Goal: Register for event/course

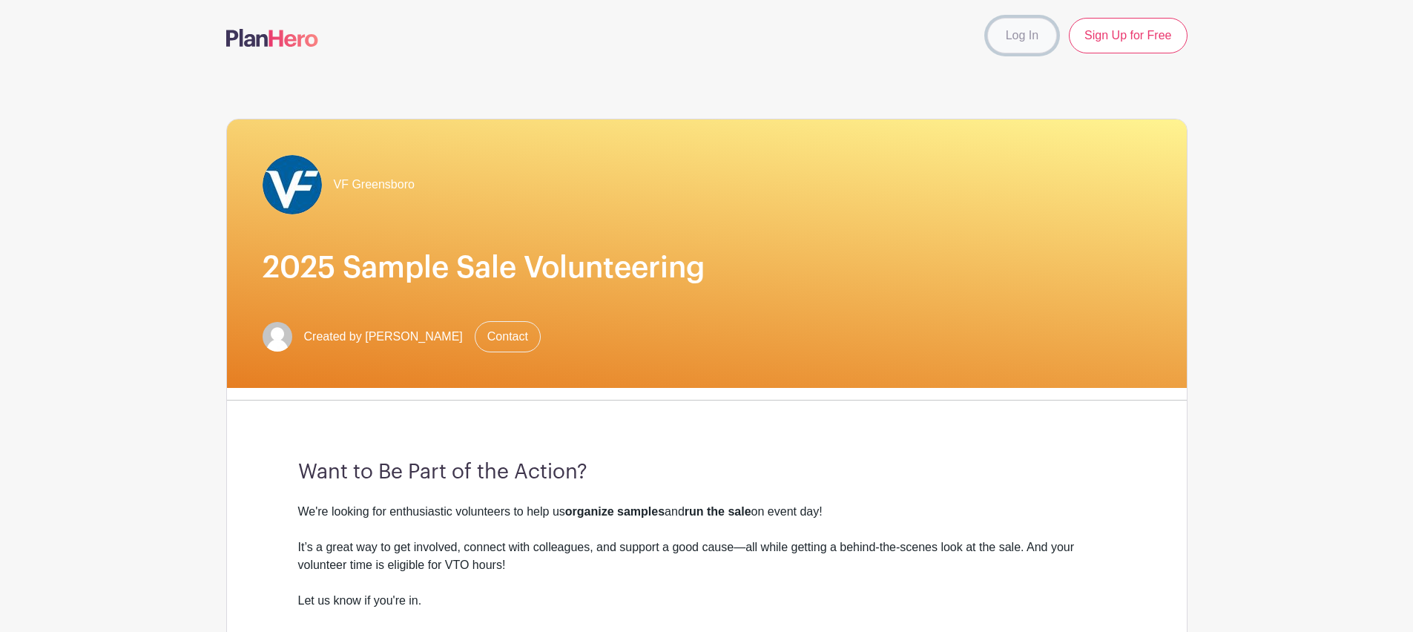
click at [1026, 42] on link "Log In" at bounding box center [1022, 36] width 70 height 36
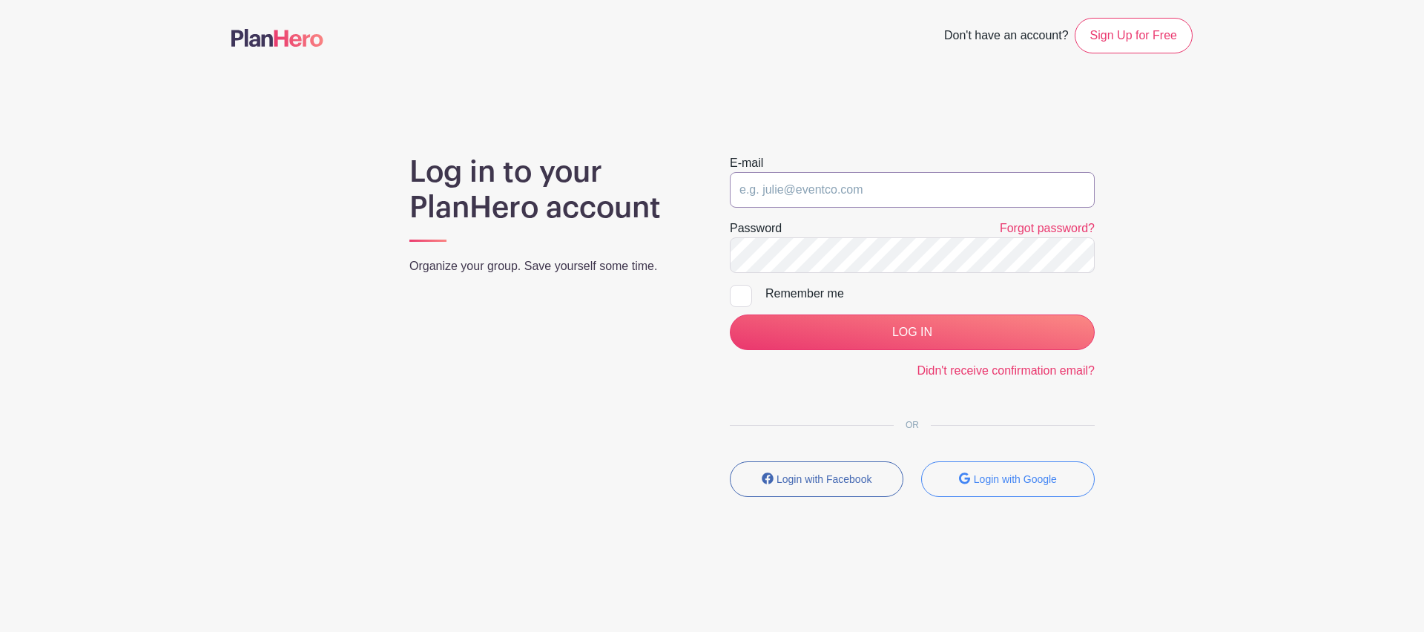
click at [829, 191] on input "email" at bounding box center [912, 190] width 365 height 36
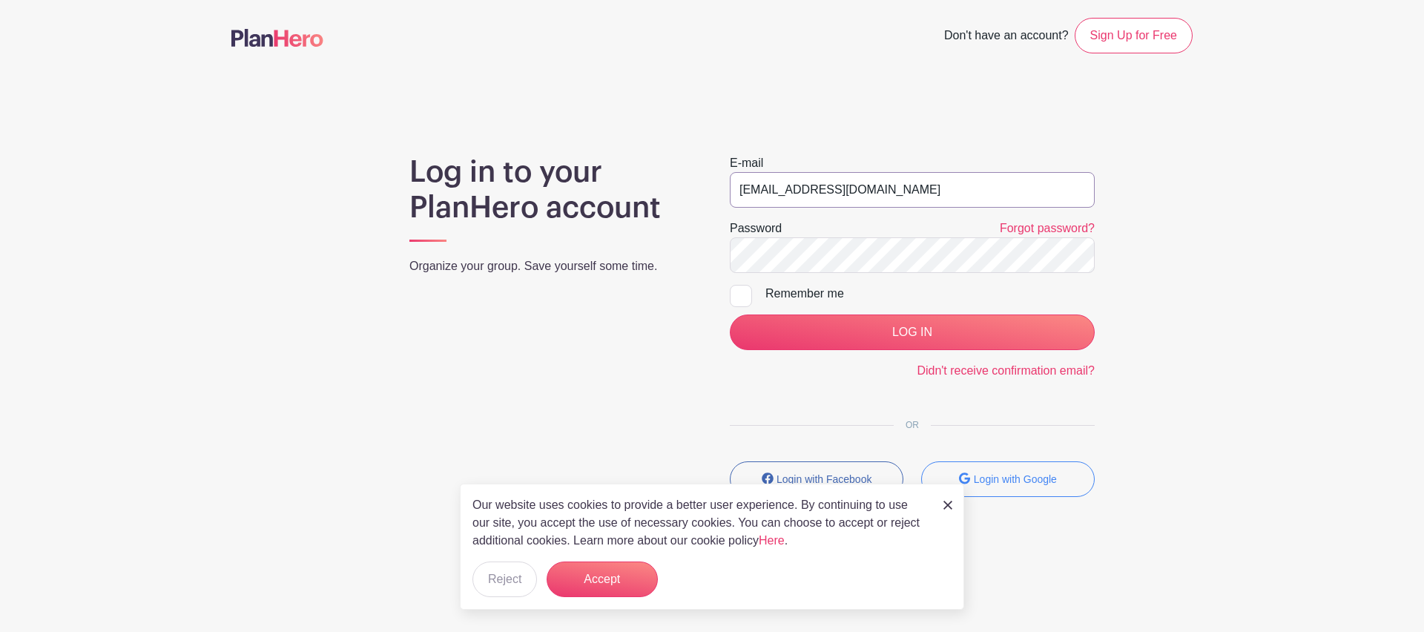
type input "[EMAIL_ADDRESS][DOMAIN_NAME]"
click at [1114, 265] on div "Log in to your PlanHero account Organize your group. Save yourself some time. E…" at bounding box center [711, 331] width 961 height 355
click at [949, 507] on img at bounding box center [947, 505] width 9 height 9
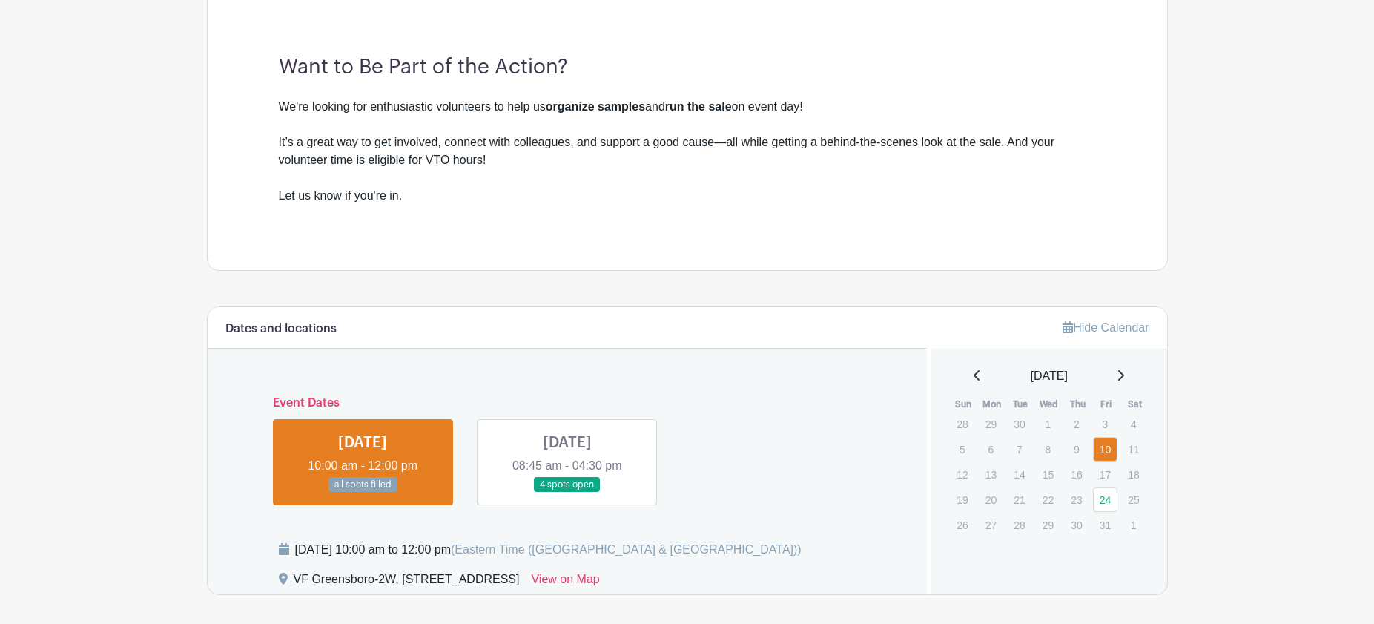
scroll to position [733, 0]
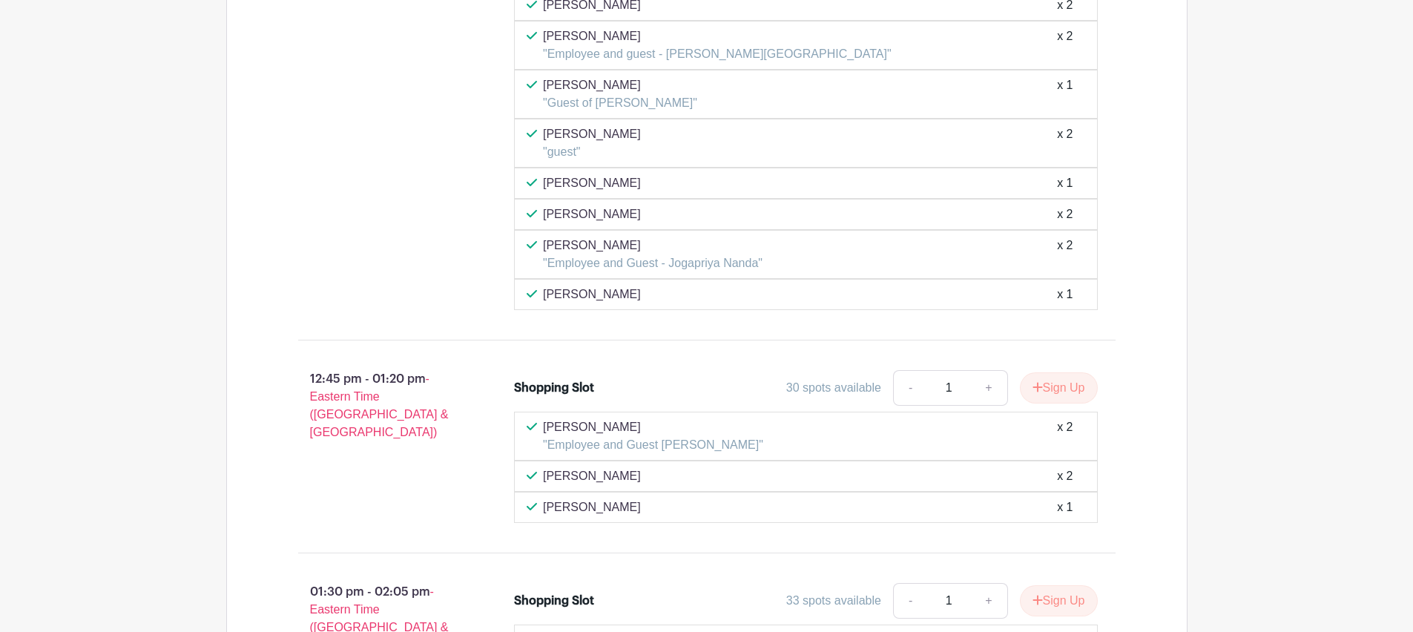
scroll to position [5829, 0]
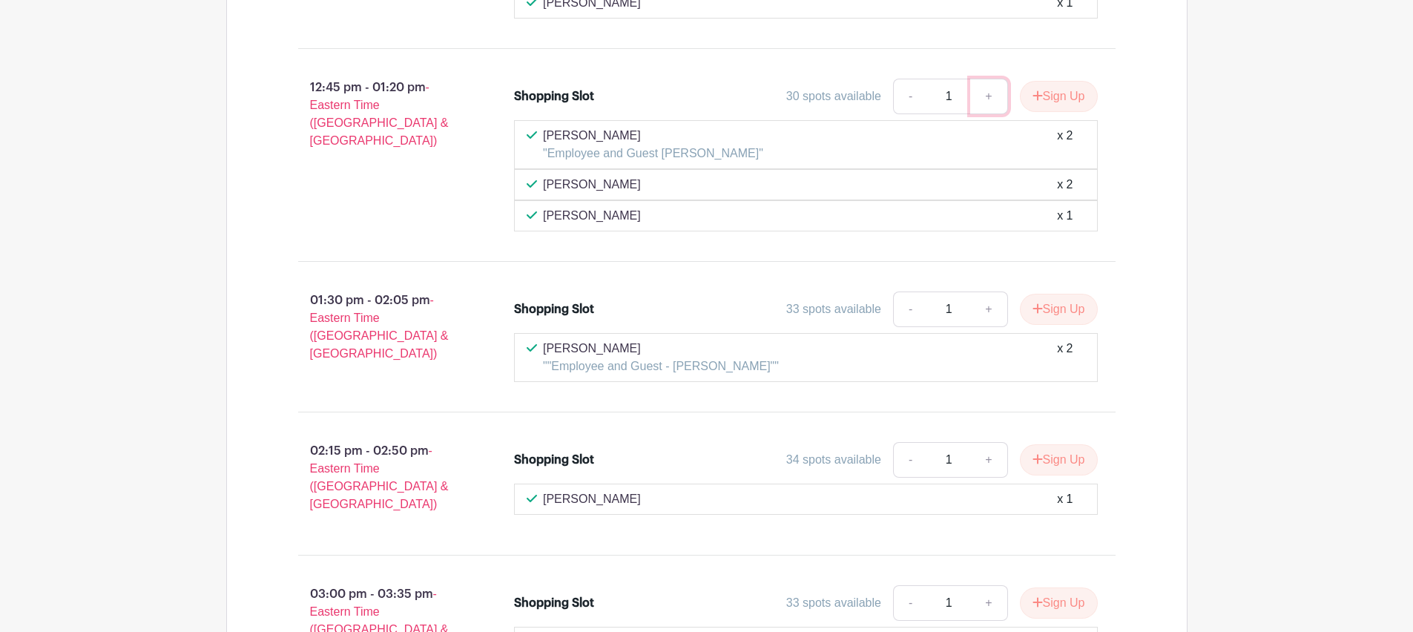
click at [983, 96] on link "+" at bounding box center [988, 97] width 37 height 36
type input "3"
click at [1064, 100] on button "Sign Up" at bounding box center [1059, 96] width 78 height 31
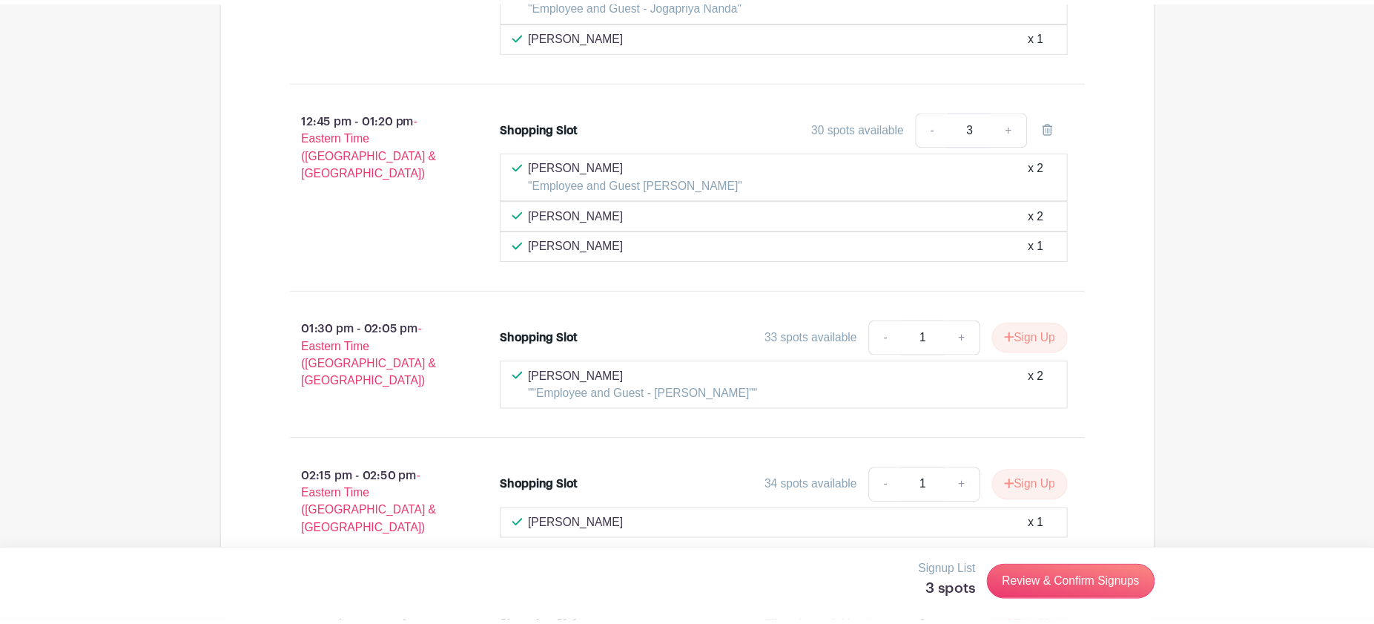
scroll to position [5797, 0]
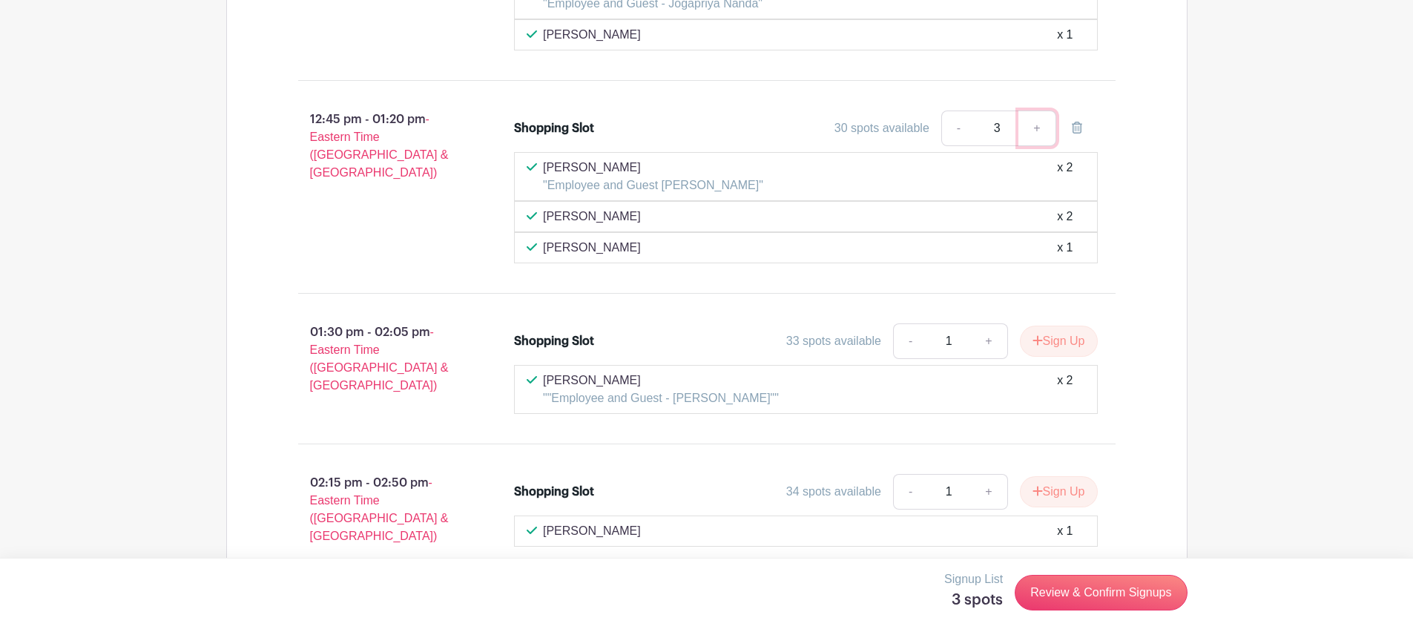
click at [1039, 127] on link "+" at bounding box center [1036, 129] width 37 height 36
type input "4"
click at [1095, 590] on link "Review & Confirm Signups" at bounding box center [1101, 593] width 172 height 36
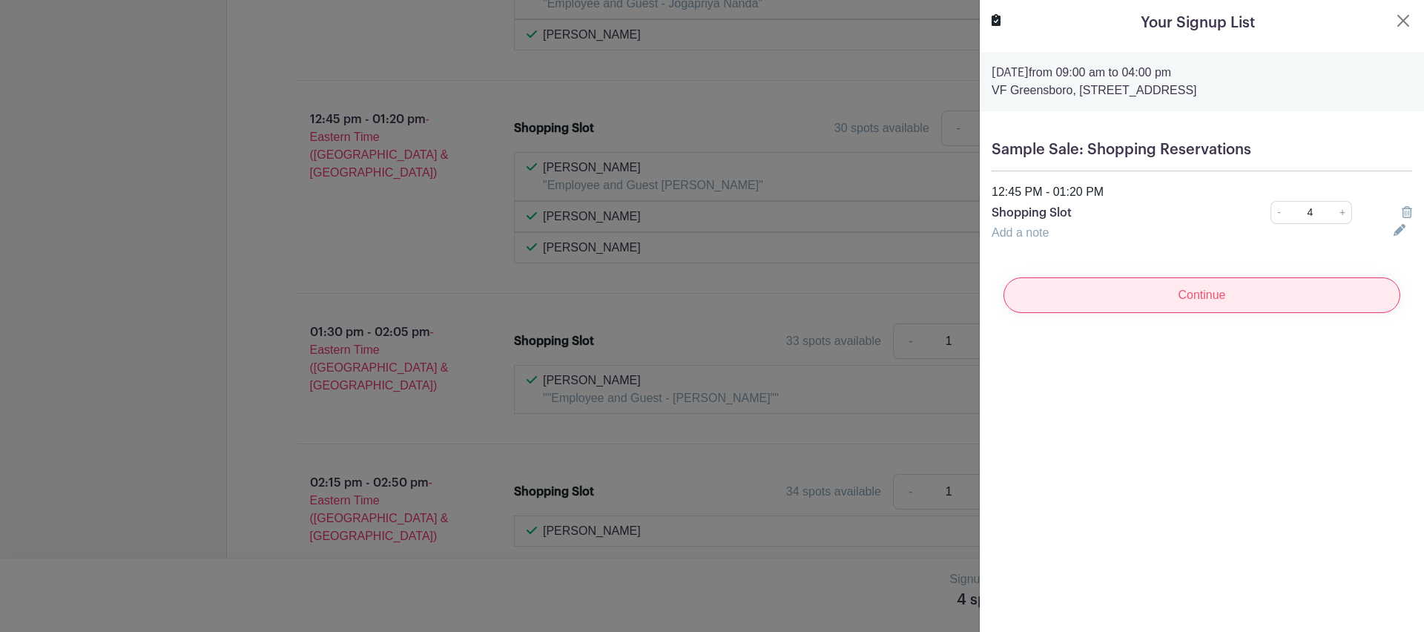
click at [1184, 299] on input "Continue" at bounding box center [1201, 295] width 397 height 36
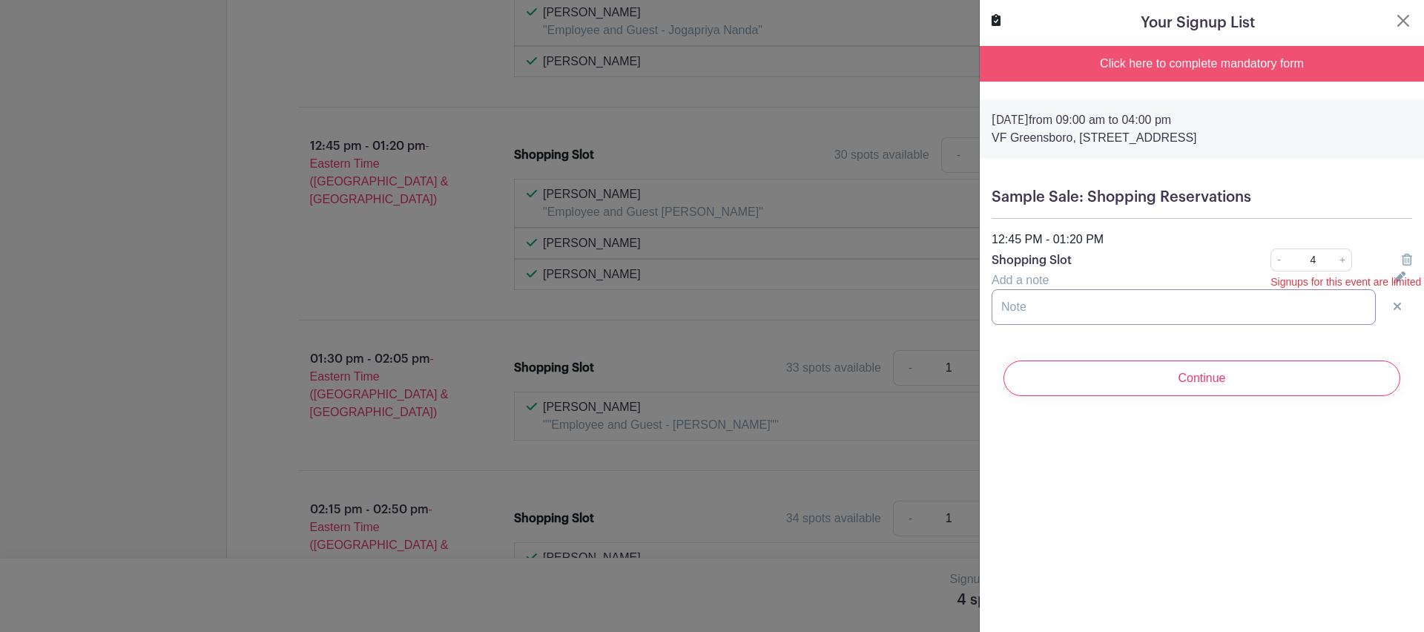
click at [1273, 307] on input "text" at bounding box center [1184, 307] width 384 height 36
click at [1257, 312] on input "text" at bounding box center [1184, 307] width 384 height 36
click at [1109, 311] on input "Mayank B," at bounding box center [1184, 307] width 384 height 36
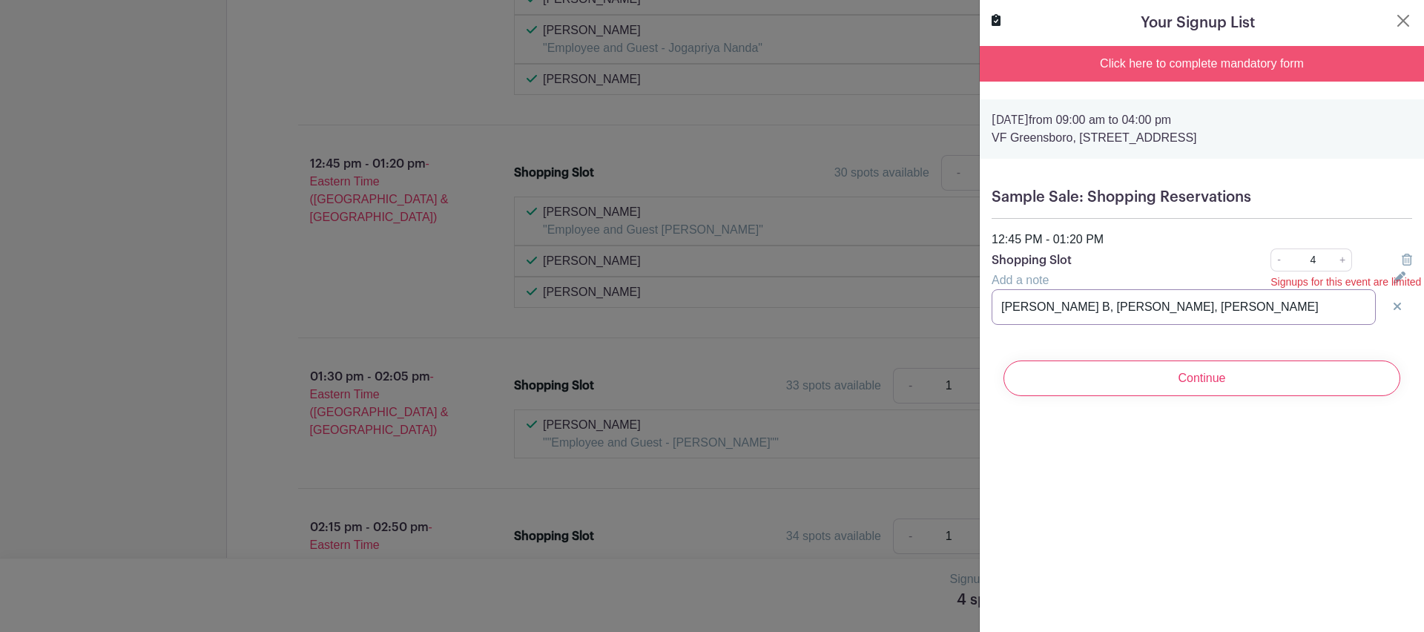
click at [1233, 314] on input "Mayank B, Yogesh K, Abhishek Singh" at bounding box center [1184, 307] width 384 height 36
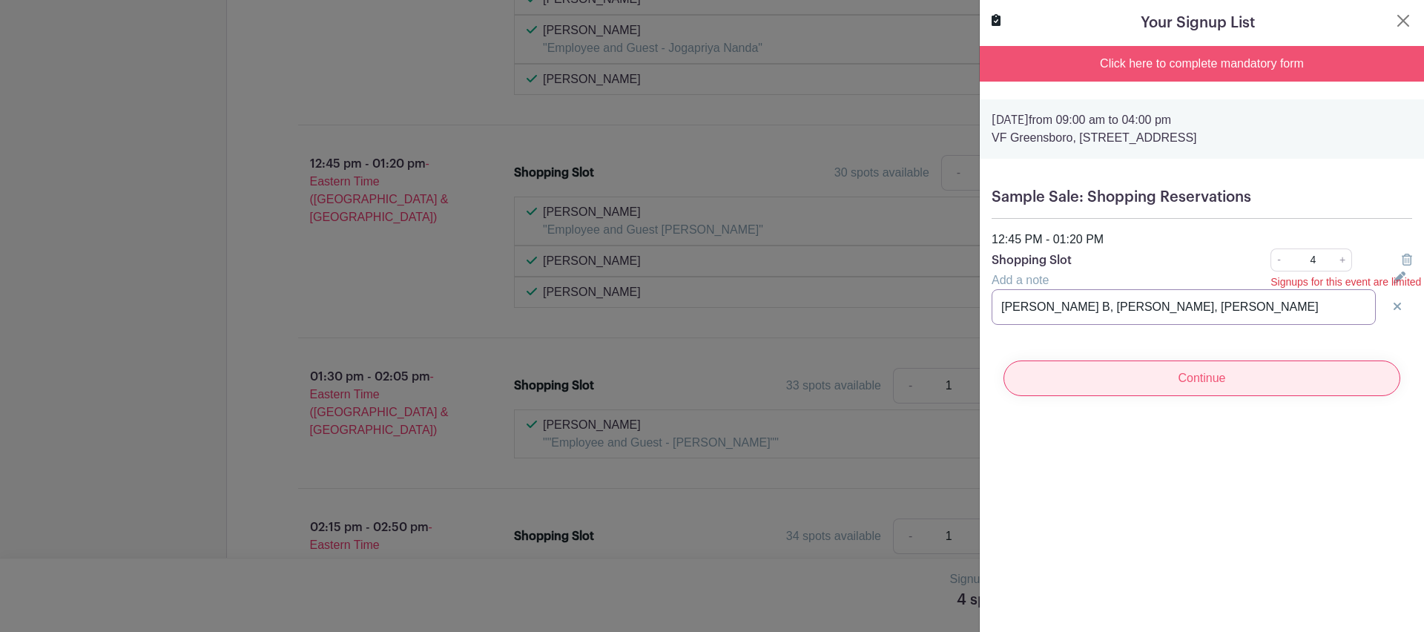
type input "Mayank B, Yogesh K, Abhishek Singh"
click at [1233, 377] on input "Continue" at bounding box center [1201, 378] width 397 height 36
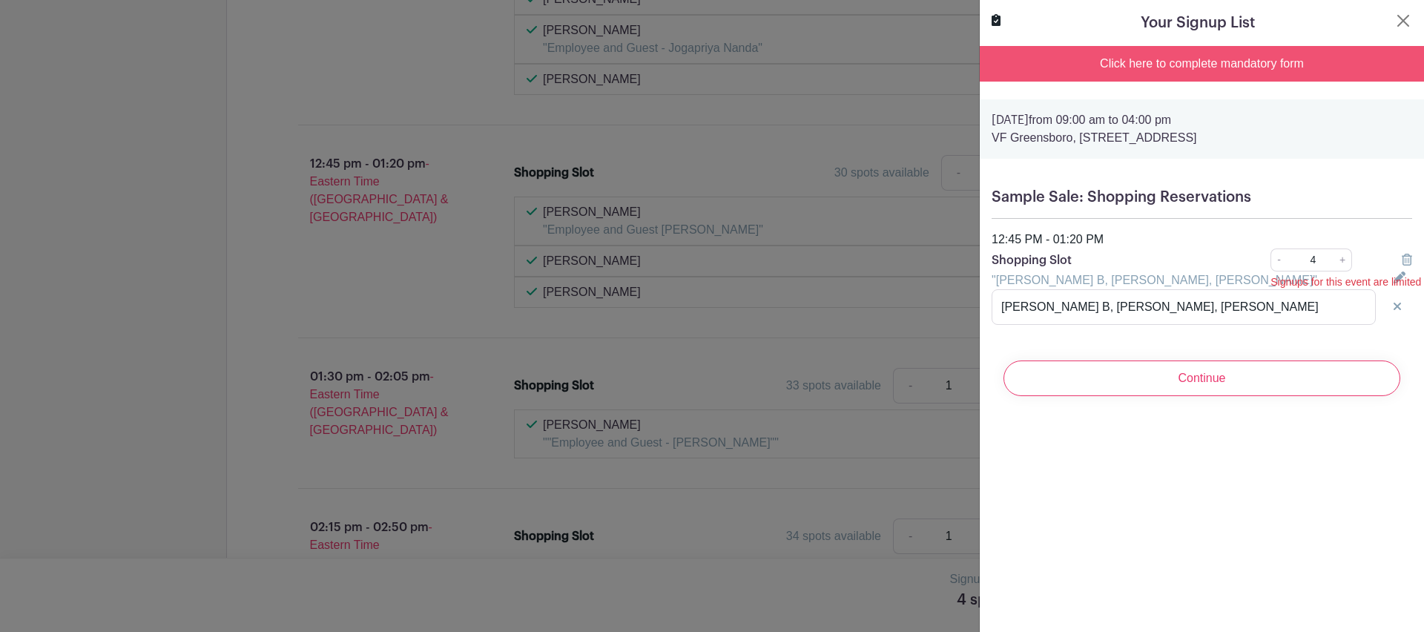
click at [1393, 284] on div "Signups for this event are limited to 3 per date" at bounding box center [1381, 282] width 222 height 16
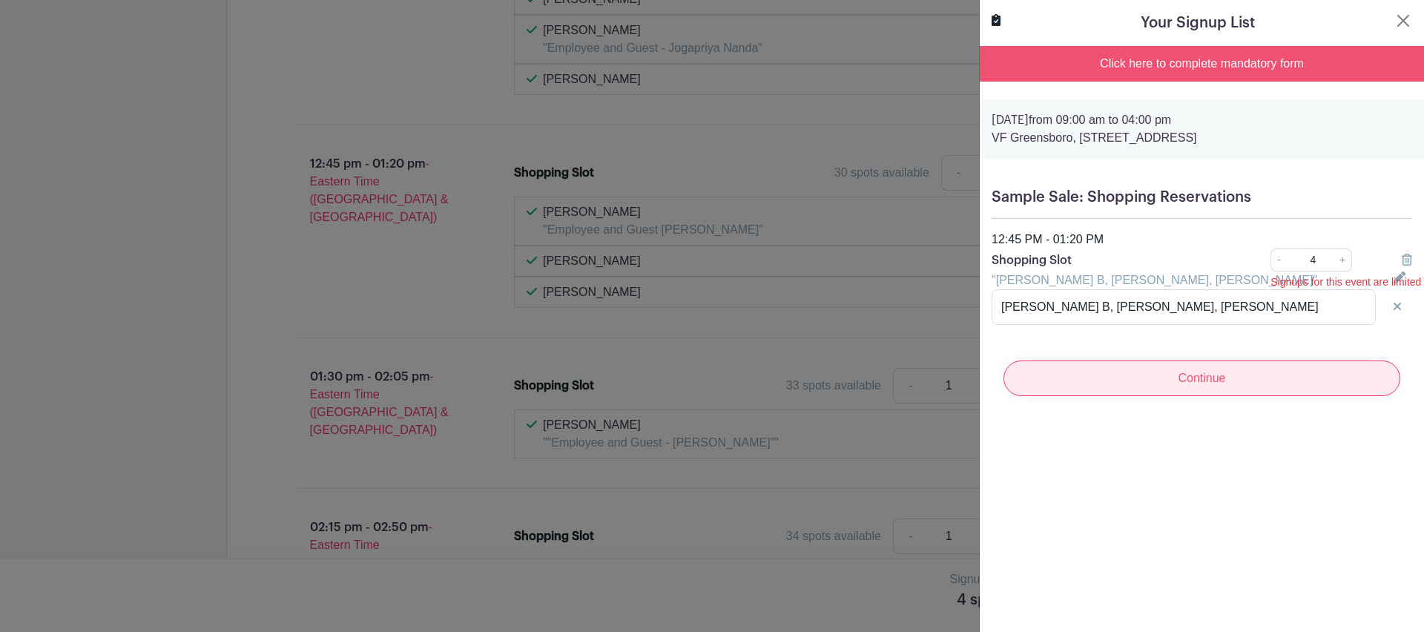
click at [1226, 373] on input "Continue" at bounding box center [1201, 378] width 397 height 36
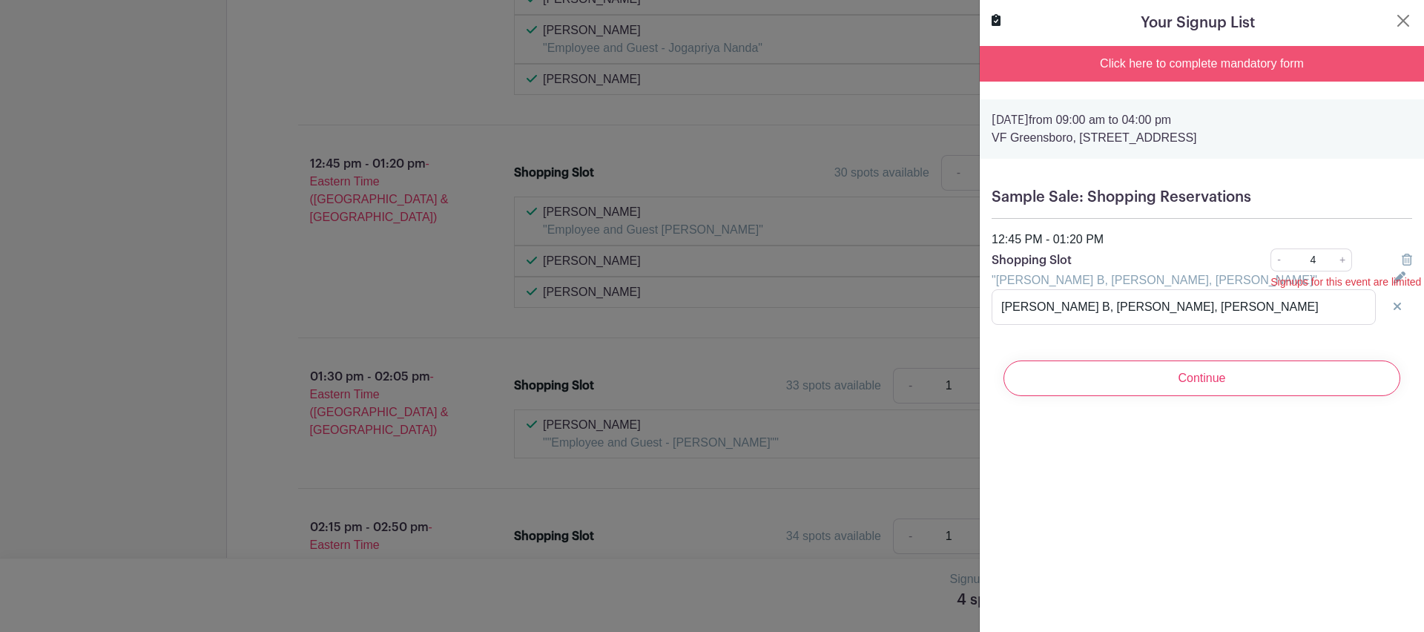
click at [1389, 280] on div "Signups for this event are limited to 3 per date" at bounding box center [1381, 282] width 222 height 16
drag, startPoint x: 1208, startPoint y: 309, endPoint x: 965, endPoint y: 309, distance: 243.3
click at [1389, 278] on div "Signups for this event are limited to 3 per date" at bounding box center [1381, 282] width 222 height 16
click at [1262, 73] on div "Click here to complete mandatory form" at bounding box center [1202, 64] width 444 height 36
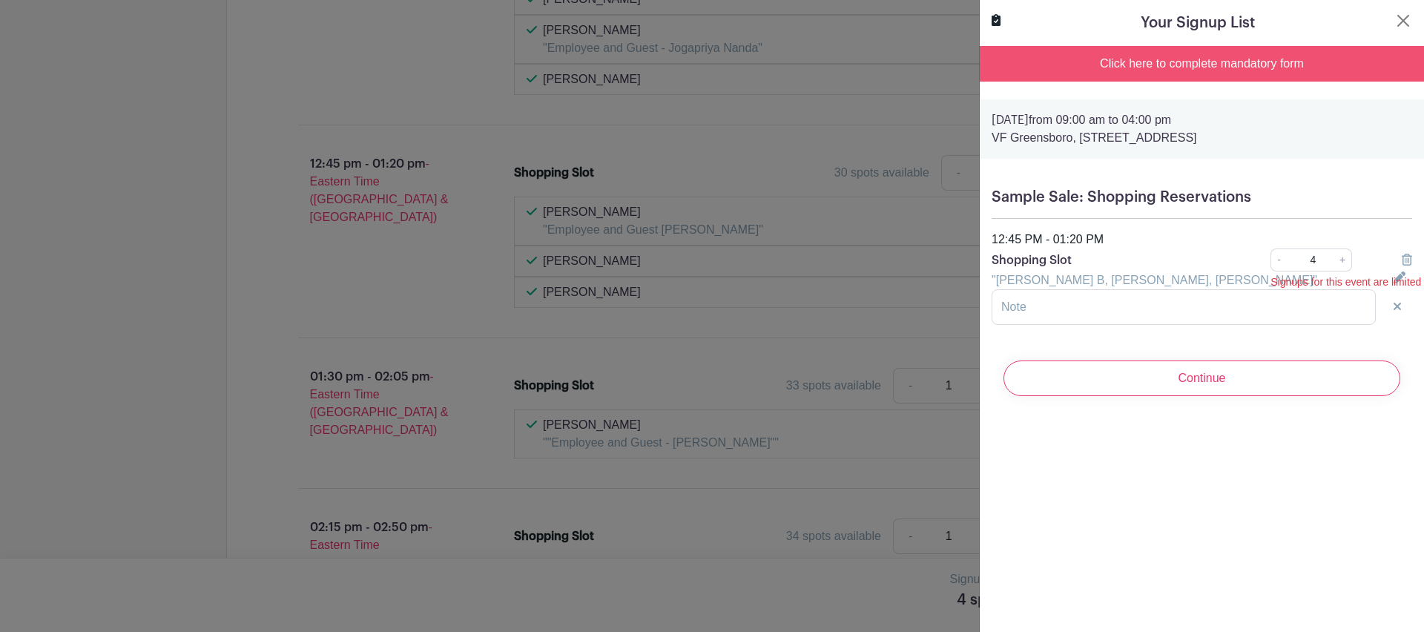
click at [1241, 66] on div "Click here to complete mandatory form" at bounding box center [1202, 64] width 444 height 36
click at [1047, 66] on div "Click here to complete mandatory form" at bounding box center [1202, 64] width 444 height 36
click at [1161, 148] on div "Friday, October 24, 2025 from 09:00 am to 04:00 pm VF Greensboro, 105 Corporate…" at bounding box center [1202, 128] width 444 height 59
click at [1263, 69] on div "Click here to complete mandatory form" at bounding box center [1202, 64] width 444 height 36
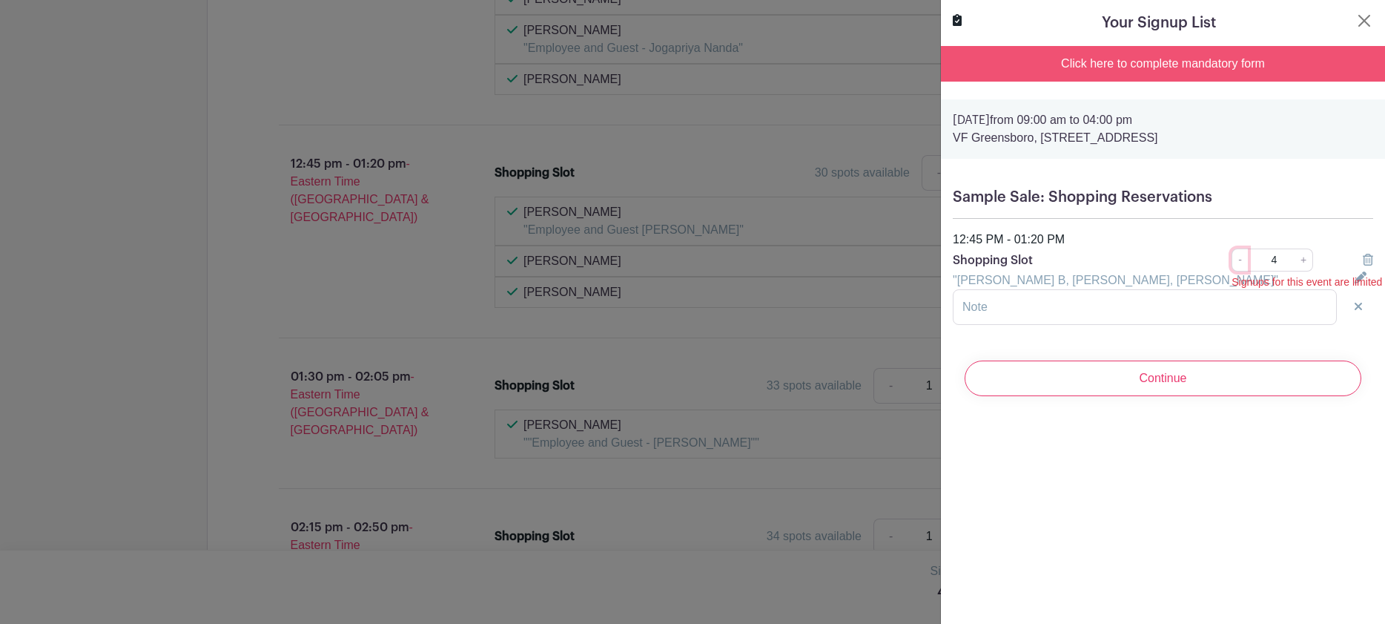
click at [1232, 260] on link "-" at bounding box center [1240, 259] width 16 height 23
type input "2"
click at [1190, 68] on div "Click here to complete mandatory form" at bounding box center [1163, 64] width 444 height 36
click at [1356, 20] on button "Close" at bounding box center [1365, 21] width 18 height 18
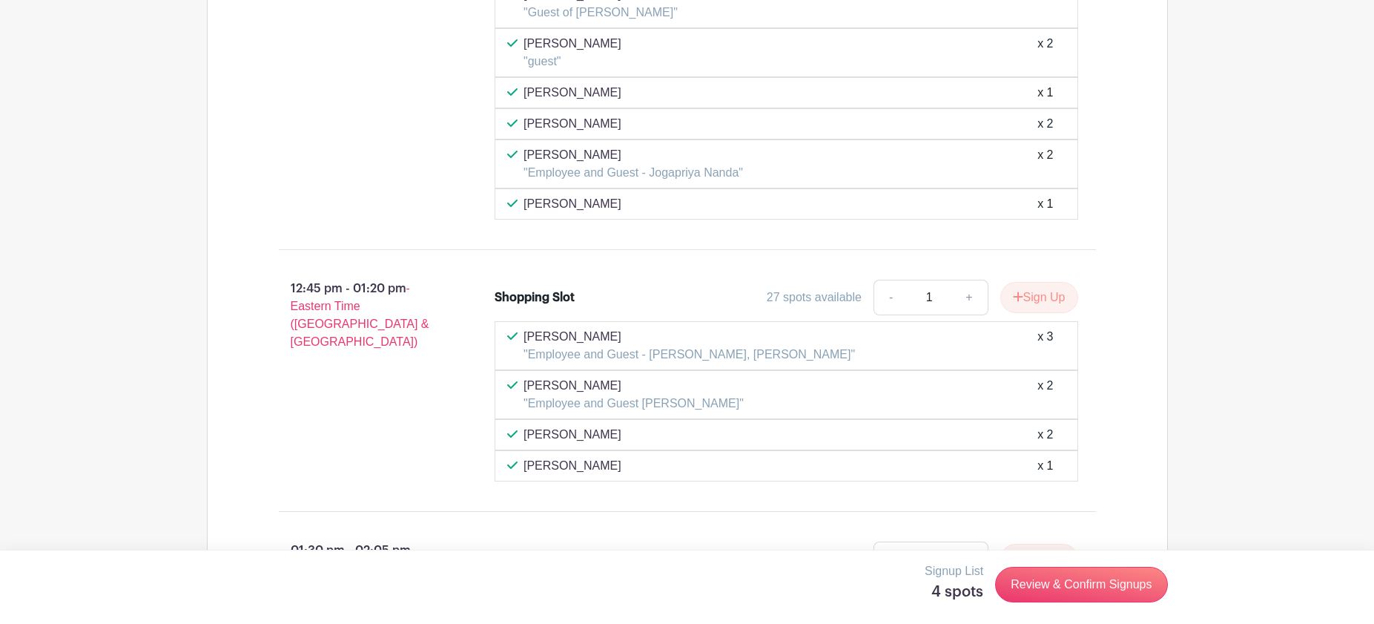
scroll to position [5746, 0]
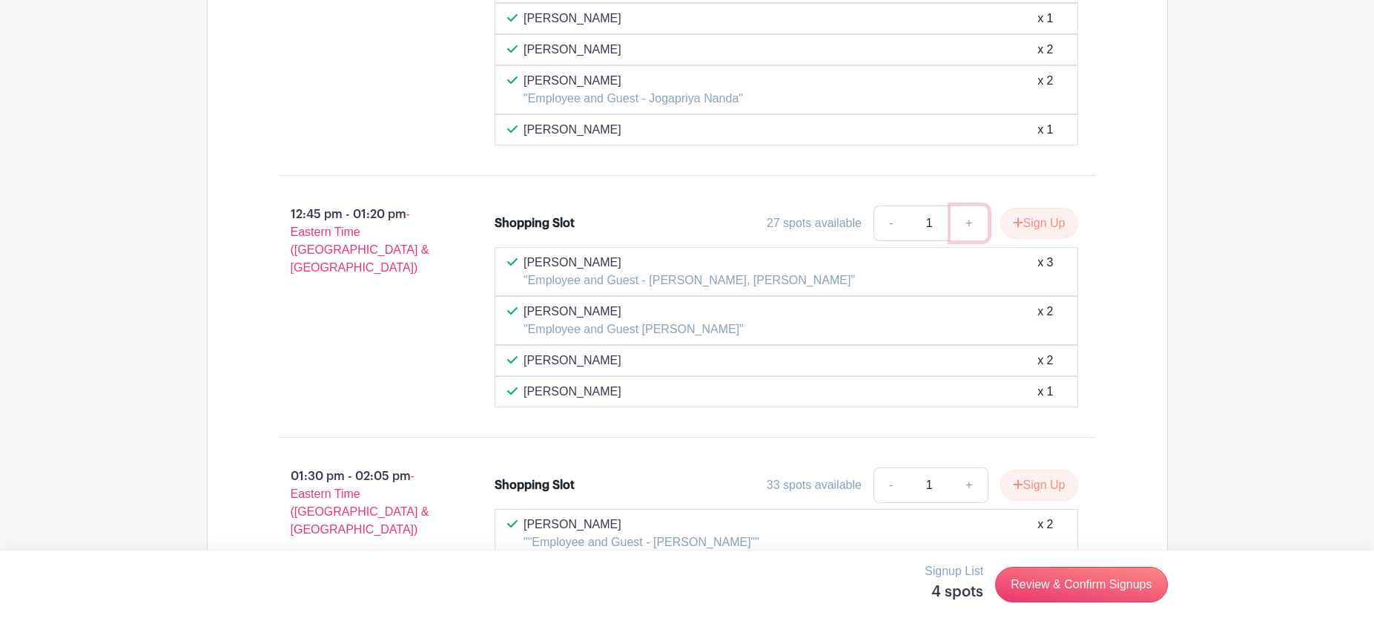
click at [963, 222] on link "+" at bounding box center [969, 223] width 37 height 36
type input "2"
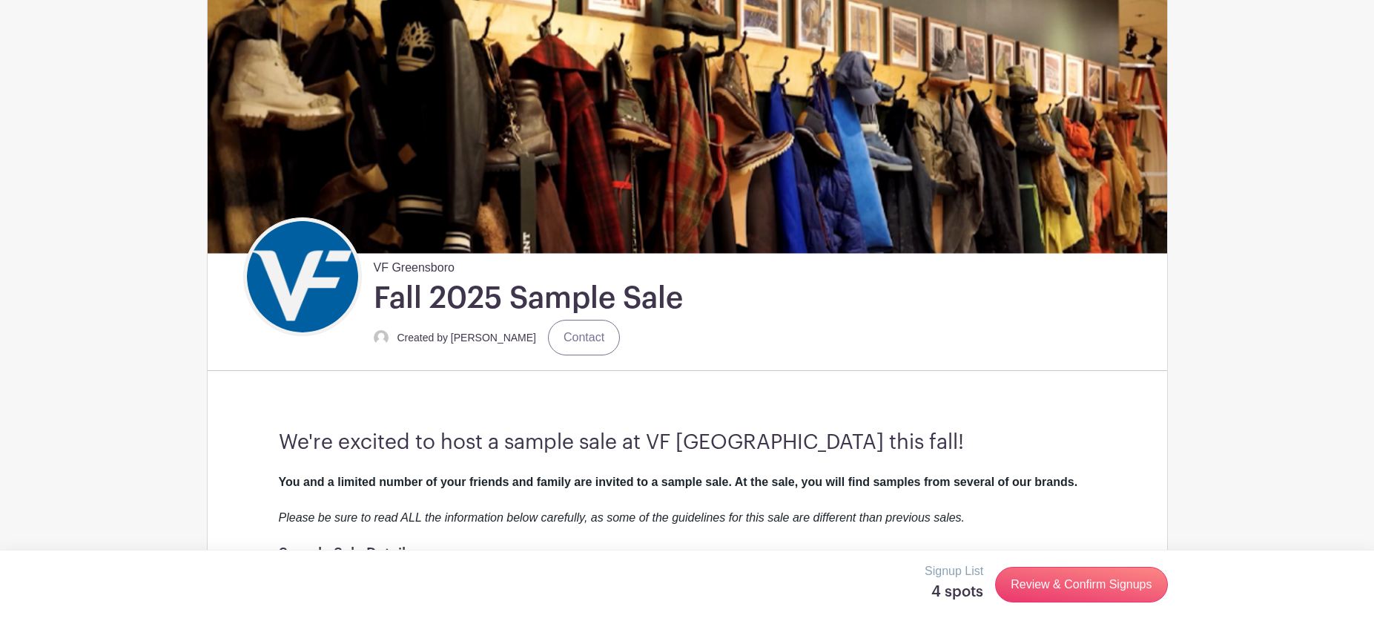
scroll to position [181, 0]
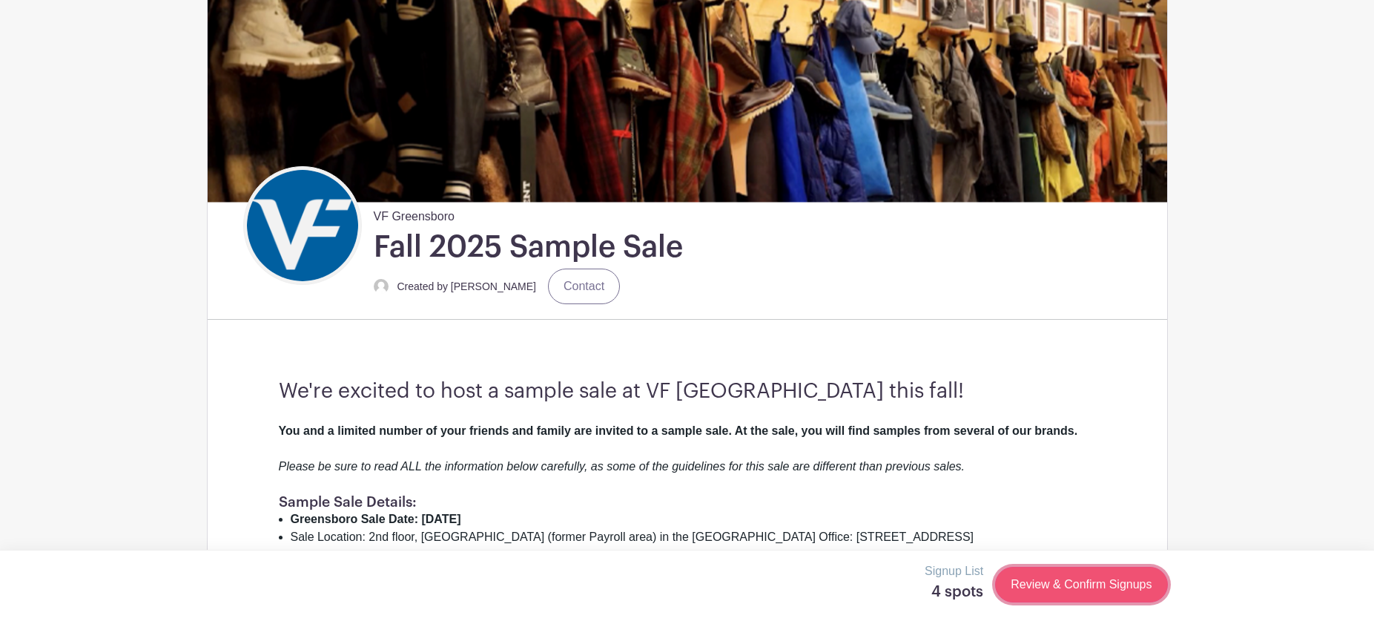
click at [1069, 588] on link "Review & Confirm Signups" at bounding box center [1081, 585] width 172 height 36
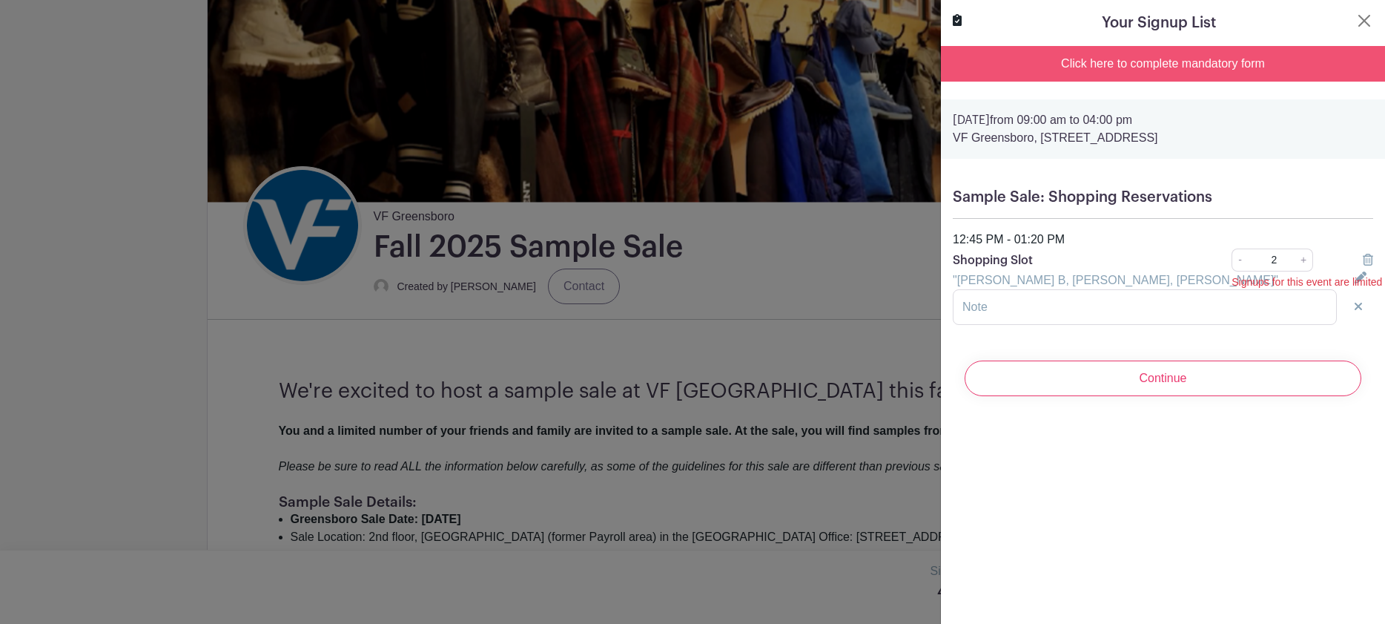
click at [1140, 70] on div "Click here to complete mandatory form" at bounding box center [1163, 64] width 444 height 36
click at [1208, 314] on input "text" at bounding box center [1145, 307] width 384 height 36
click at [1227, 312] on input "text" at bounding box center [1145, 307] width 384 height 36
click at [1310, 448] on div "Your Signup List Click here to complete mandatory form Friday, October 24, 2025…" at bounding box center [1162, 312] width 445 height 624
click at [1356, 19] on button "Close" at bounding box center [1365, 21] width 18 height 18
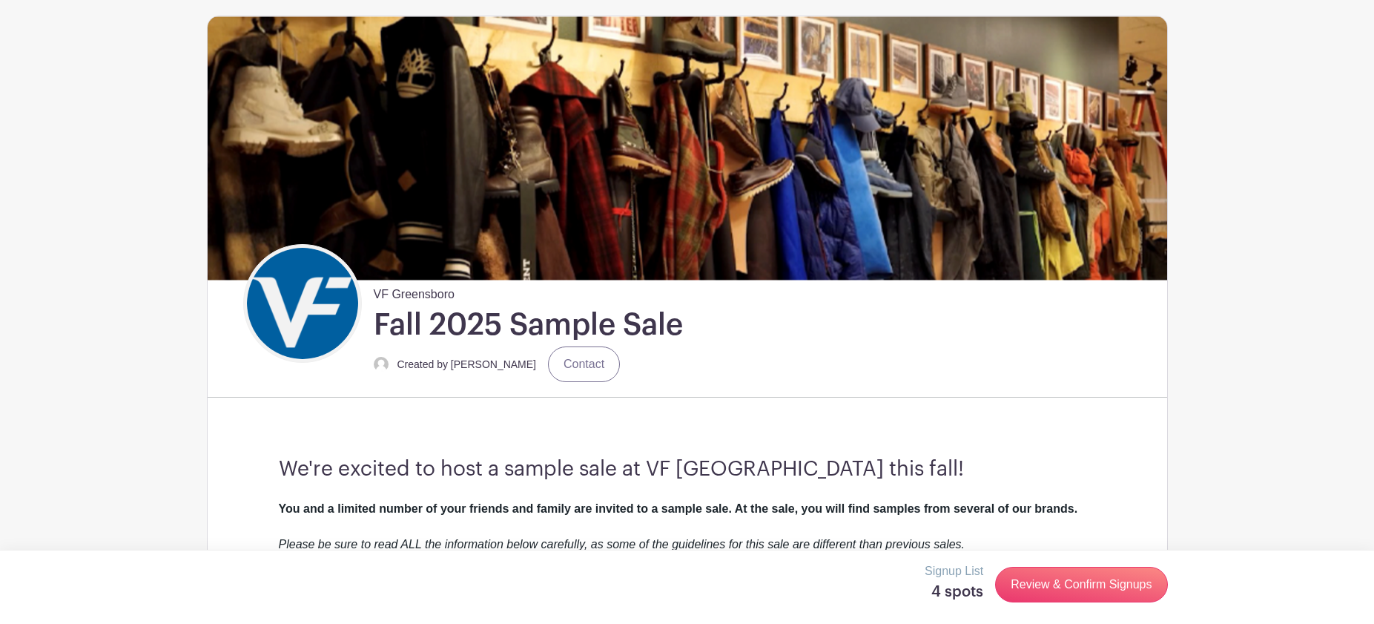
scroll to position [0, 0]
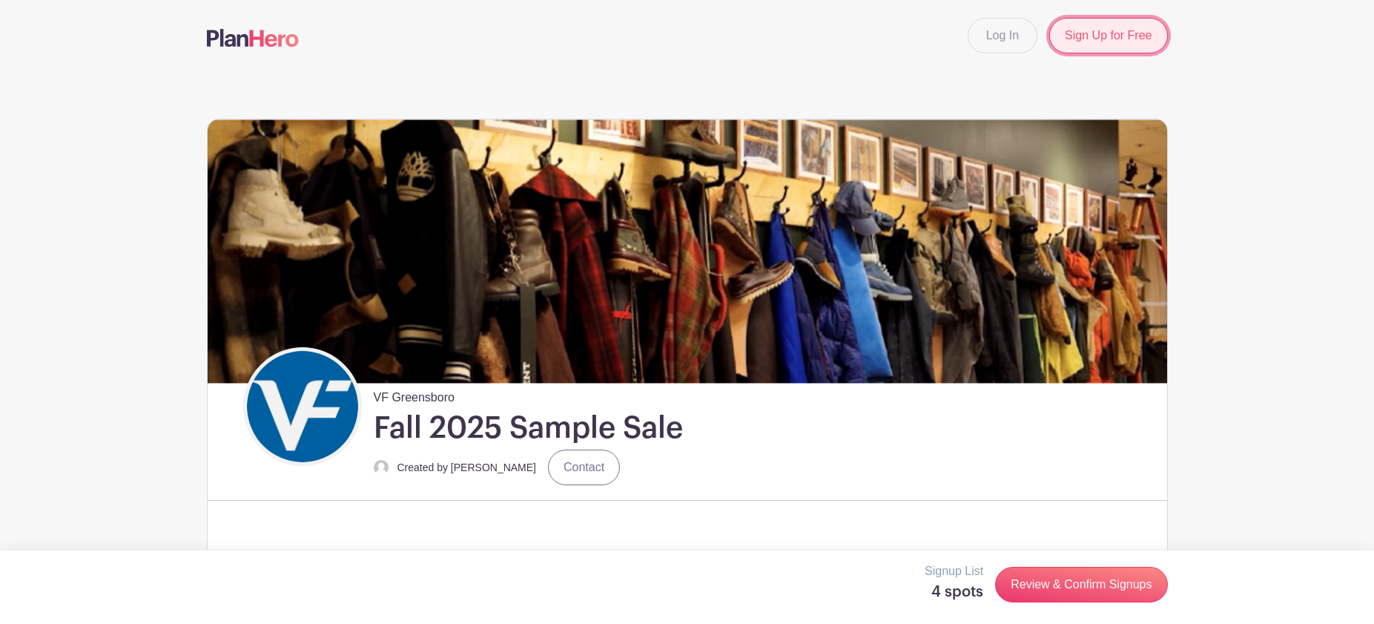
click at [1131, 36] on link "Sign Up for Free" at bounding box center [1108, 36] width 118 height 36
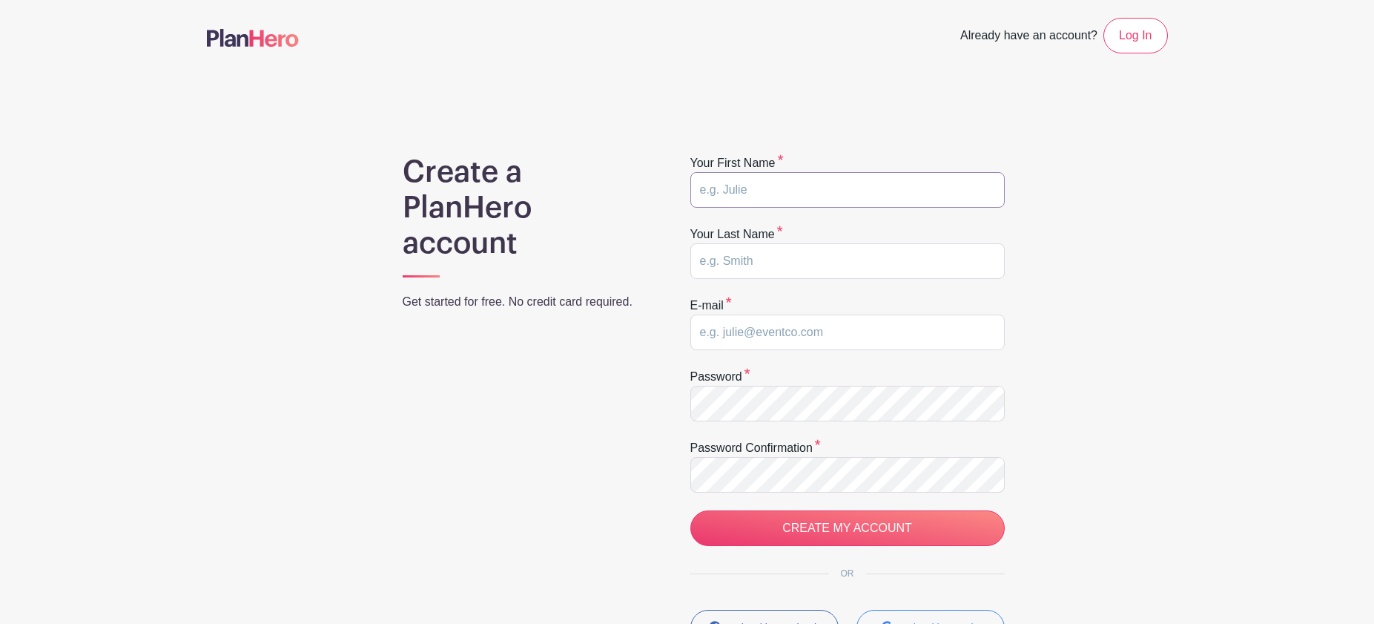
click at [739, 193] on input "text" at bounding box center [847, 190] width 314 height 36
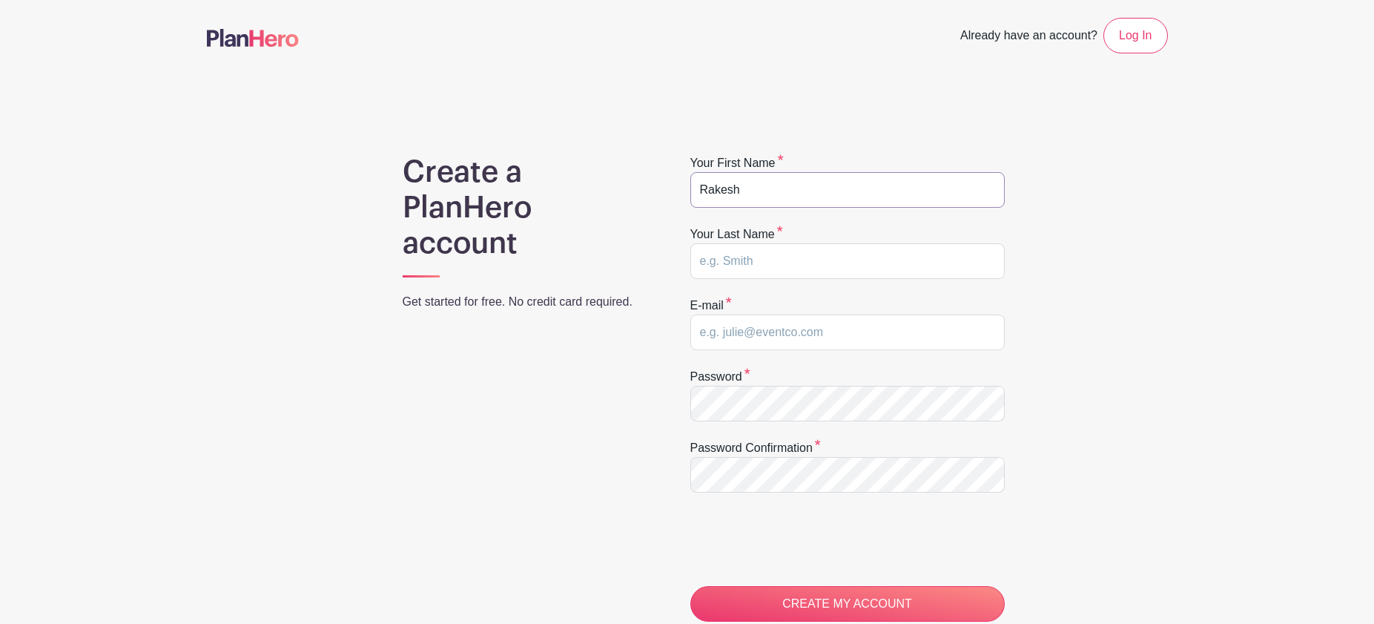
type input "Rakesh"
type input "V"
type input "Chahatray"
type input "rakesh_chahatray@vfc.com"
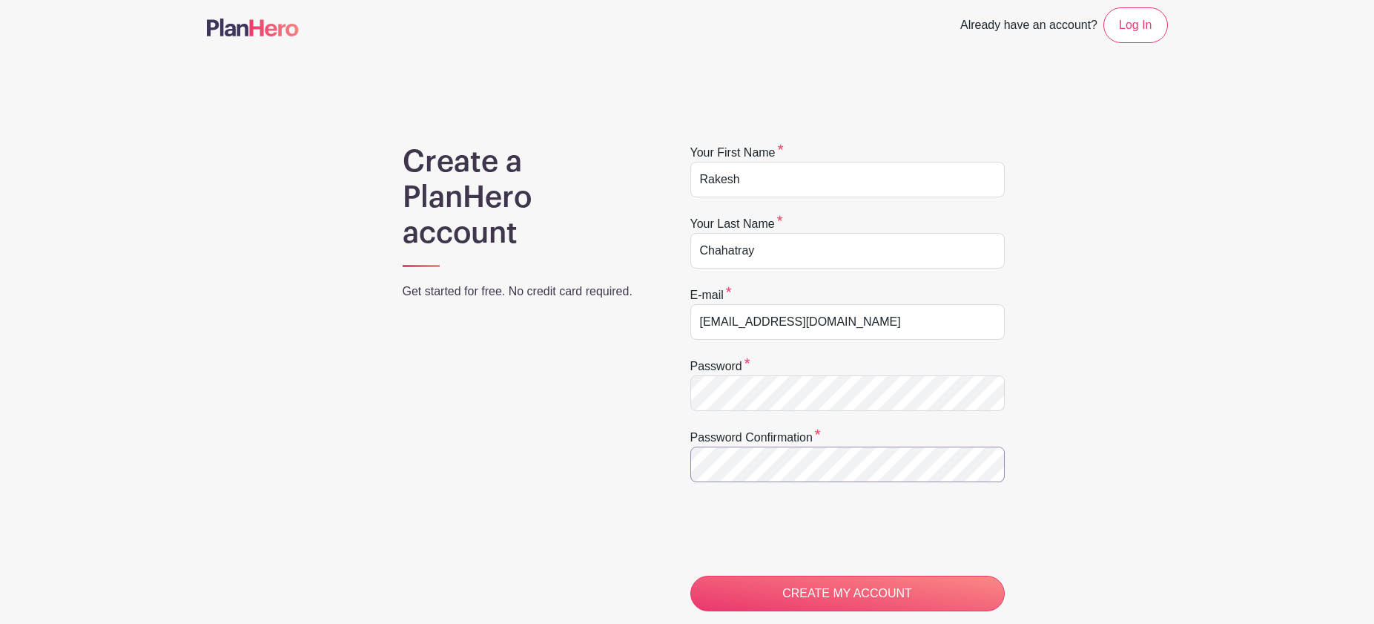
scroll to position [154, 0]
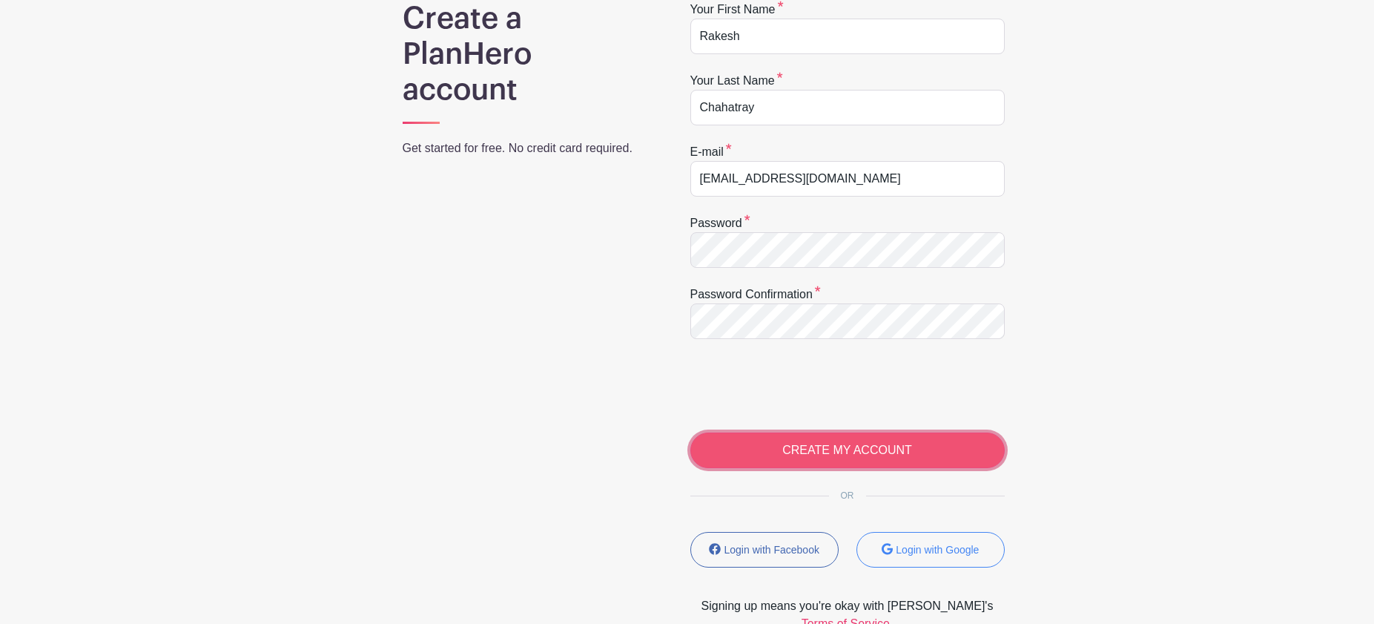
click at [858, 446] on input "CREATE MY ACCOUNT" at bounding box center [847, 450] width 314 height 36
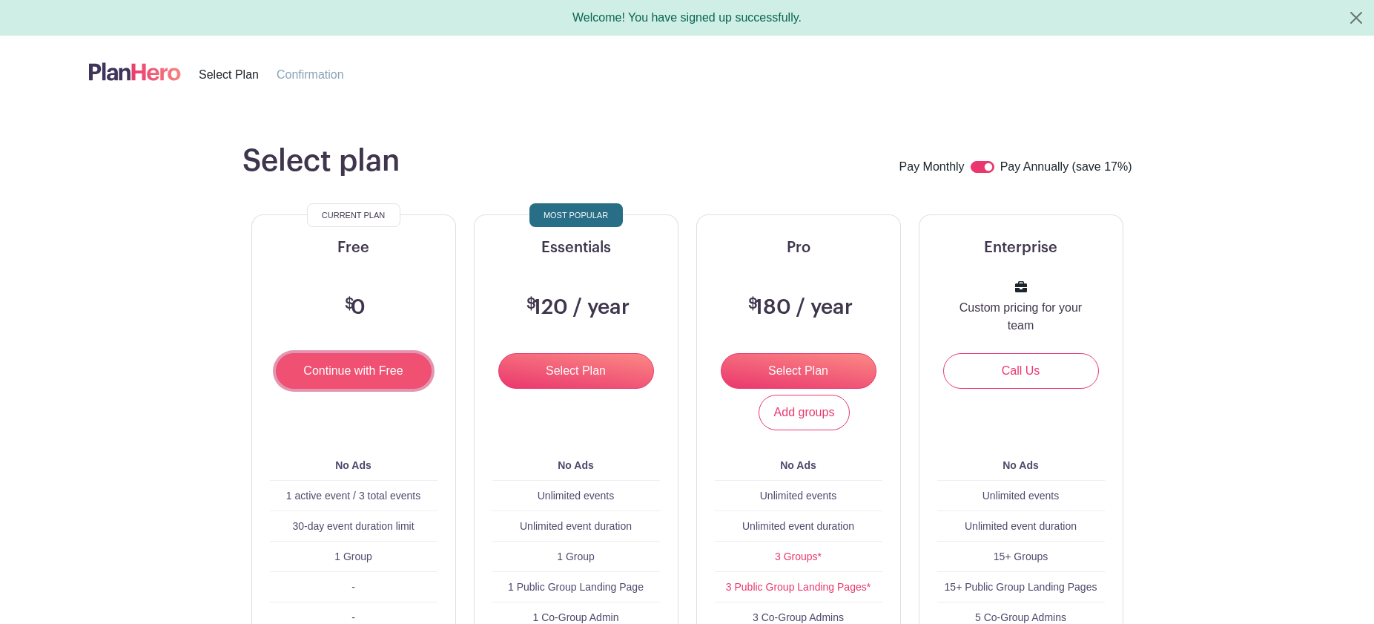
click at [334, 380] on input "Continue with Free" at bounding box center [354, 371] width 156 height 36
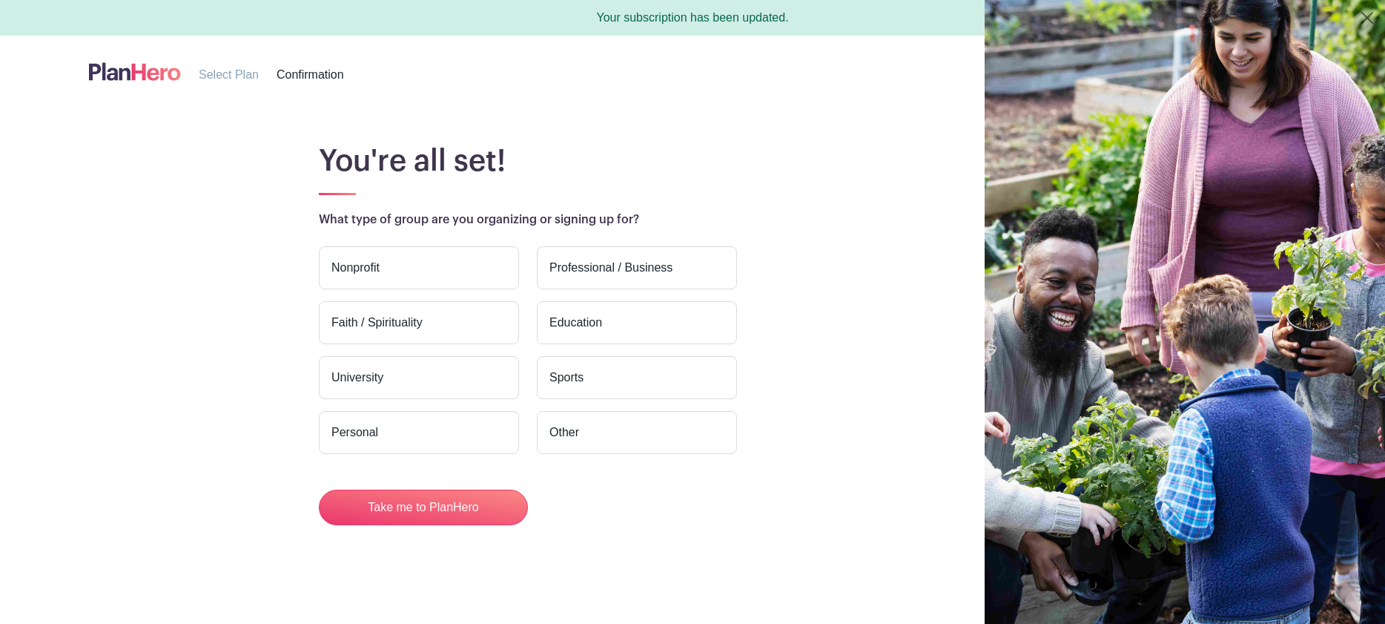
click at [400, 275] on label "Nonprofit" at bounding box center [419, 267] width 200 height 43
click at [0, 0] on input "Nonprofit" at bounding box center [0, 0] width 0 height 0
click at [311, 73] on span "Confirmation" at bounding box center [310, 74] width 67 height 13
click at [220, 79] on span "Select Plan" at bounding box center [229, 74] width 60 height 13
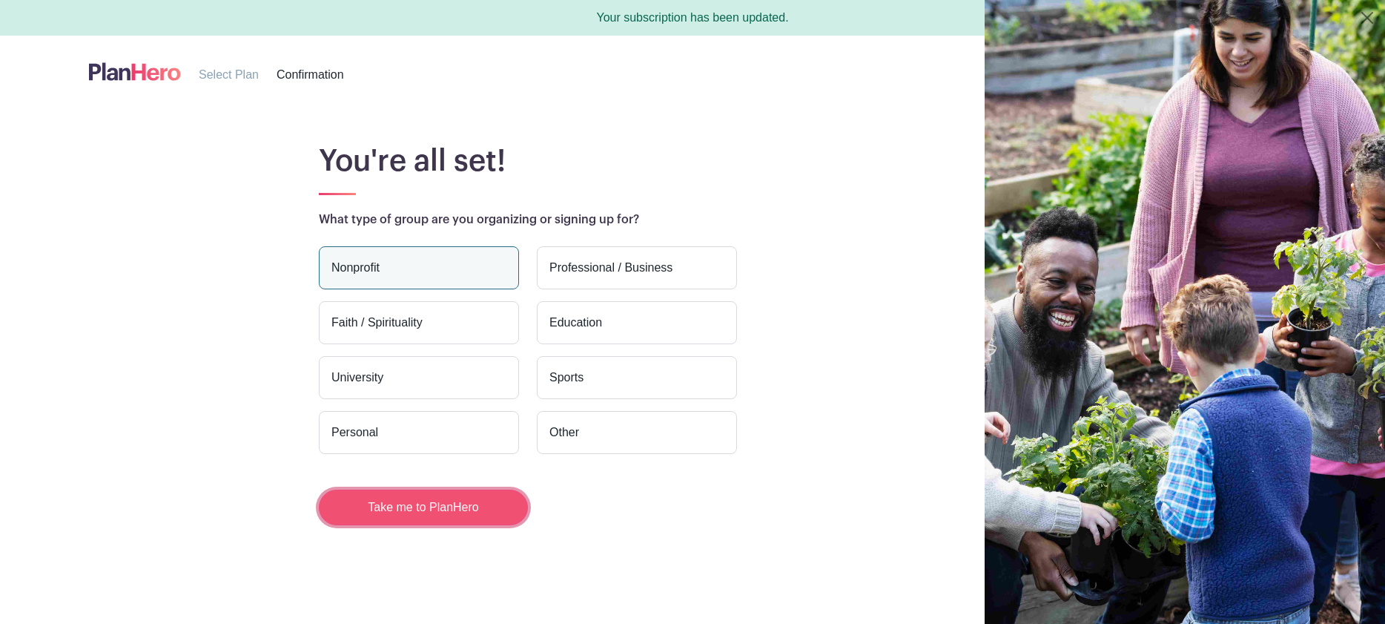
click at [450, 511] on button "Take me to PlanHero" at bounding box center [423, 507] width 209 height 36
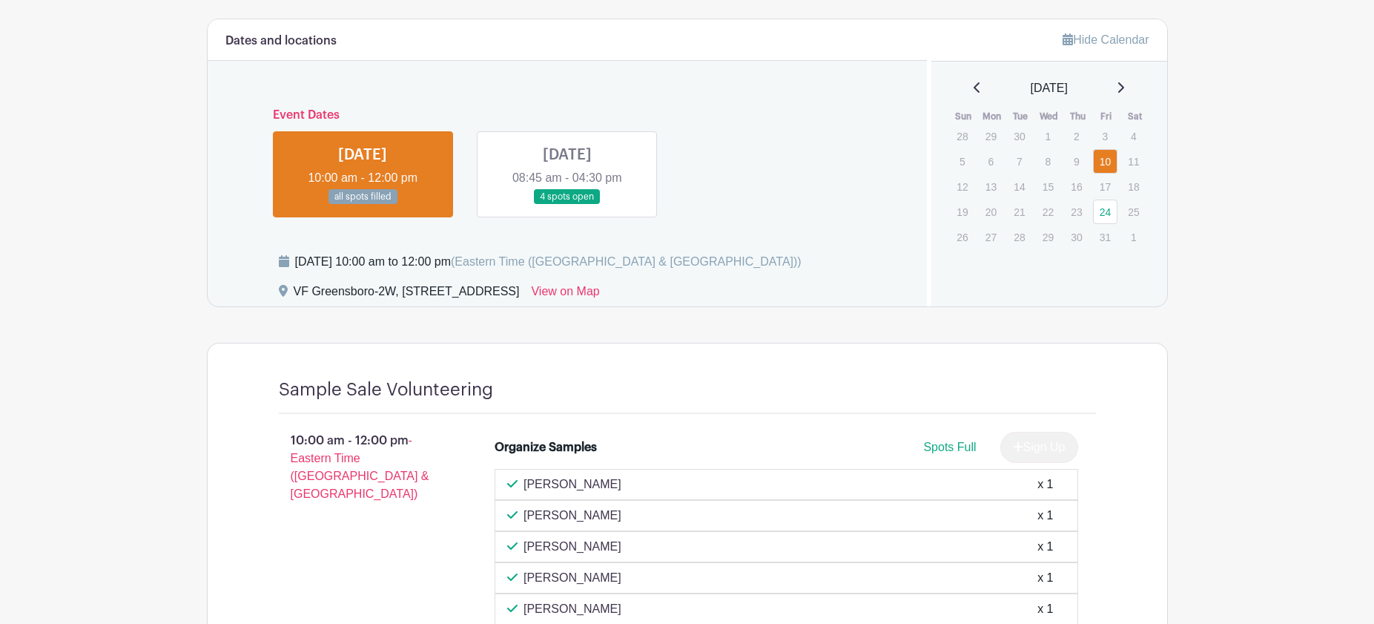
scroll to position [716, 0]
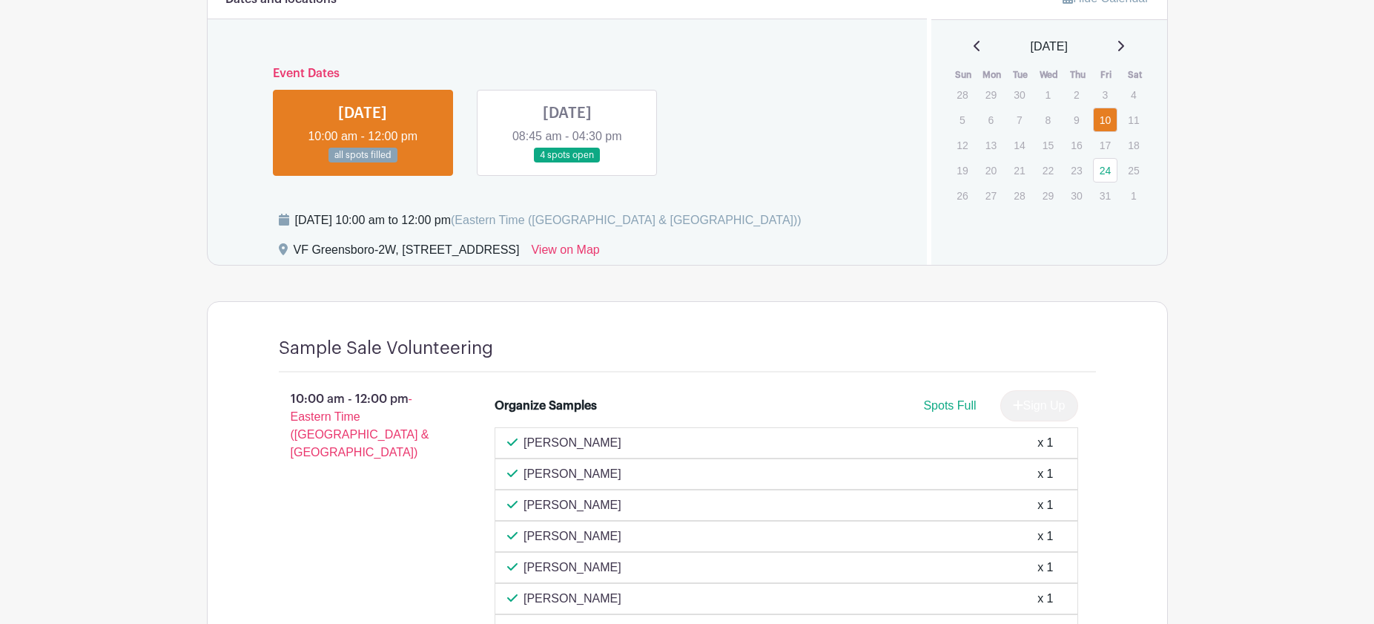
click at [363, 163] on link at bounding box center [363, 163] width 0 height 0
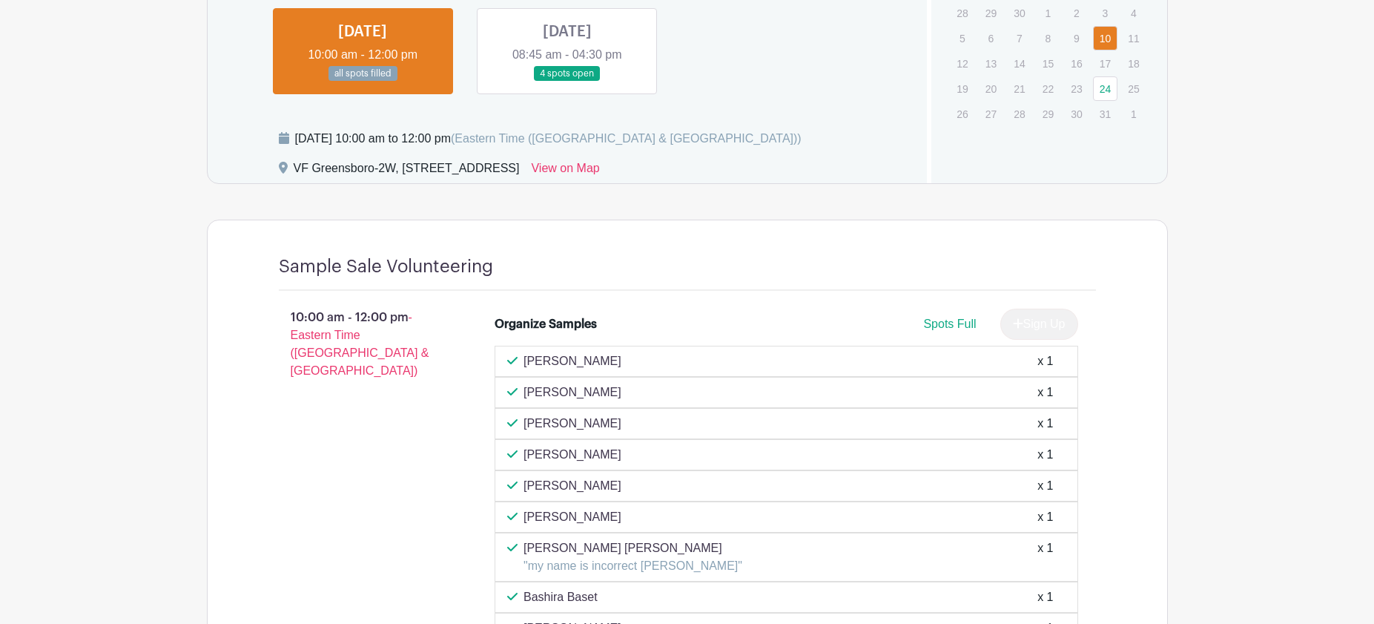
scroll to position [656, 0]
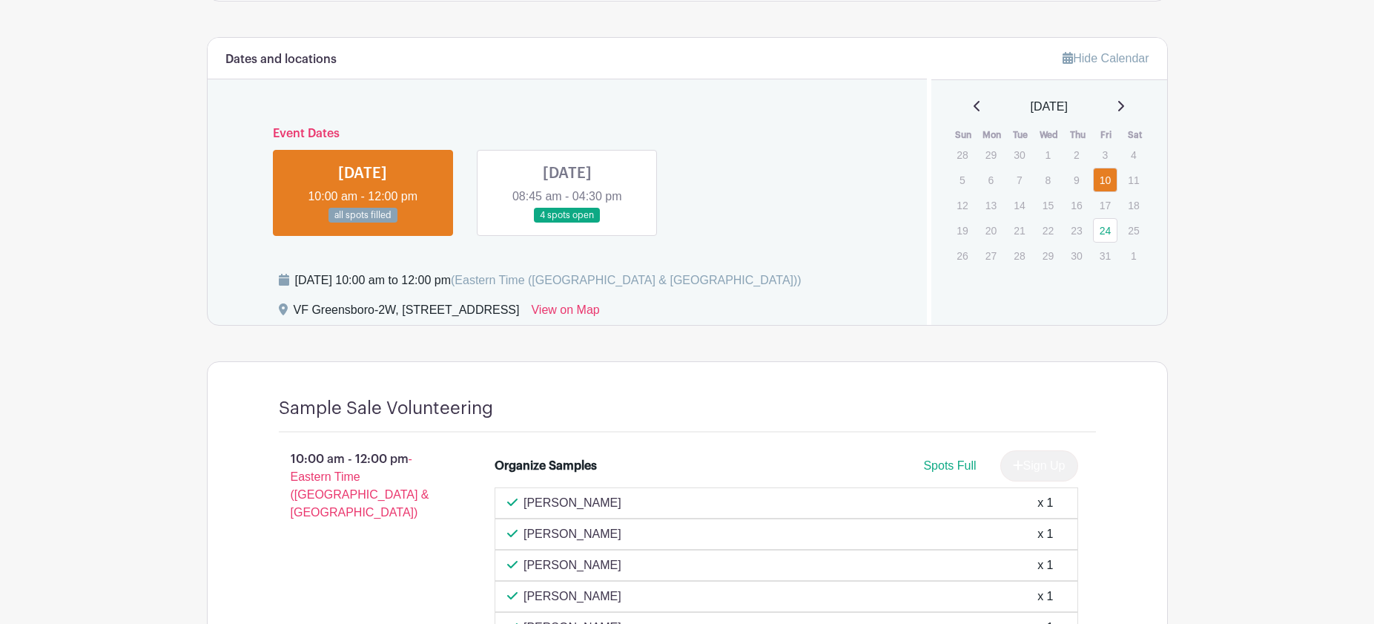
click at [567, 223] on link at bounding box center [567, 223] width 0 height 0
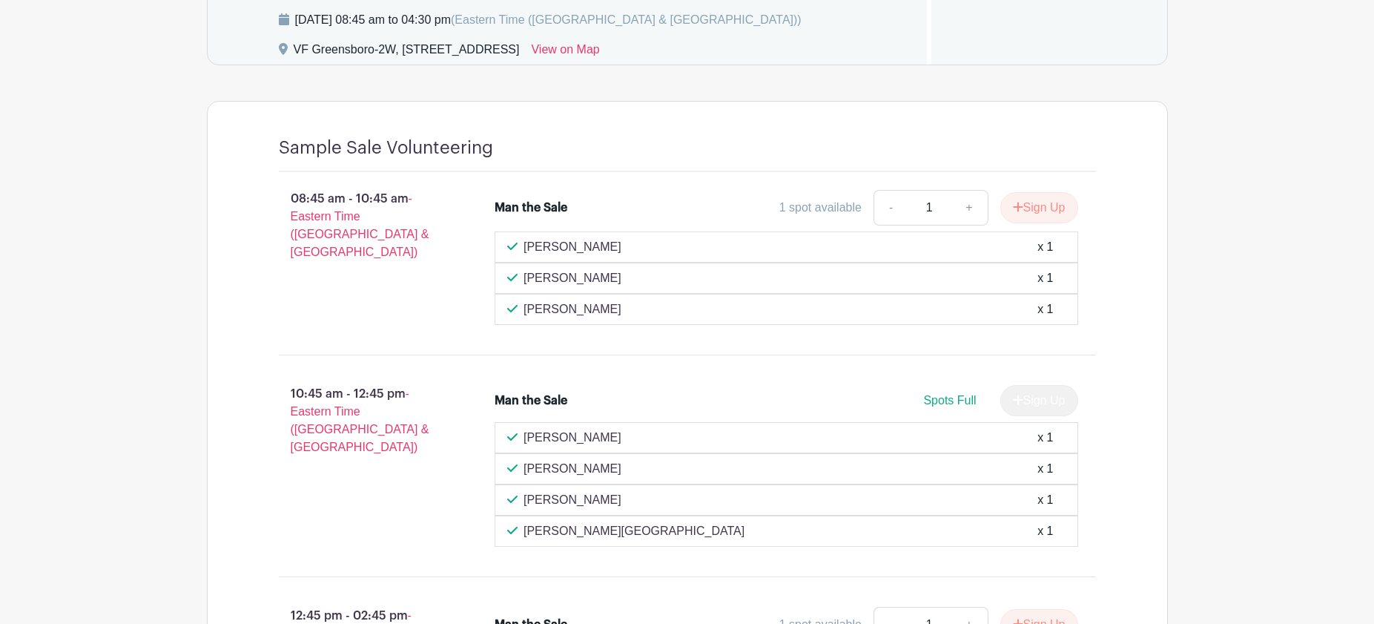
scroll to position [634, 0]
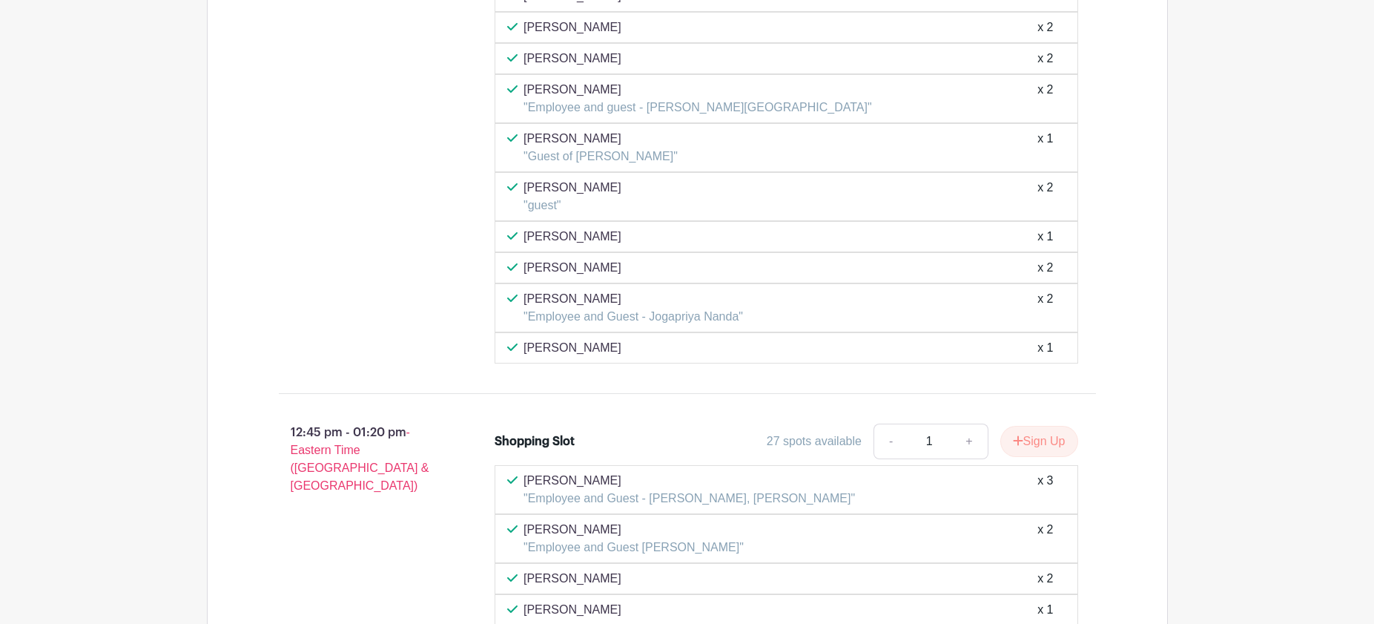
scroll to position [5682, 0]
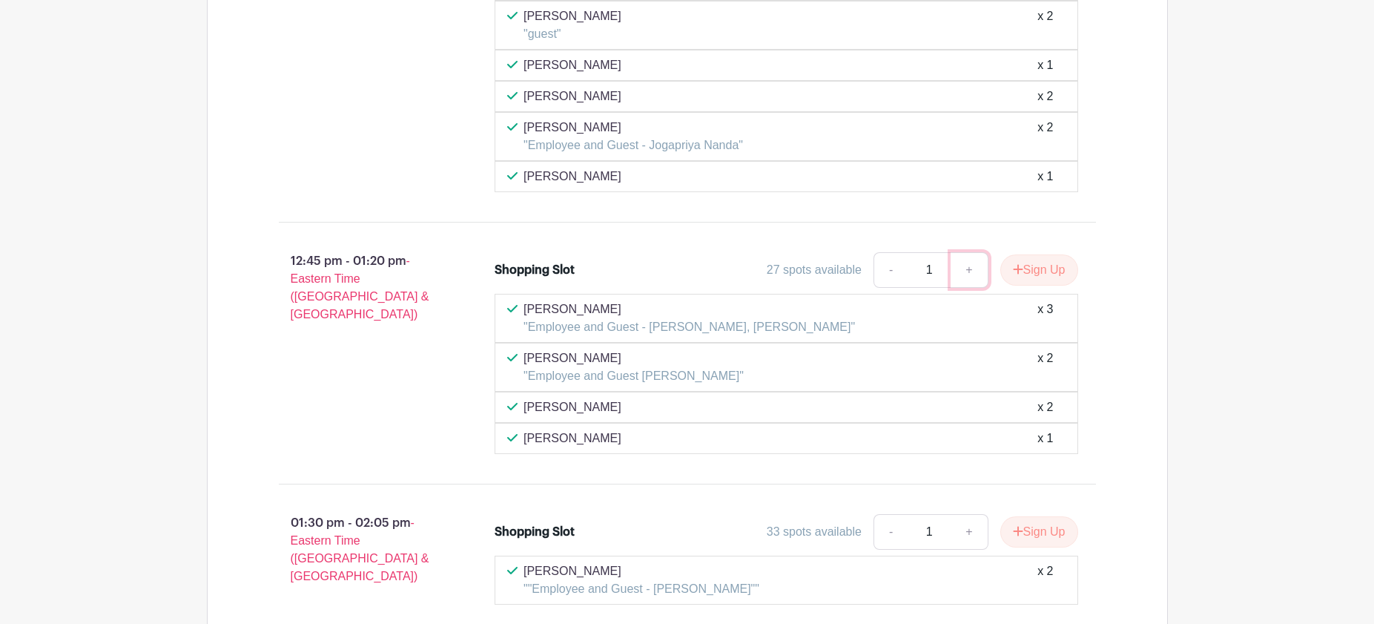
click at [966, 271] on link "+" at bounding box center [969, 270] width 37 height 36
type input "2"
click at [1037, 268] on button "Sign Up" at bounding box center [1039, 269] width 78 height 31
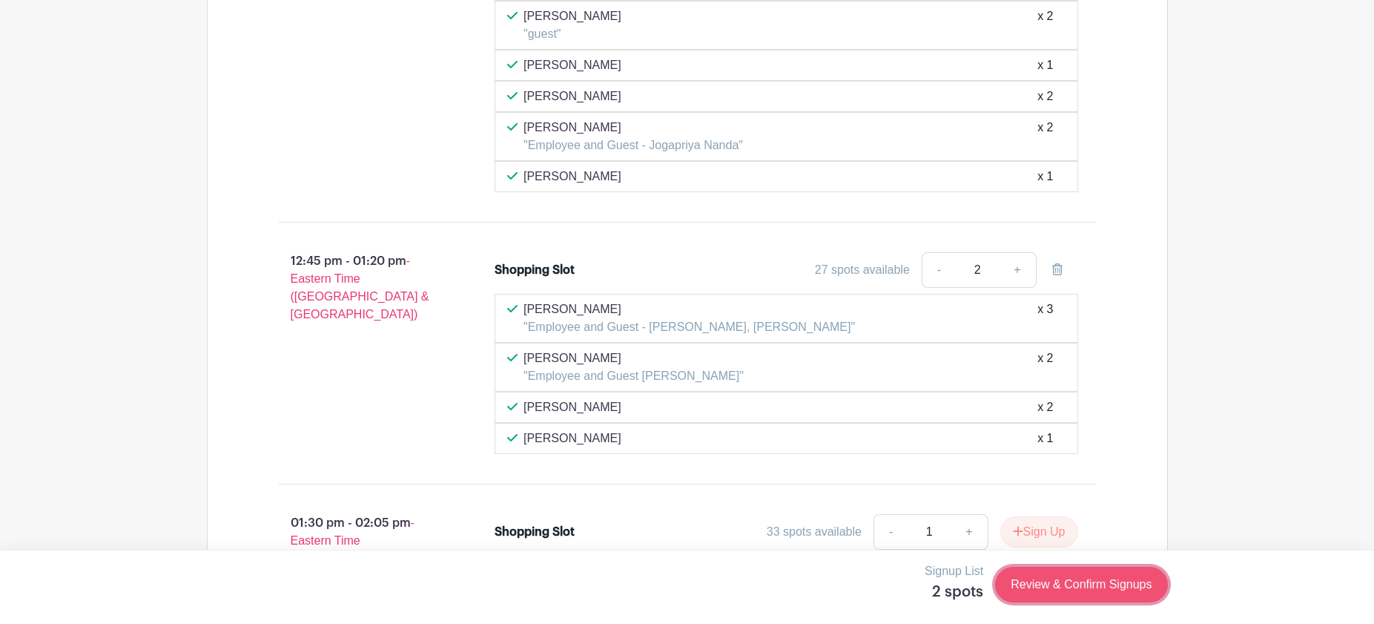
click at [1054, 584] on link "Review & Confirm Signups" at bounding box center [1081, 585] width 172 height 36
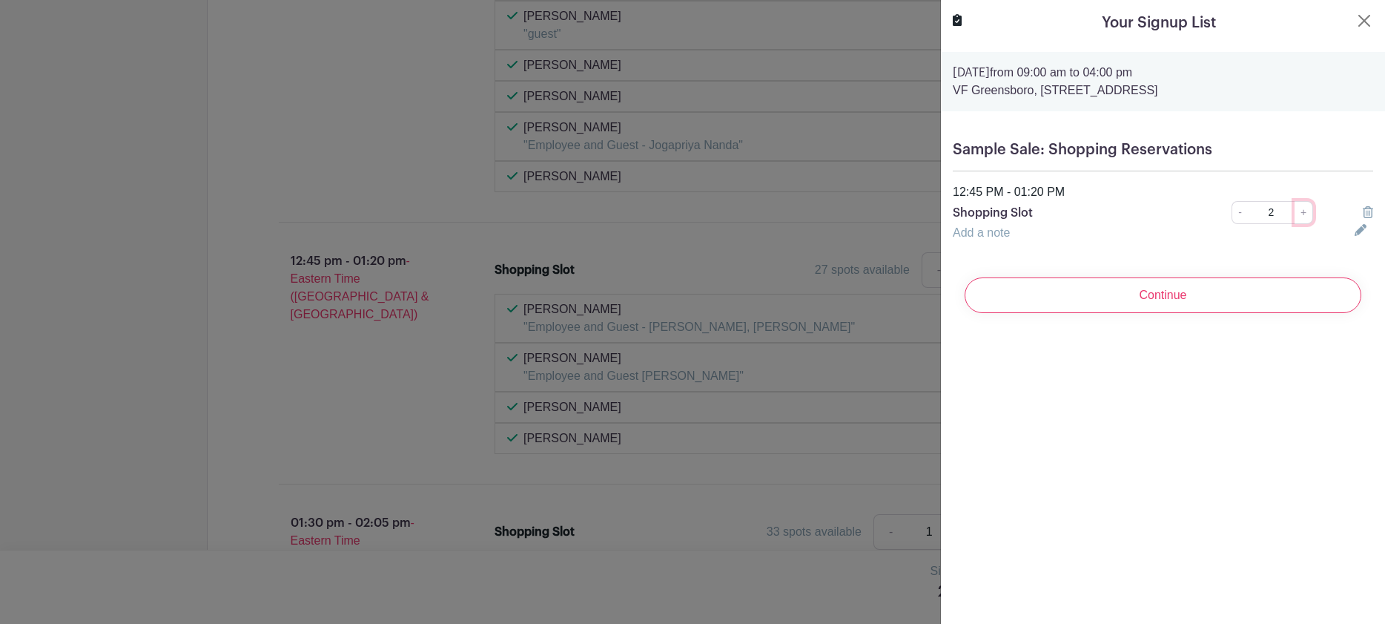
click at [1296, 214] on link "+" at bounding box center [1304, 212] width 19 height 23
type input "3"
click at [1355, 233] on icon at bounding box center [1361, 230] width 12 height 12
click at [1189, 247] on input "text" at bounding box center [1145, 242] width 384 height 36
paste input "Mayank B, Yogesh K, Abhishek Singh"
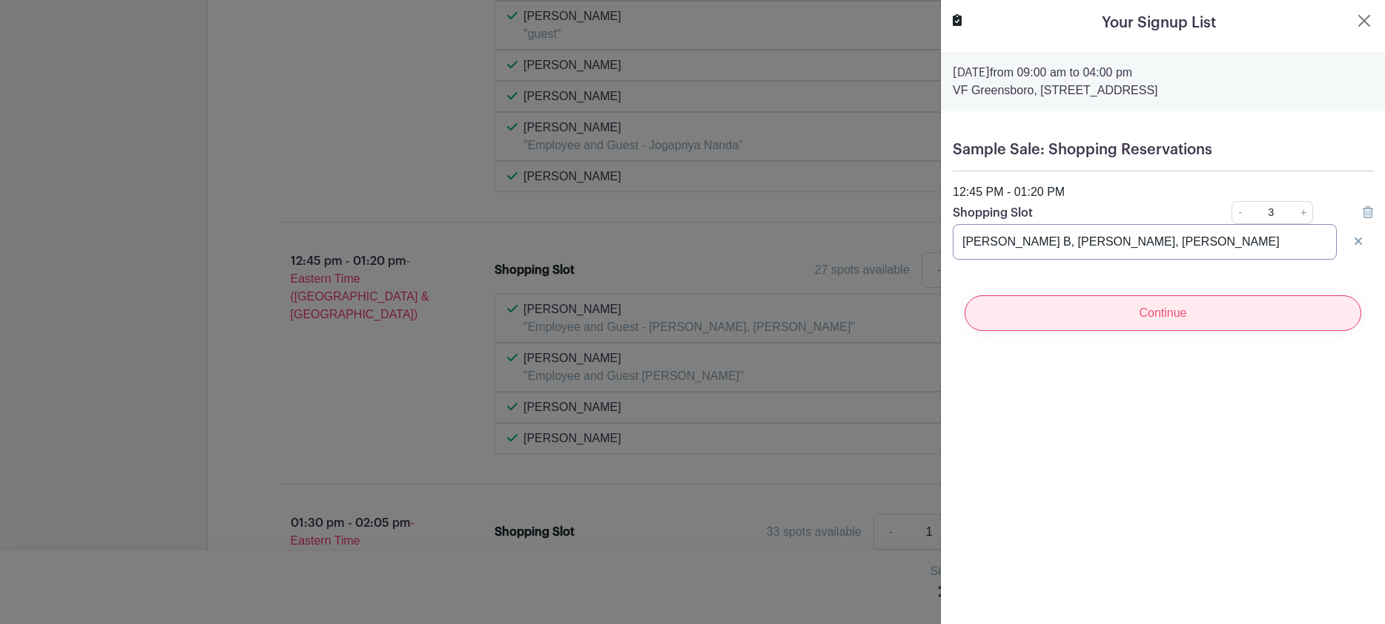
type input "Mayank B, Yogesh K, Abhishek Singh"
click at [1223, 318] on input "Continue" at bounding box center [1163, 313] width 397 height 36
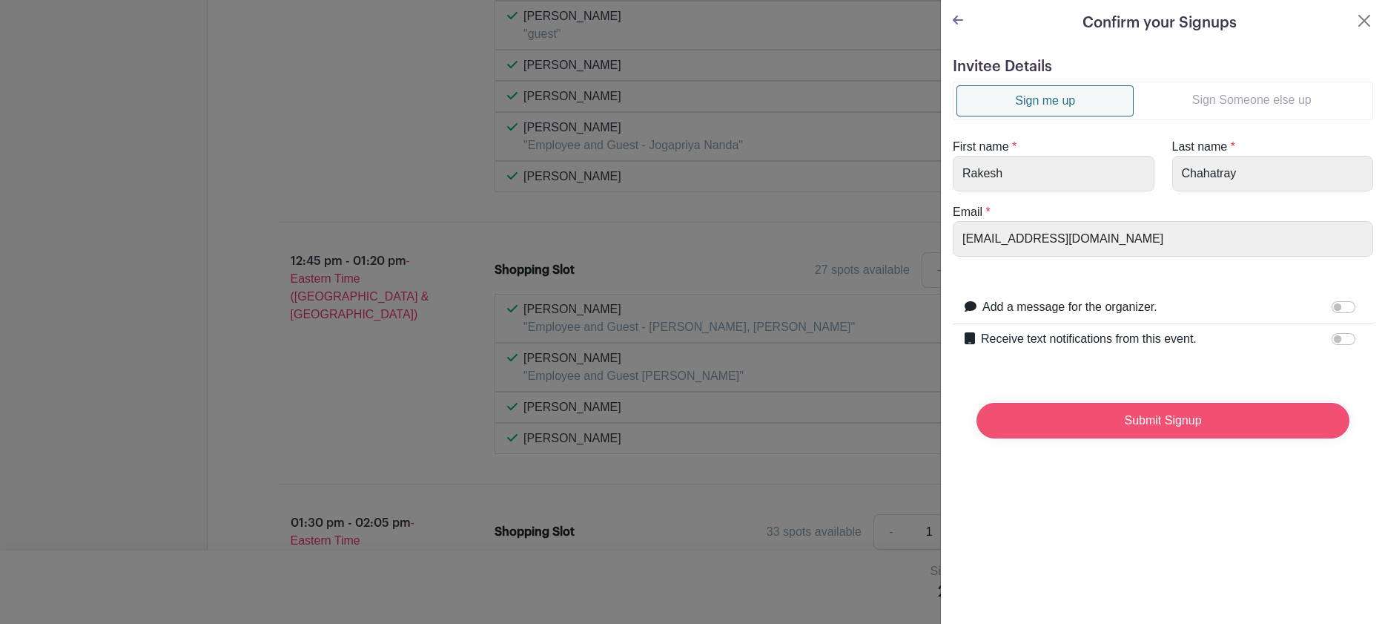
click at [1154, 424] on input "Submit Signup" at bounding box center [1163, 421] width 373 height 36
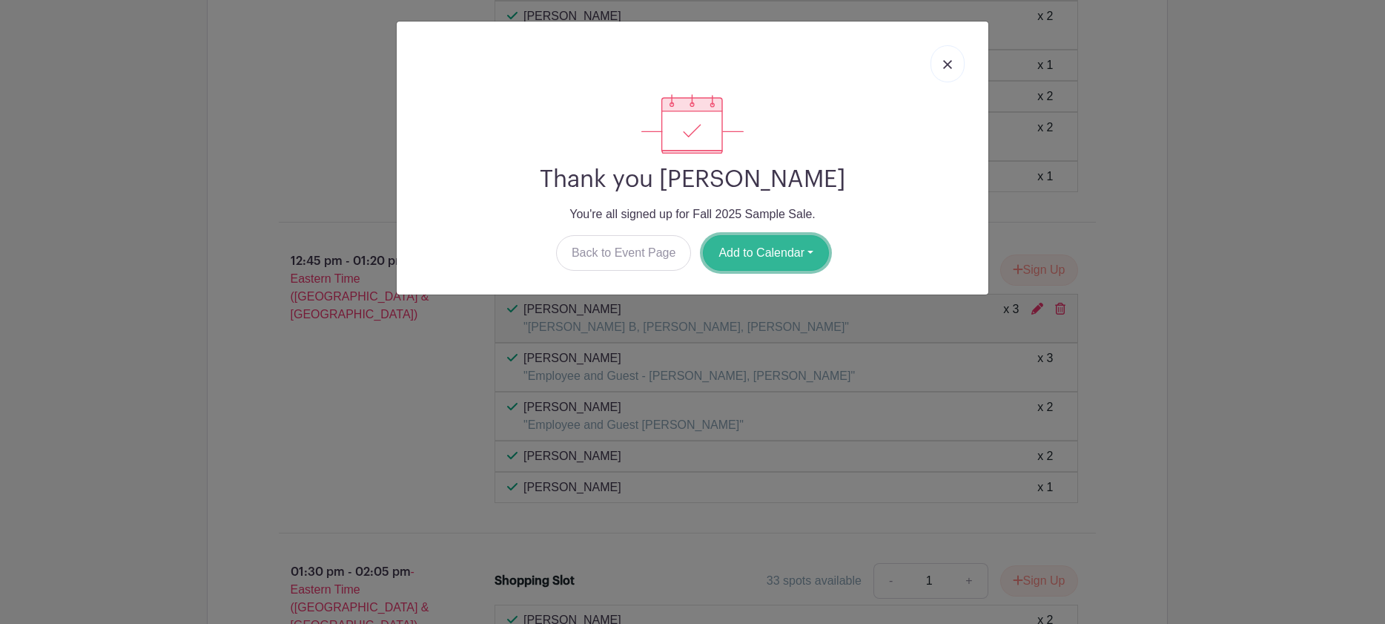
click at [748, 251] on button "Add to Calendar" at bounding box center [766, 253] width 126 height 36
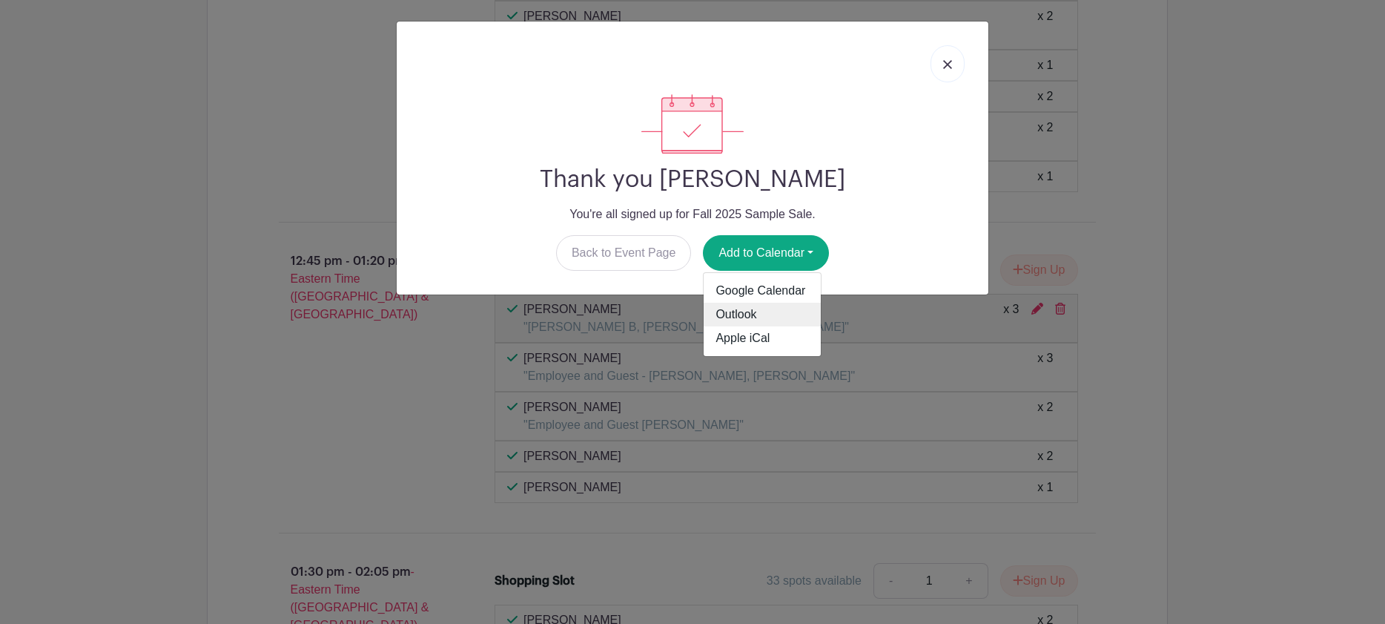
click at [741, 319] on link "Outlook" at bounding box center [762, 315] width 117 height 24
click at [1233, 181] on div "Thank you Rakesh Chahatray You're all signed up for Fall 2025 Sample Sale. Back…" at bounding box center [692, 312] width 1385 height 624
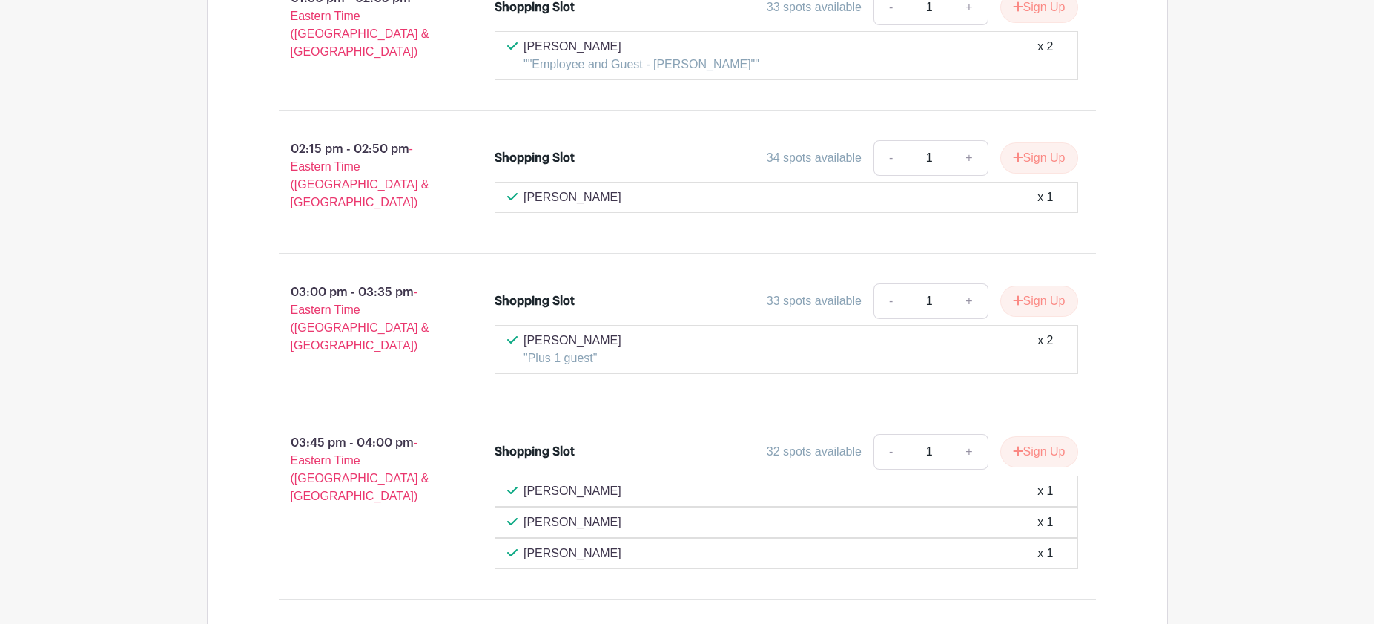
scroll to position [6271, 0]
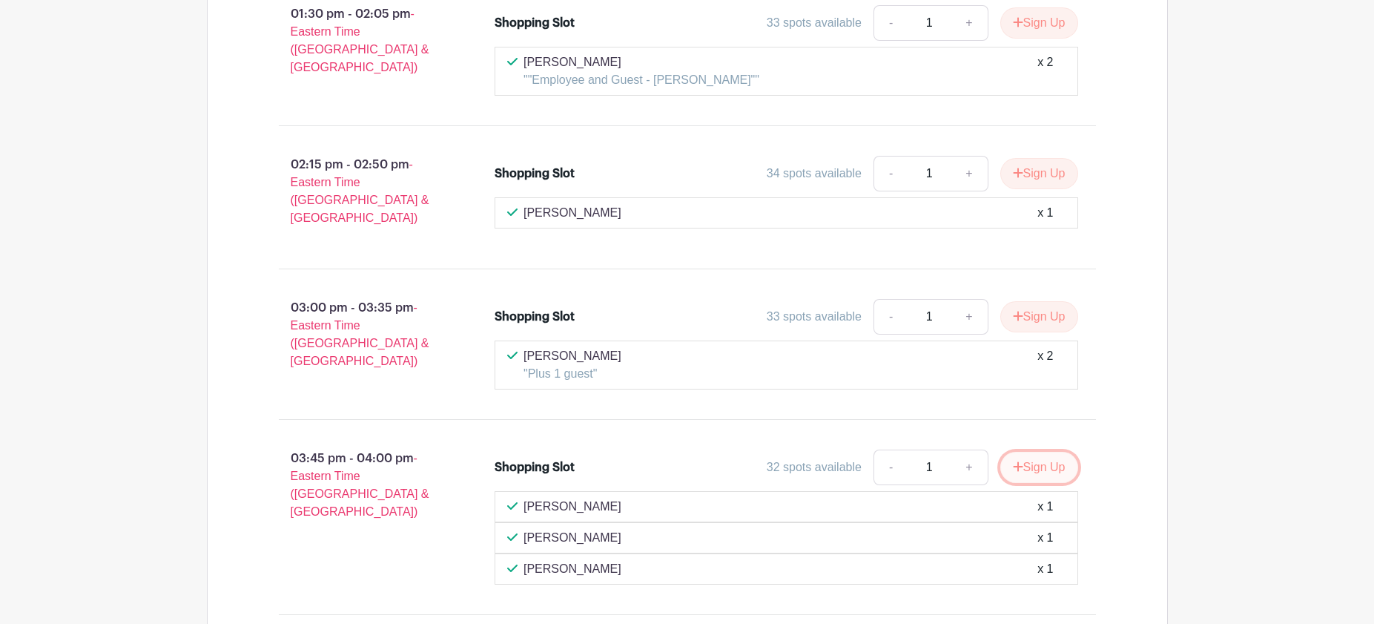
click at [1039, 455] on button "Sign Up" at bounding box center [1039, 467] width 78 height 31
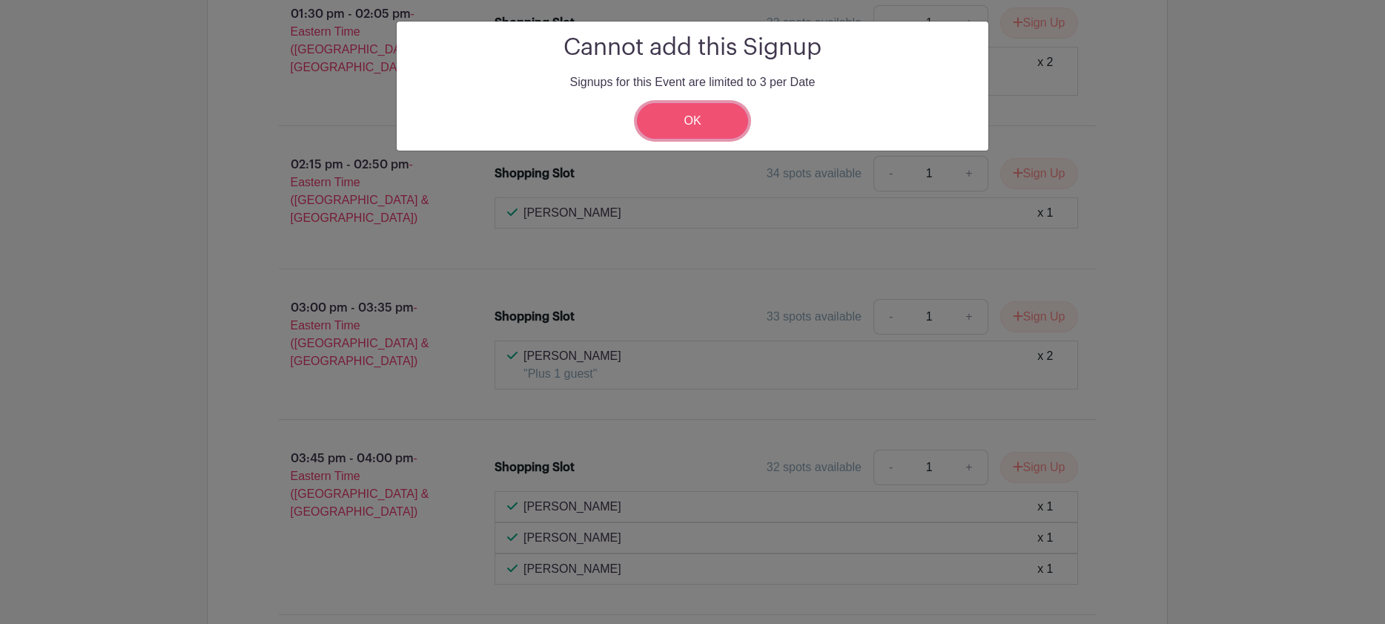
click at [700, 125] on link "OK" at bounding box center [692, 121] width 111 height 36
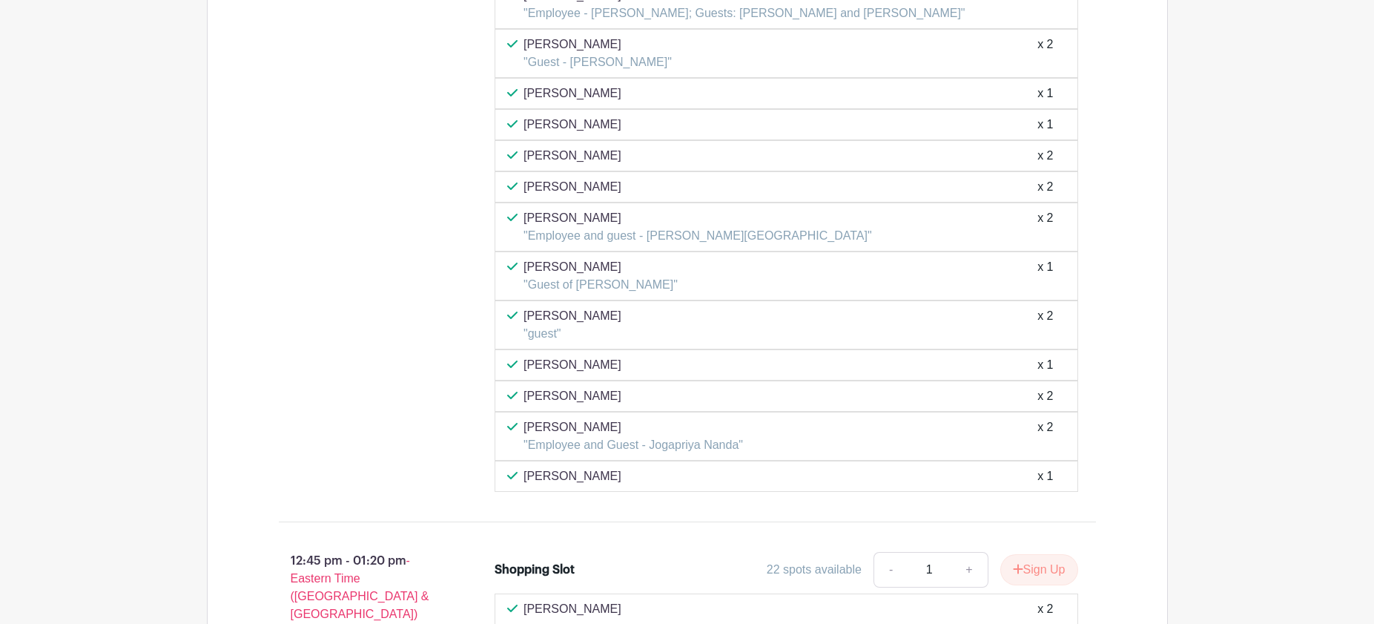
scroll to position [5881, 0]
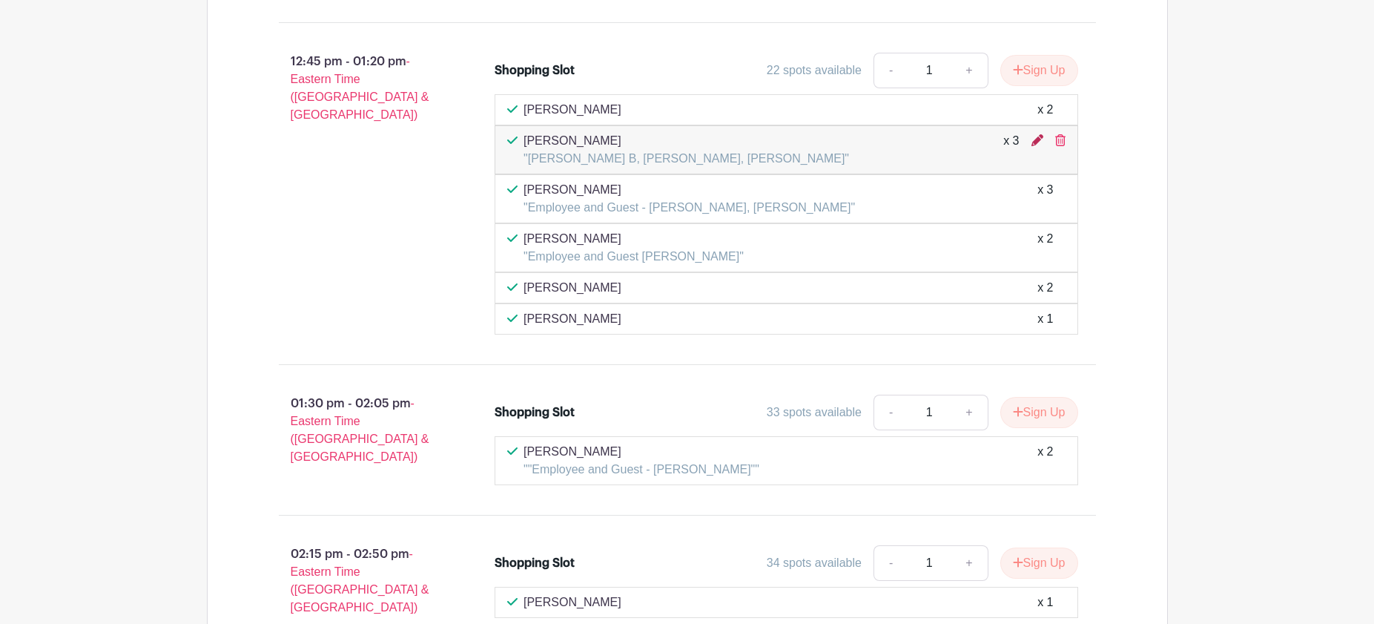
click at [1038, 141] on icon at bounding box center [1038, 140] width 12 height 12
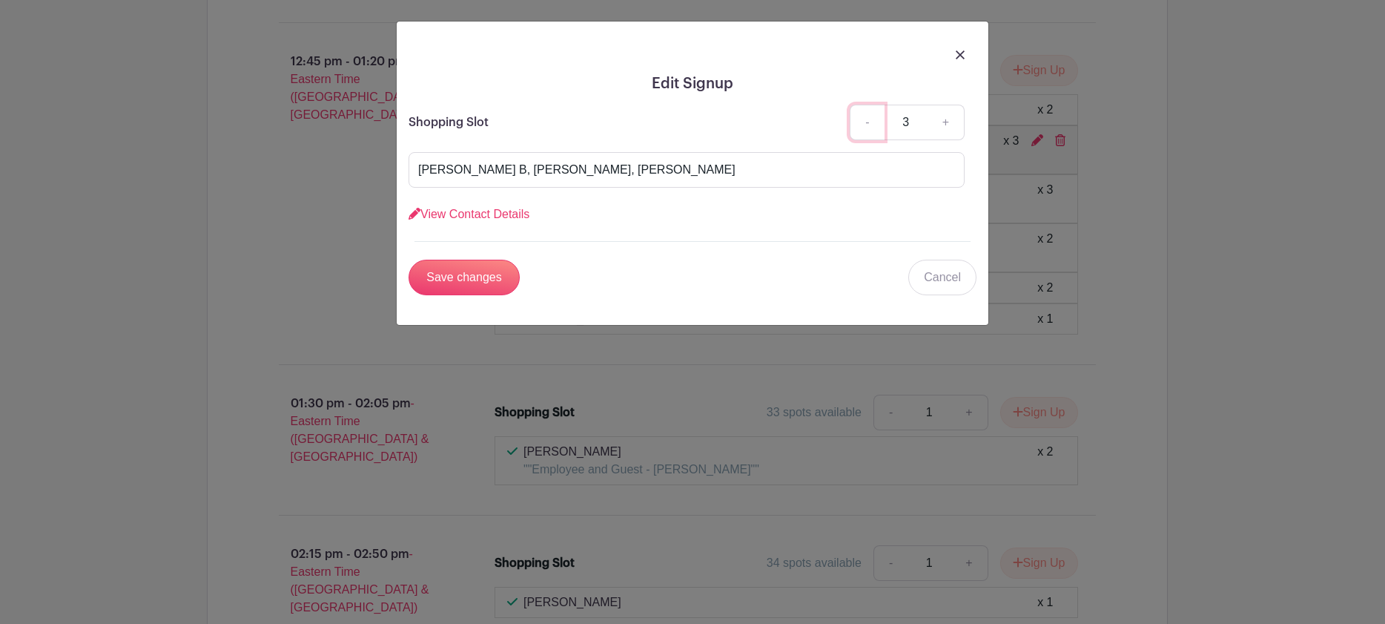
click at [866, 124] on link "-" at bounding box center [867, 123] width 34 height 36
type input "2"
click at [468, 283] on input "Save changes" at bounding box center [464, 278] width 111 height 36
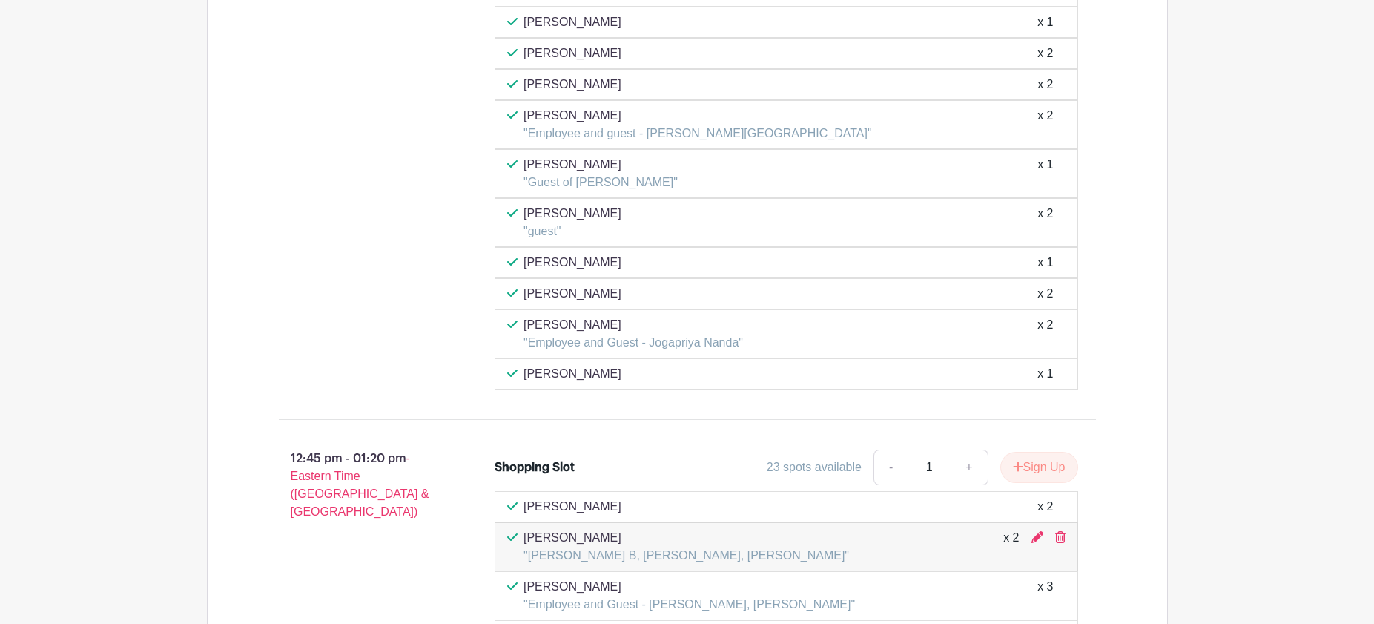
scroll to position [5701, 0]
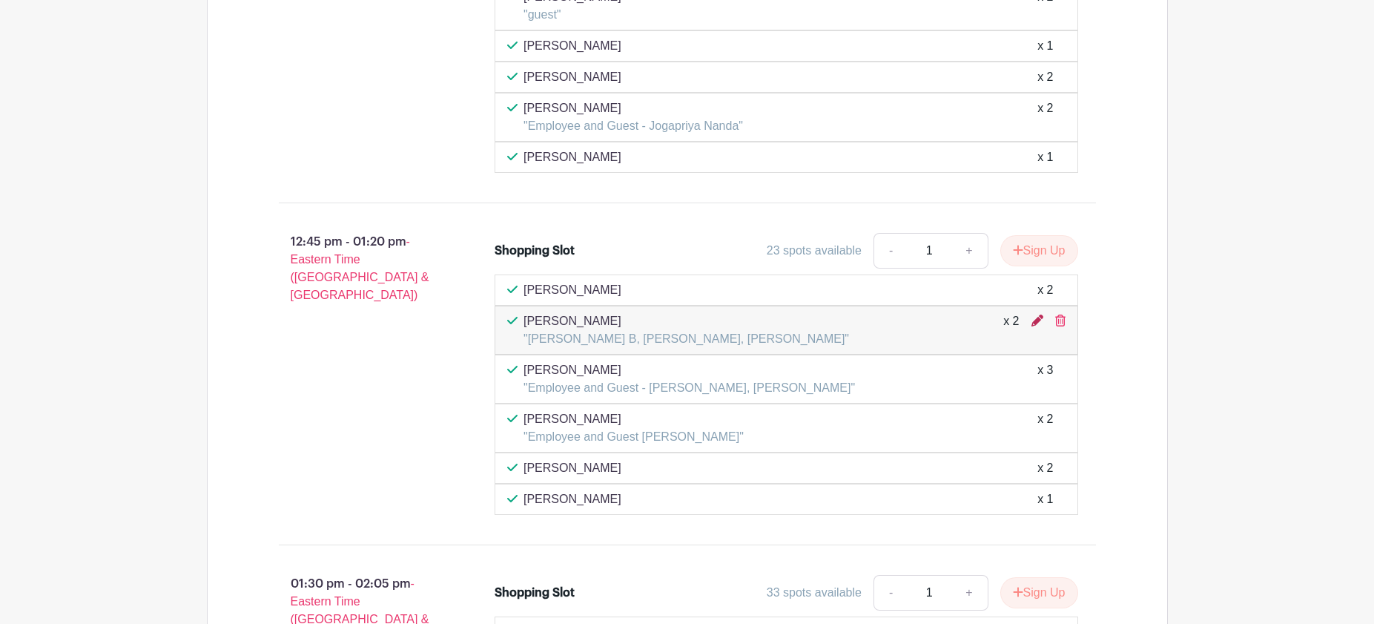
click at [1036, 321] on icon at bounding box center [1038, 320] width 12 height 12
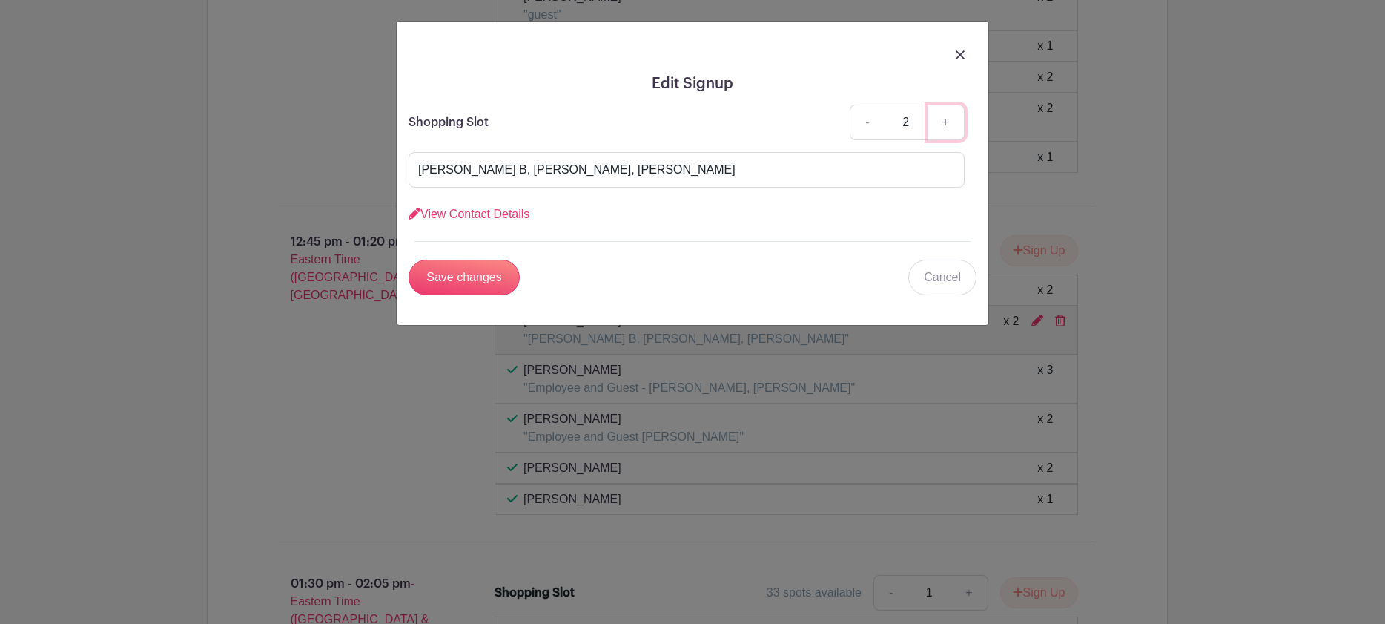
click at [943, 123] on link "+" at bounding box center [946, 123] width 37 height 36
type input "3"
click at [469, 277] on input "Save changes" at bounding box center [464, 278] width 111 height 36
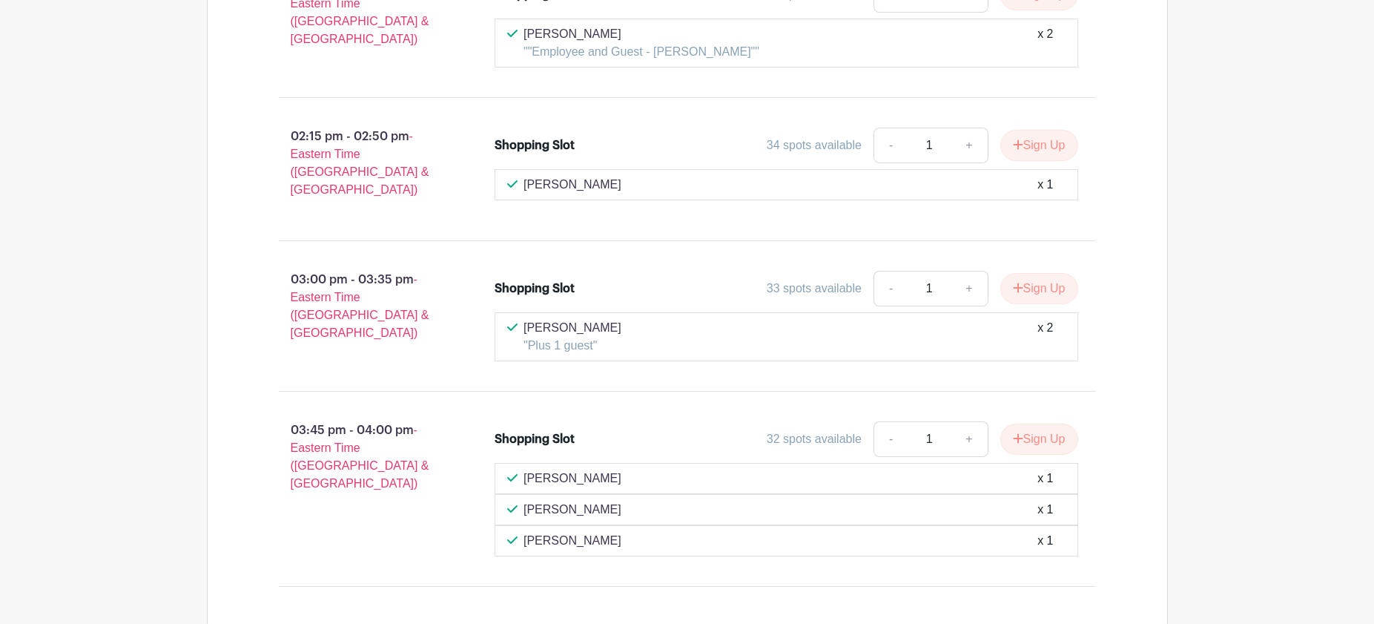
scroll to position [6314, 0]
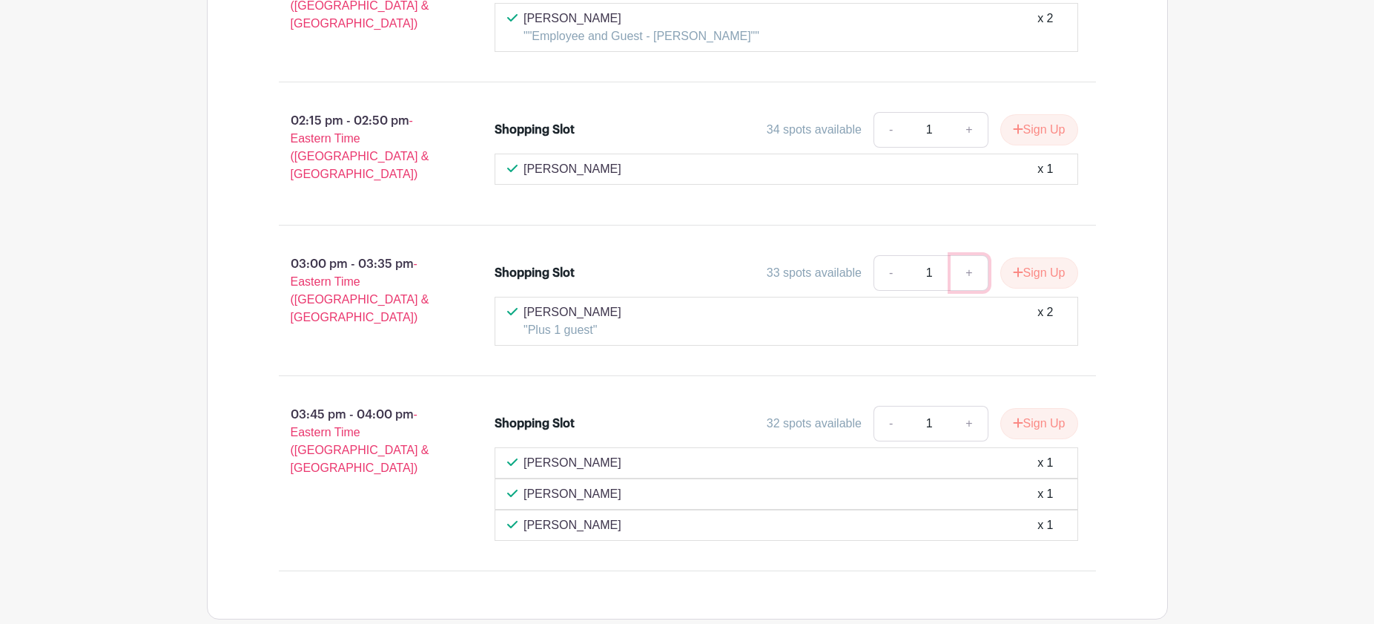
click at [968, 260] on link "+" at bounding box center [969, 273] width 37 height 36
click at [883, 261] on link "-" at bounding box center [891, 273] width 34 height 36
type input "1"
click at [1041, 260] on button "Sign Up" at bounding box center [1039, 272] width 78 height 31
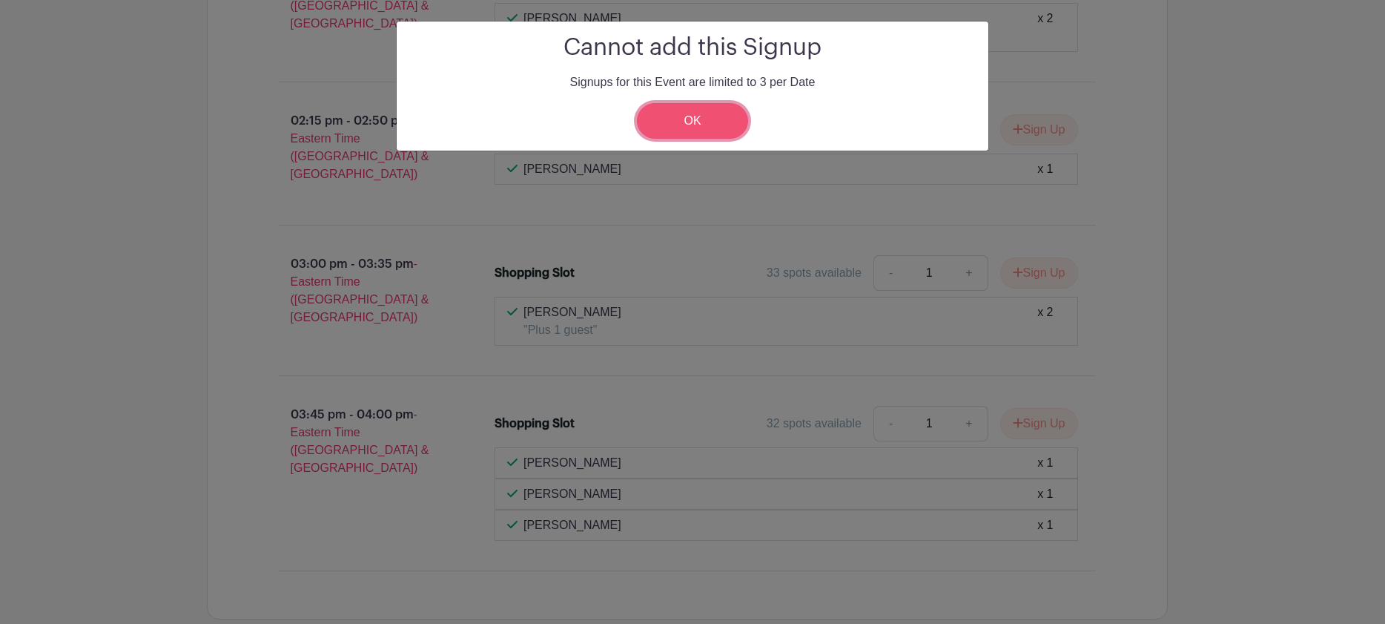
click at [689, 135] on link "OK" at bounding box center [692, 121] width 111 height 36
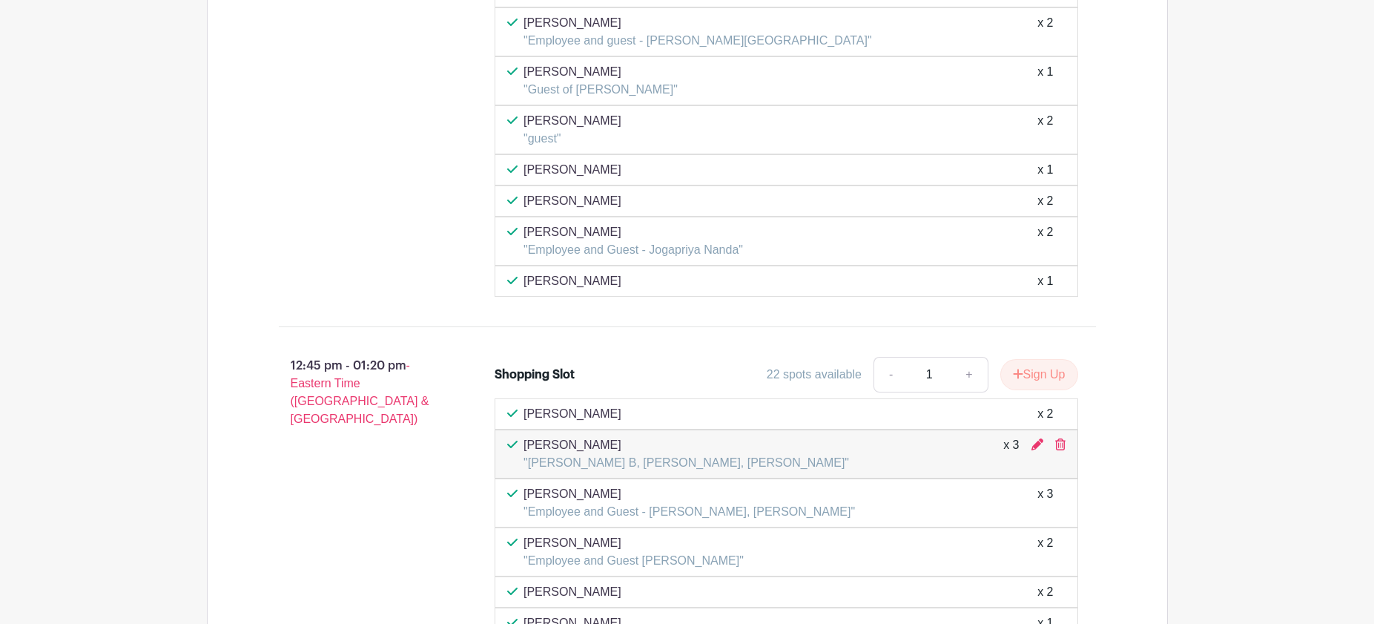
scroll to position [5585, 0]
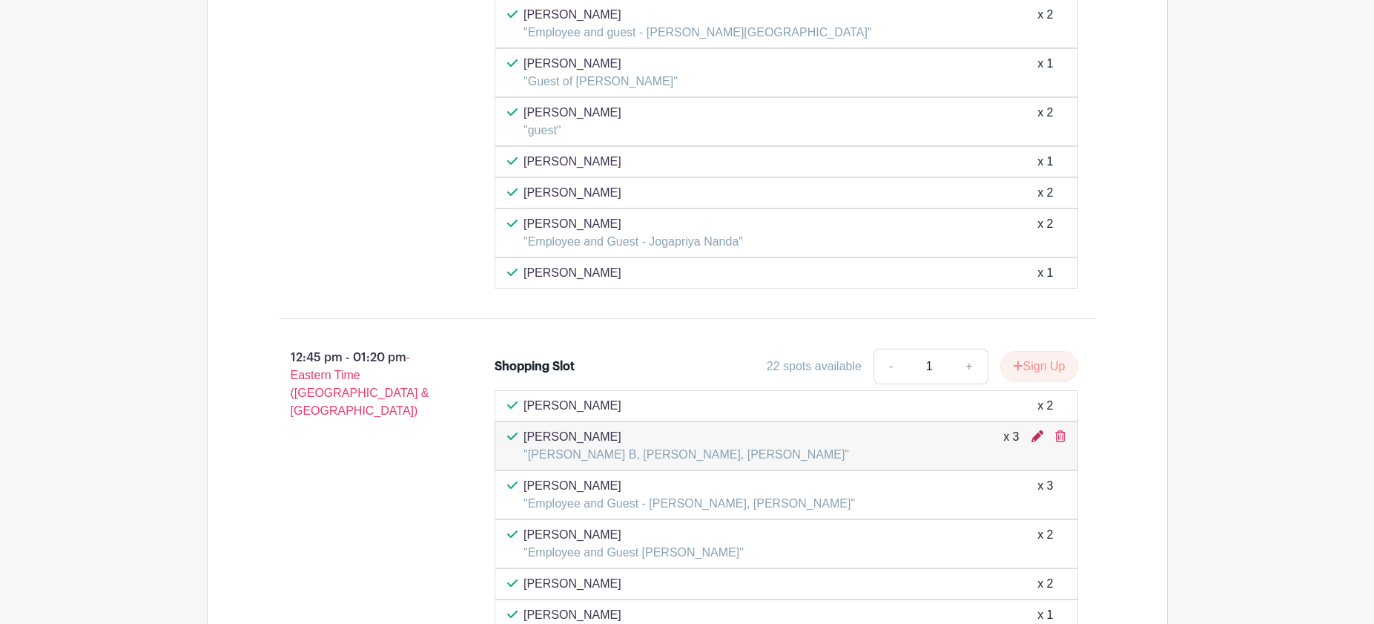
click at [1033, 438] on icon at bounding box center [1038, 436] width 12 height 12
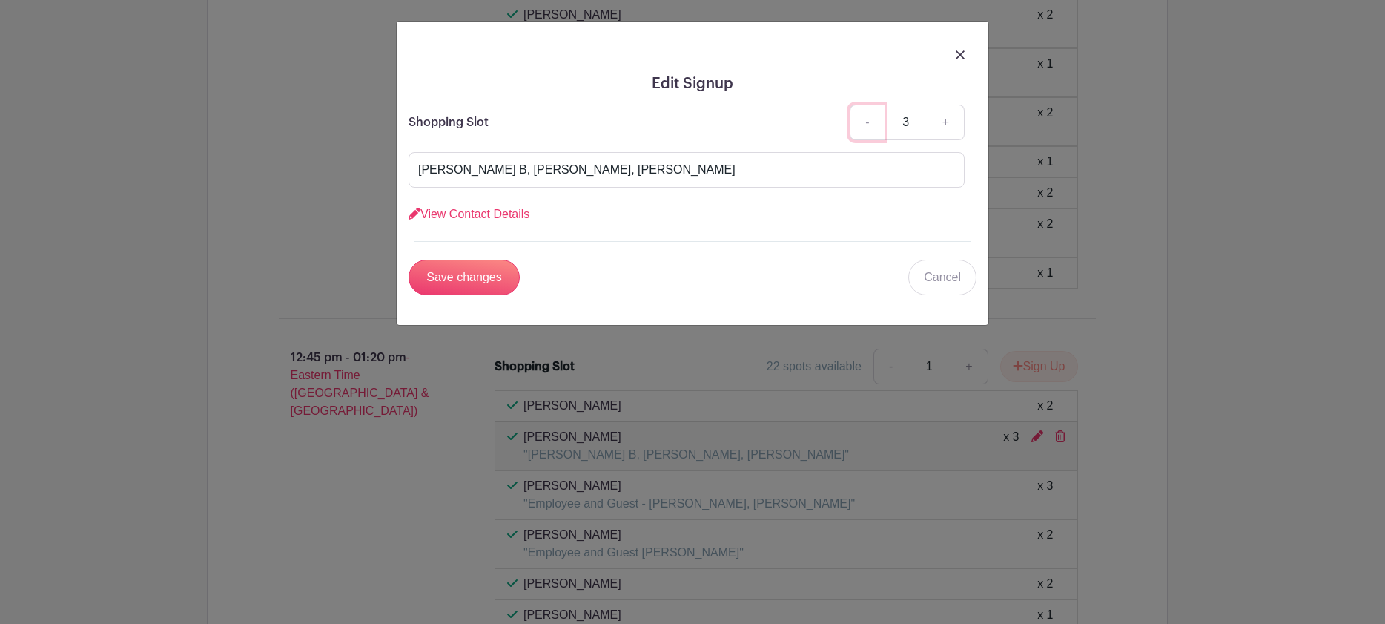
click at [862, 122] on link "-" at bounding box center [867, 123] width 34 height 36
type input "2"
click at [468, 281] on input "Save changes" at bounding box center [464, 278] width 111 height 36
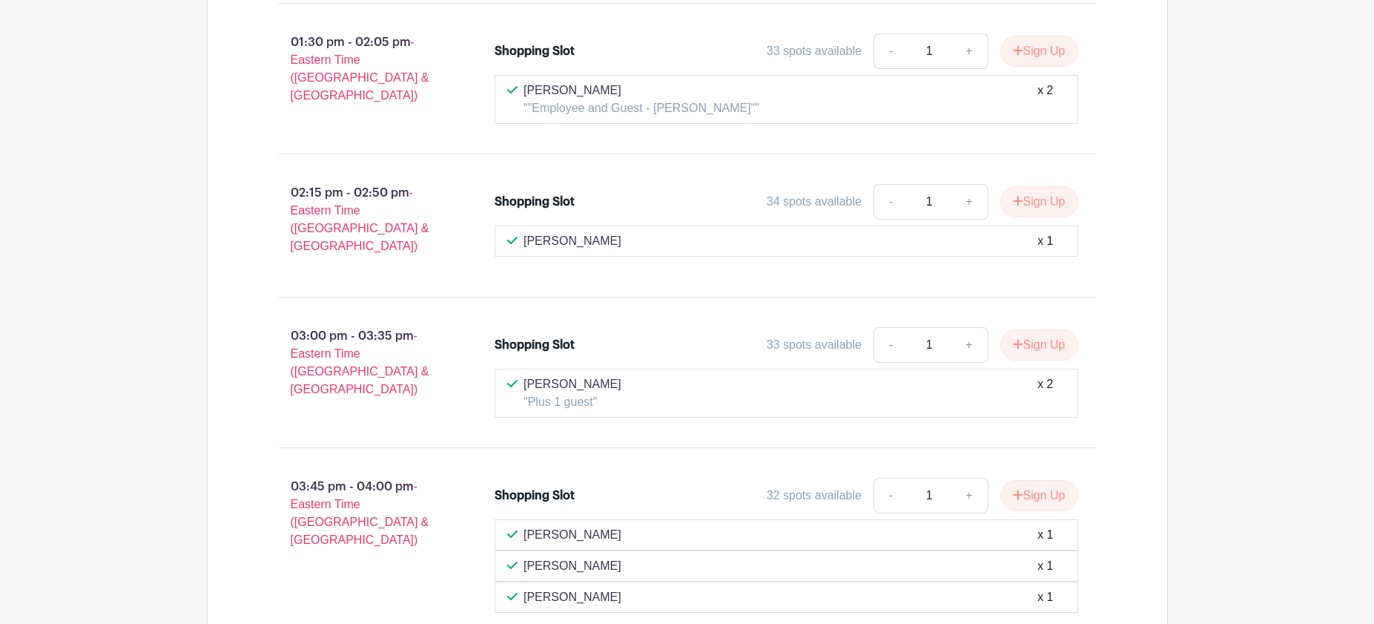
scroll to position [6393, 0]
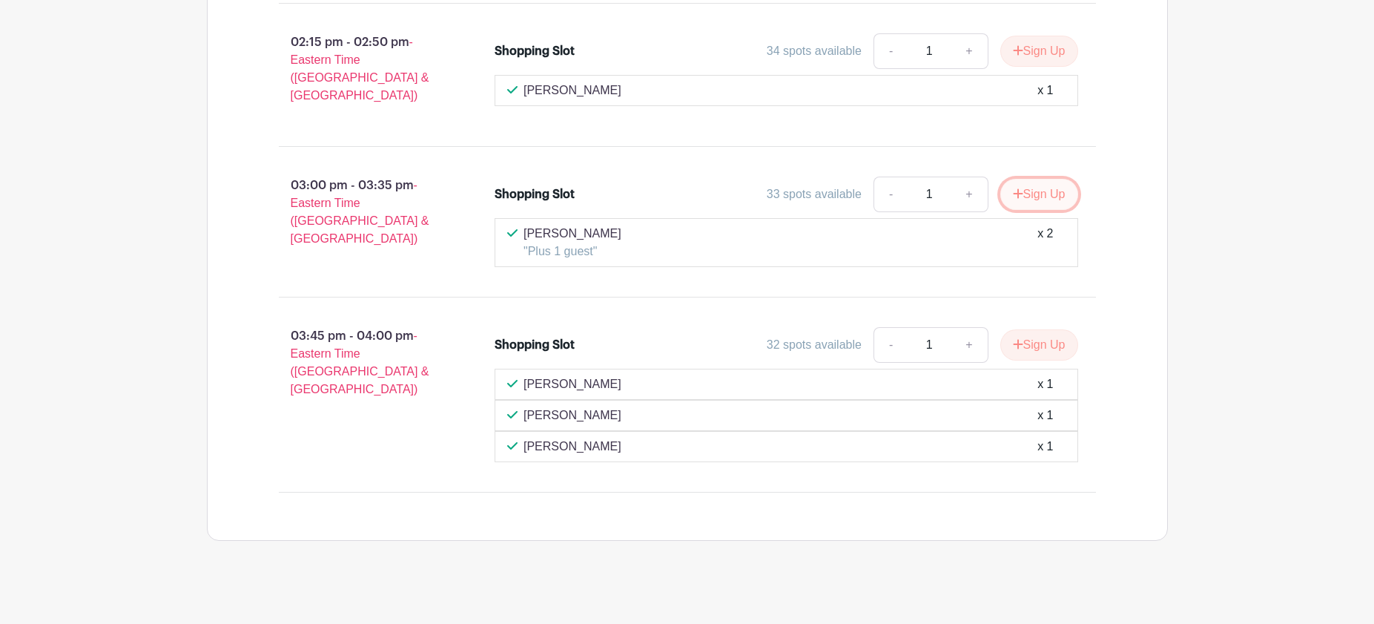
click at [1023, 185] on button "Sign Up" at bounding box center [1039, 194] width 78 height 31
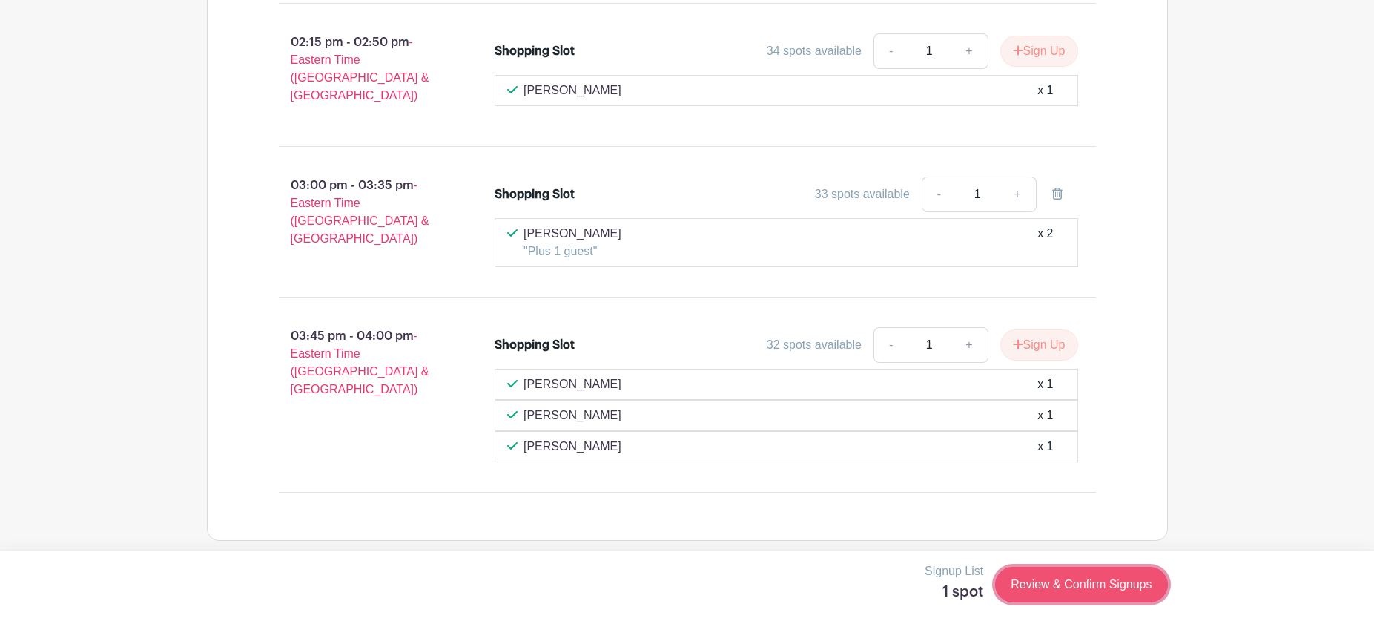
click at [1088, 591] on link "Review & Confirm Signups" at bounding box center [1081, 585] width 172 height 36
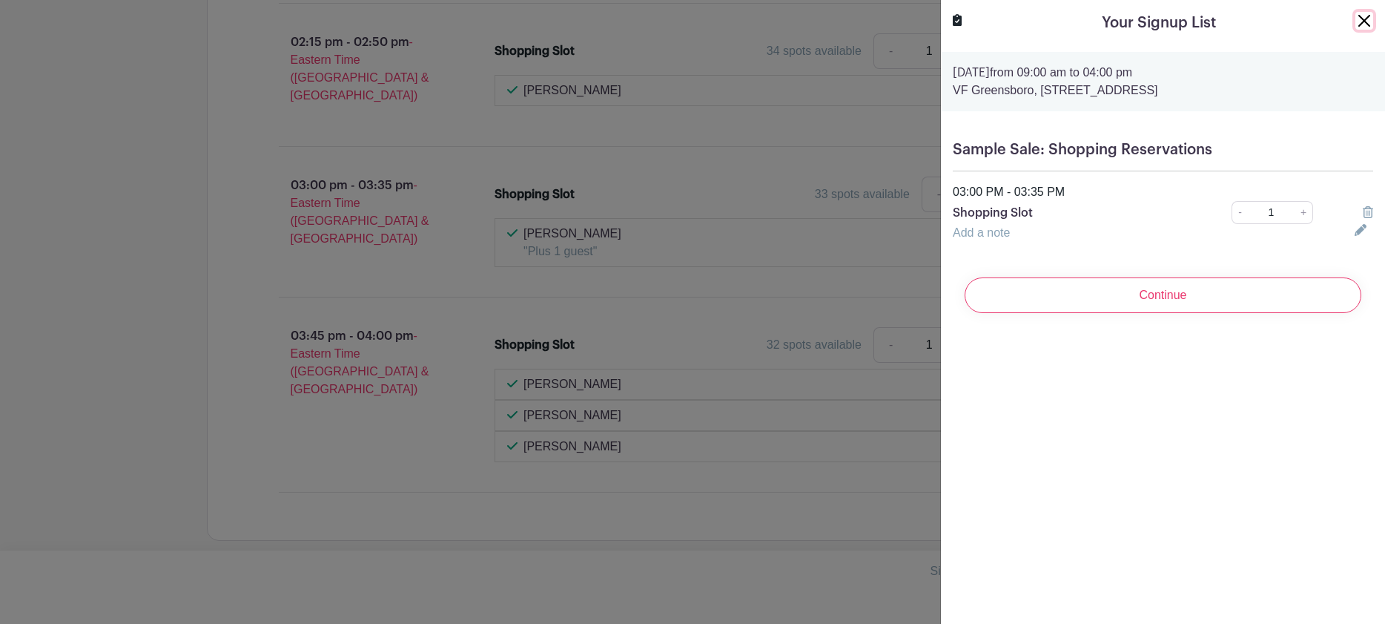
click at [1356, 22] on button "Close" at bounding box center [1365, 21] width 18 height 18
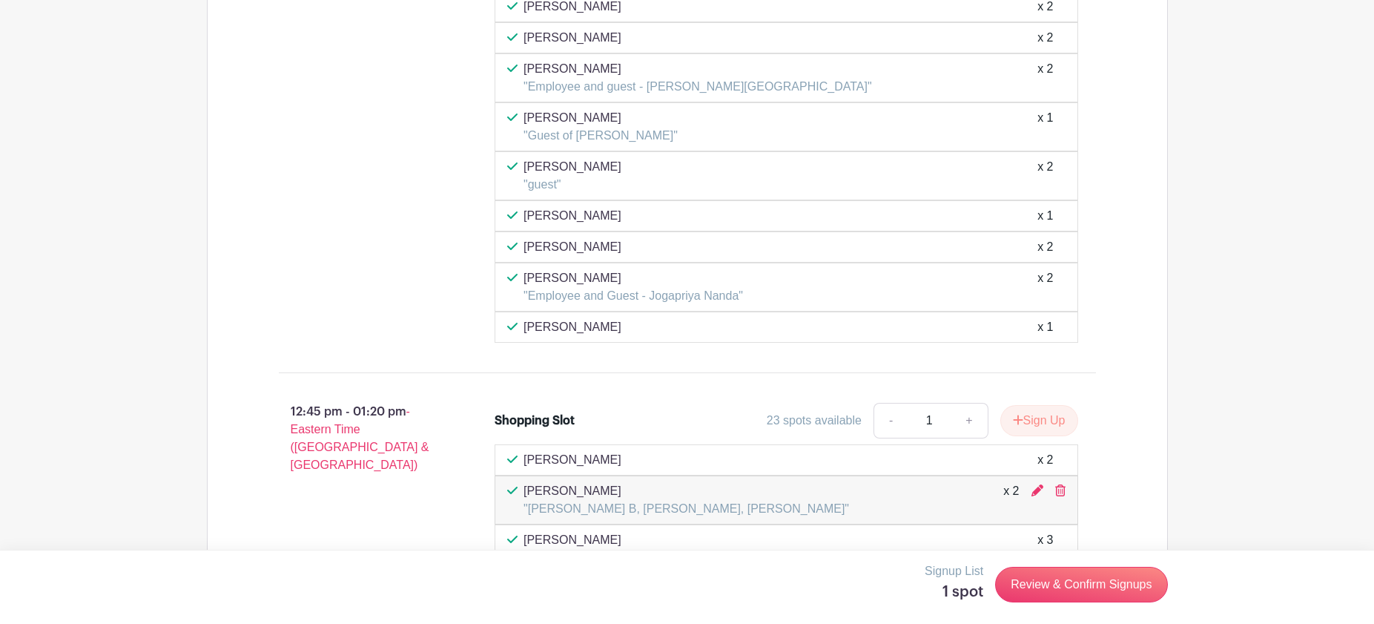
scroll to position [5694, 0]
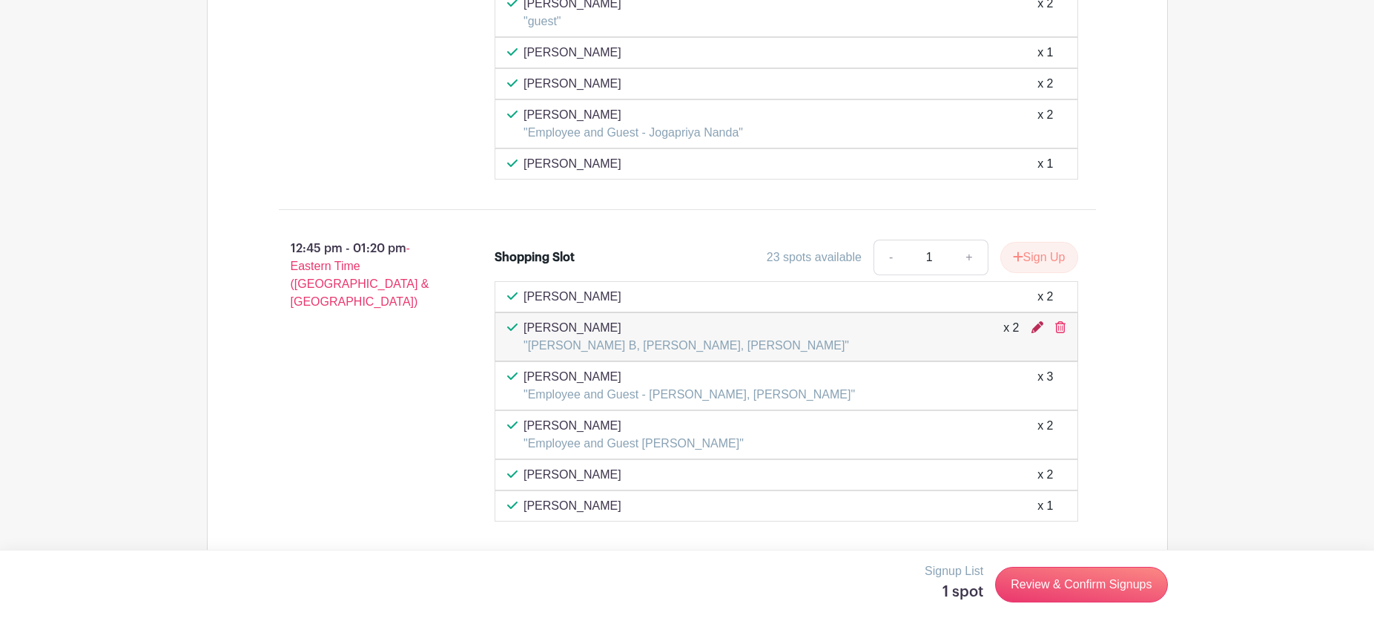
click at [1037, 329] on icon at bounding box center [1038, 327] width 12 height 12
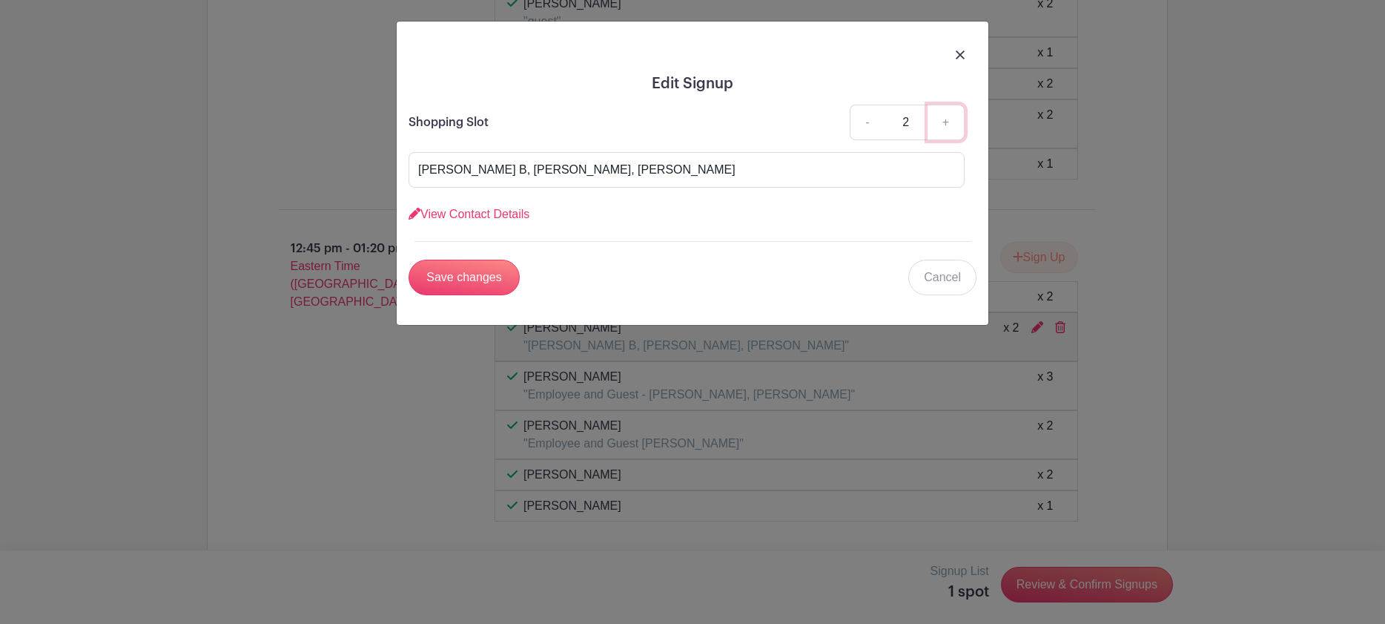
click at [948, 119] on link "+" at bounding box center [946, 123] width 37 height 36
click at [868, 122] on link "-" at bounding box center [867, 123] width 34 height 36
click at [941, 122] on link "+" at bounding box center [946, 123] width 37 height 36
type input "3"
click at [473, 274] on input "Save changes" at bounding box center [464, 278] width 111 height 36
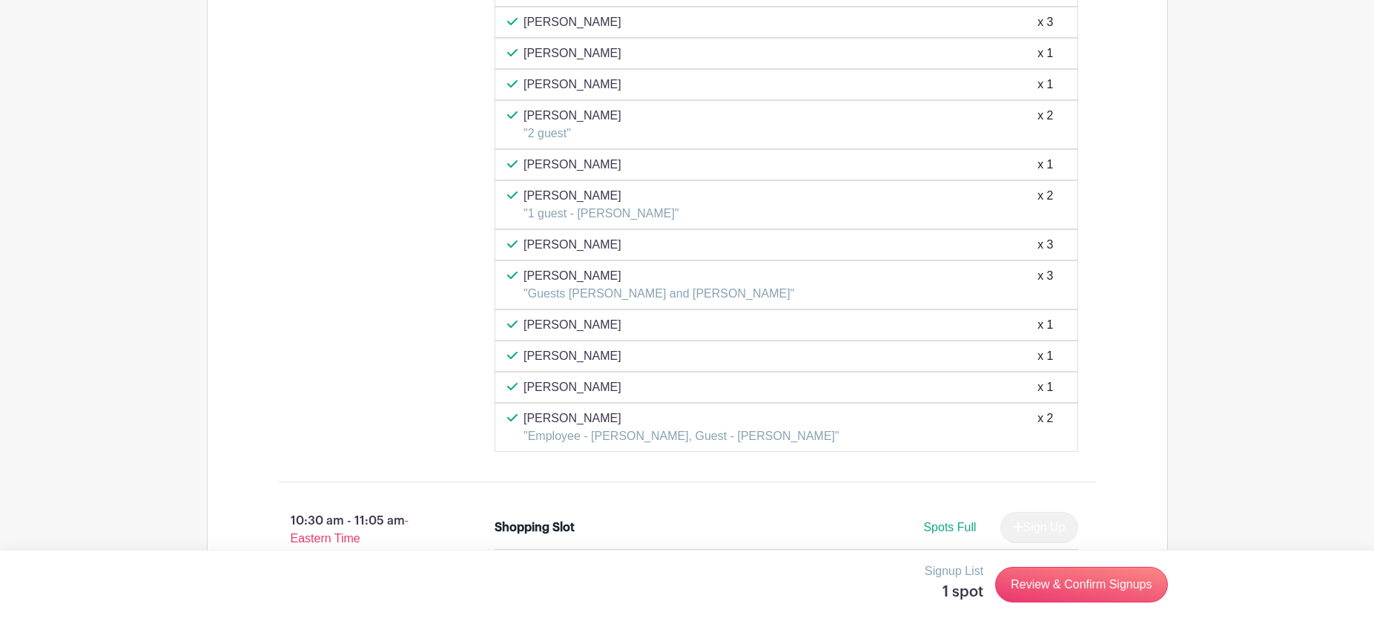
scroll to position [2863, 0]
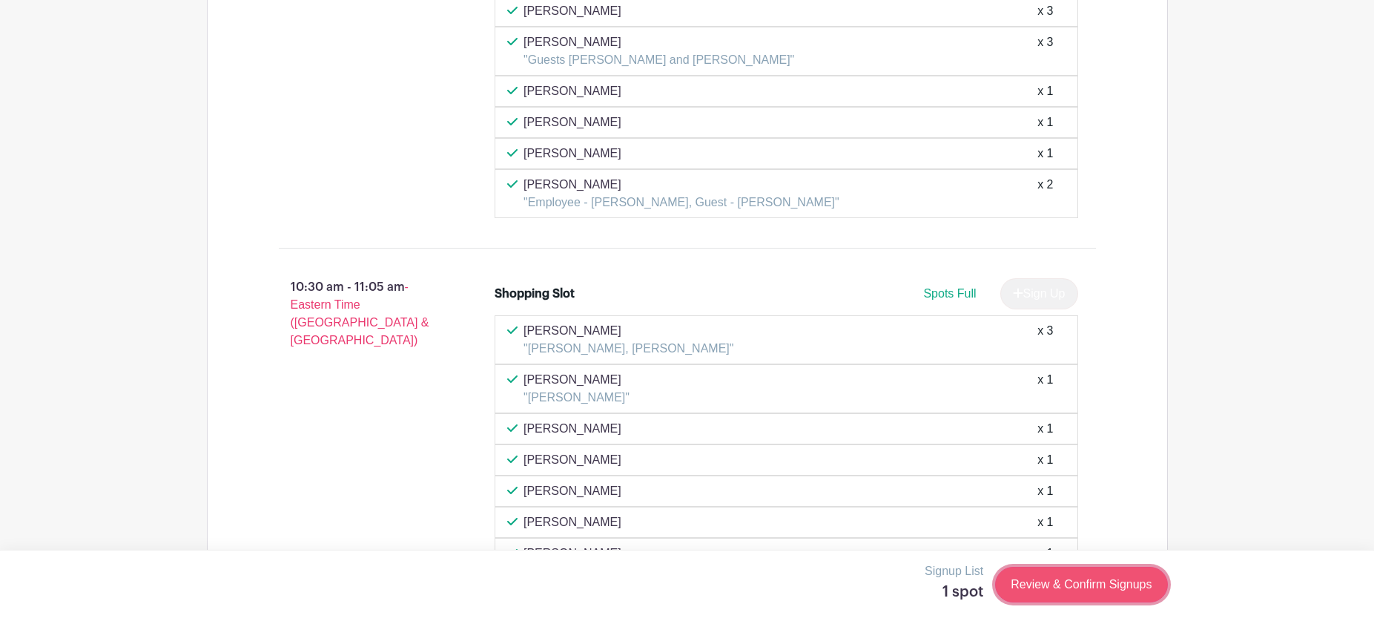
click at [1119, 590] on link "Review & Confirm Signups" at bounding box center [1081, 585] width 172 height 36
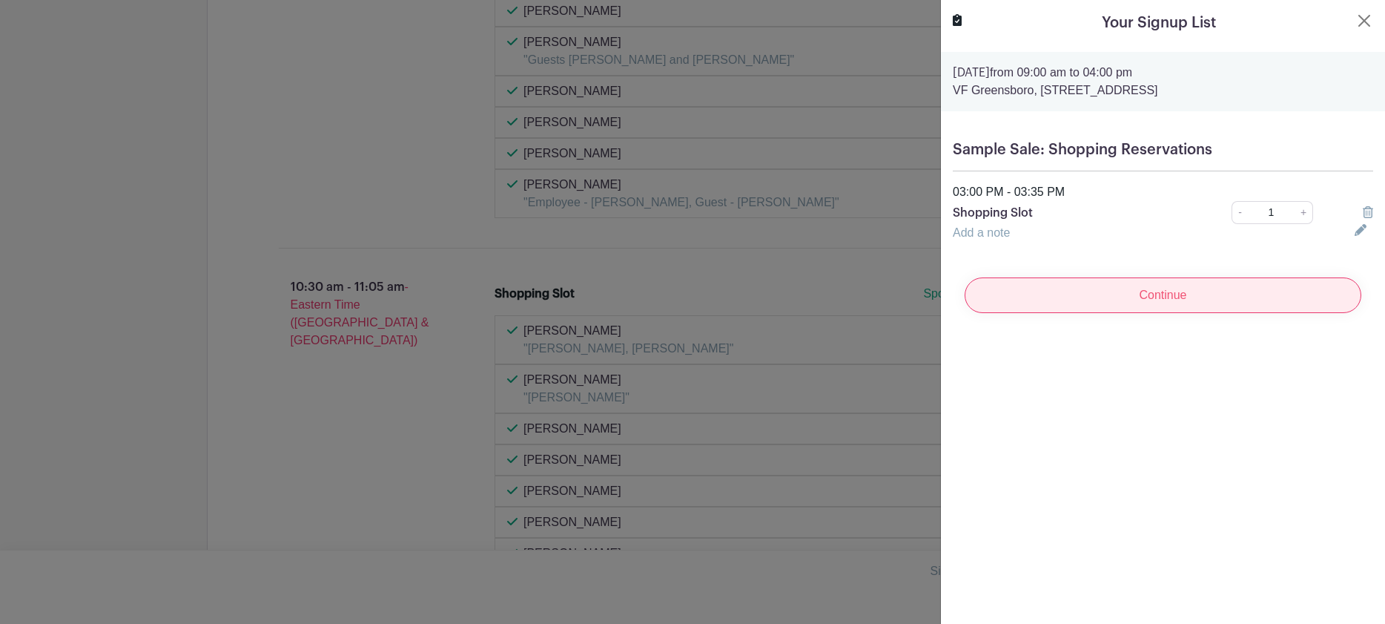
click at [1183, 300] on input "Continue" at bounding box center [1163, 295] width 397 height 36
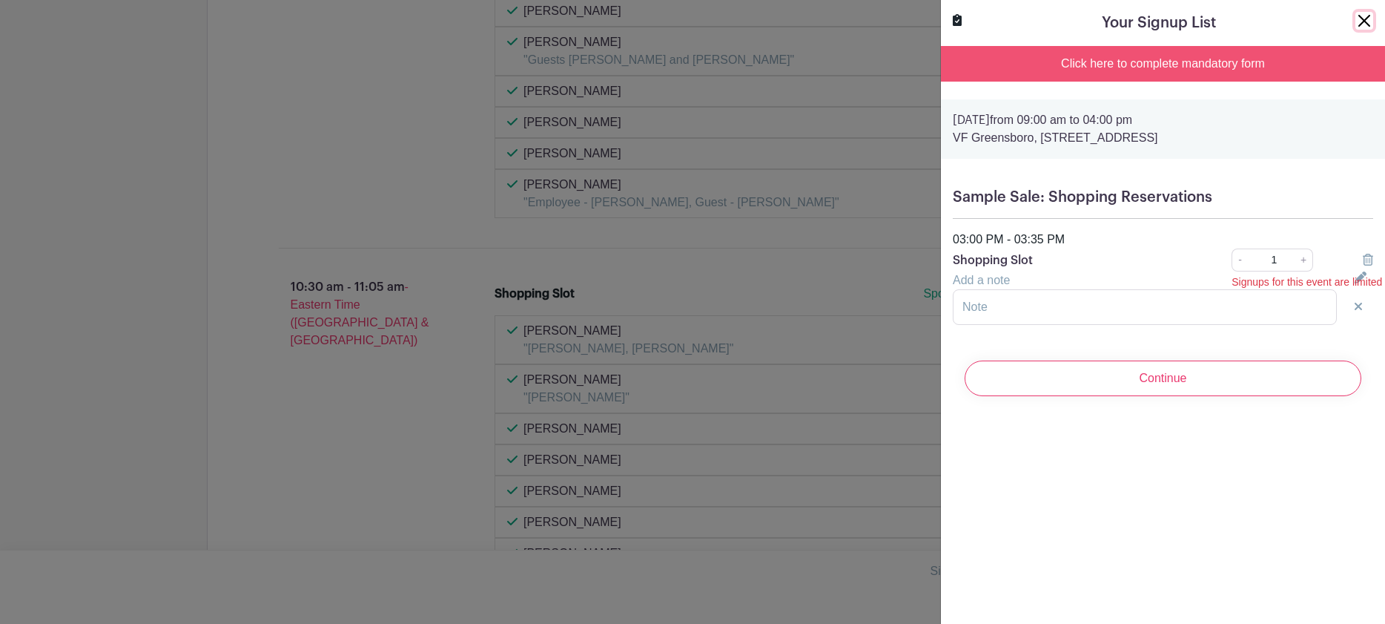
click at [1356, 20] on button "Close" at bounding box center [1365, 21] width 18 height 18
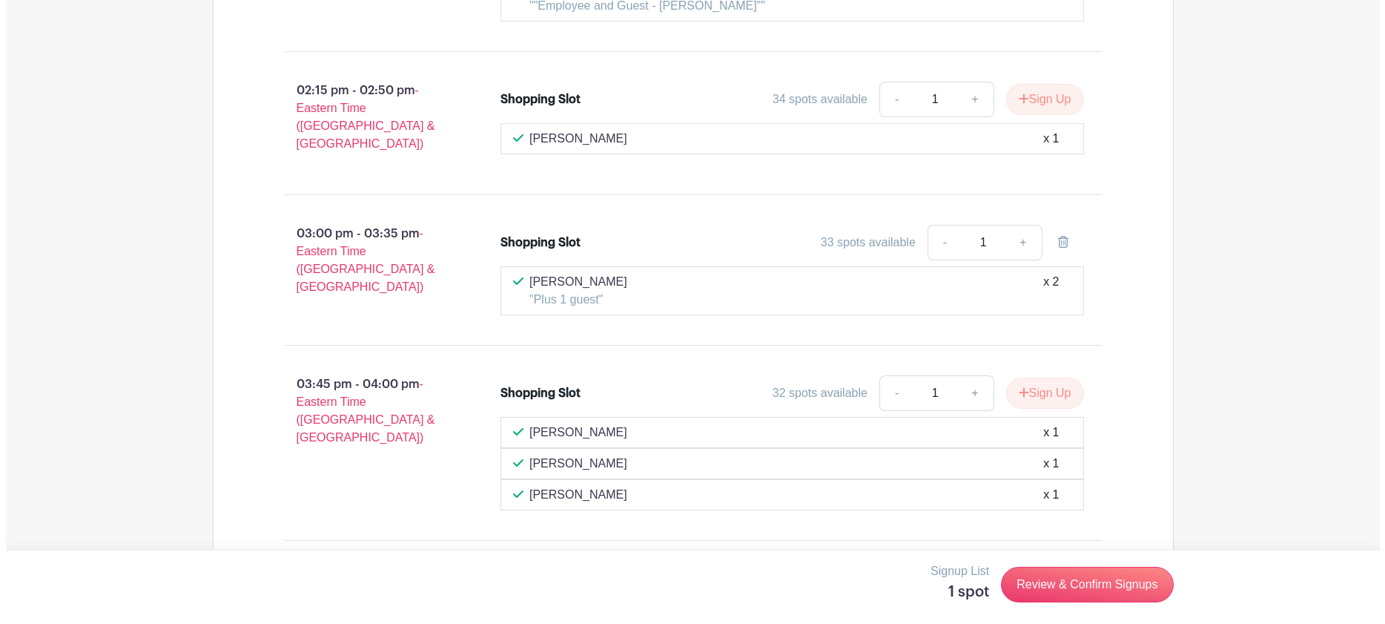
scroll to position [6393, 0]
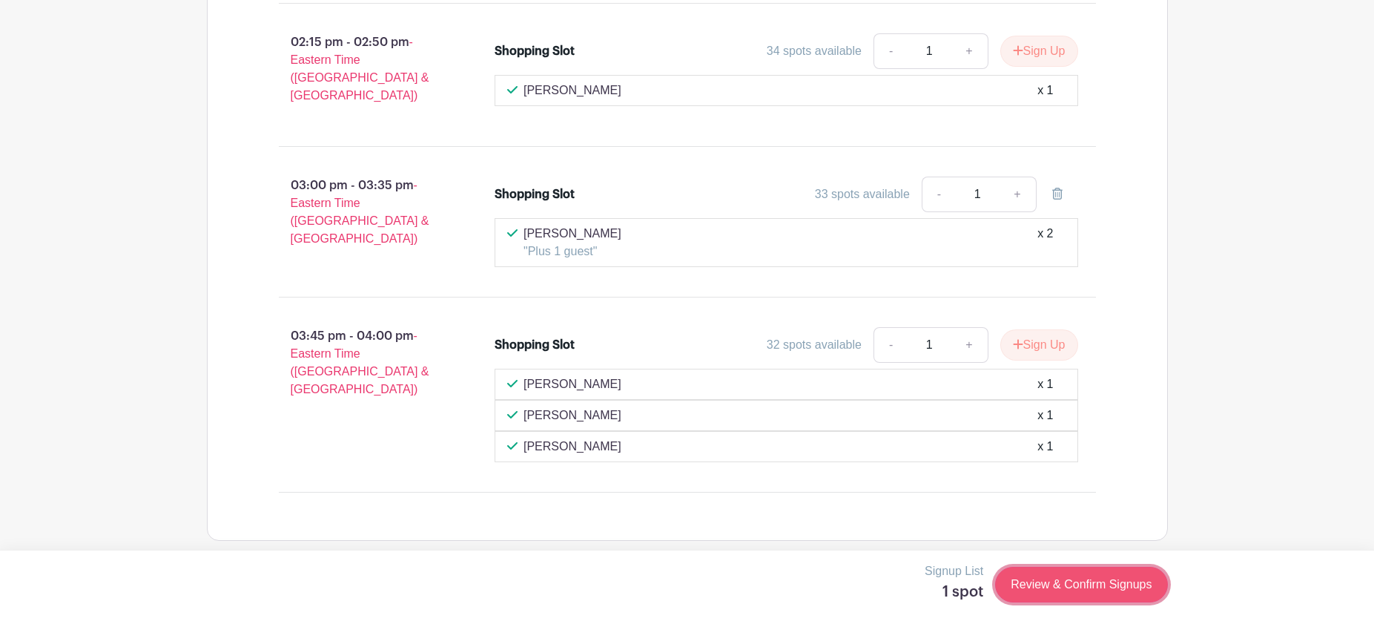
click at [1060, 589] on link "Review & Confirm Signups" at bounding box center [1081, 585] width 172 height 36
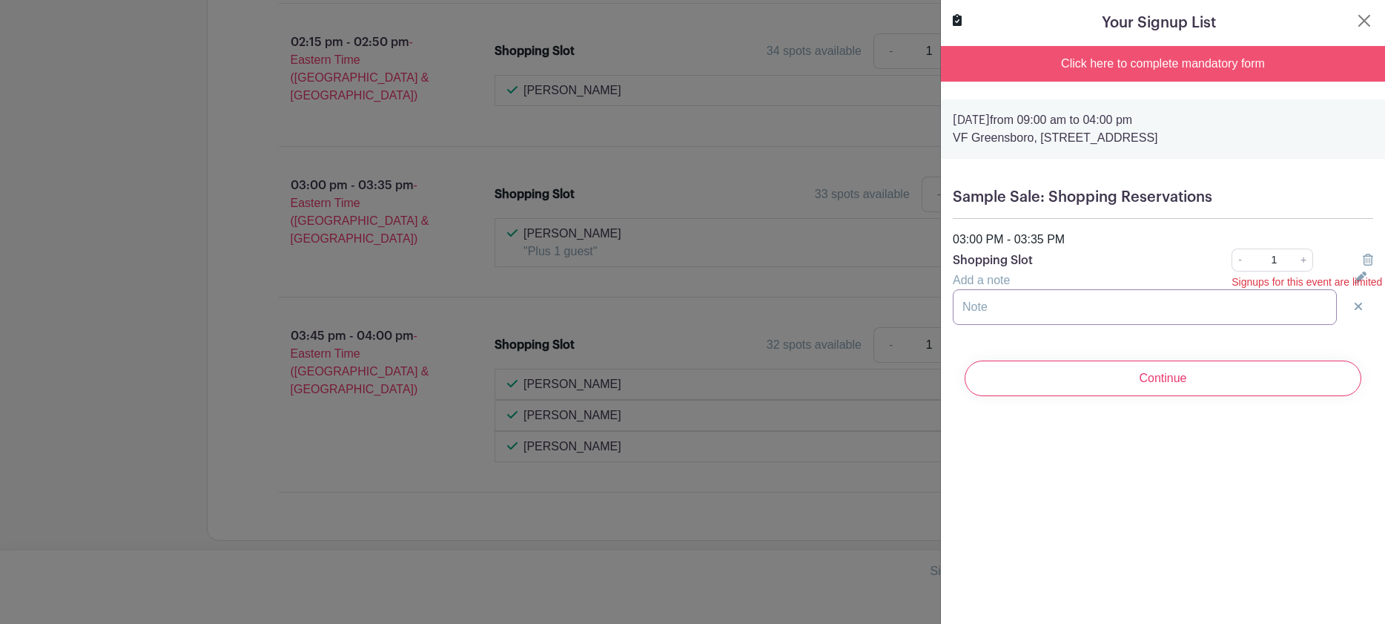
click at [1296, 311] on input "text" at bounding box center [1145, 307] width 384 height 36
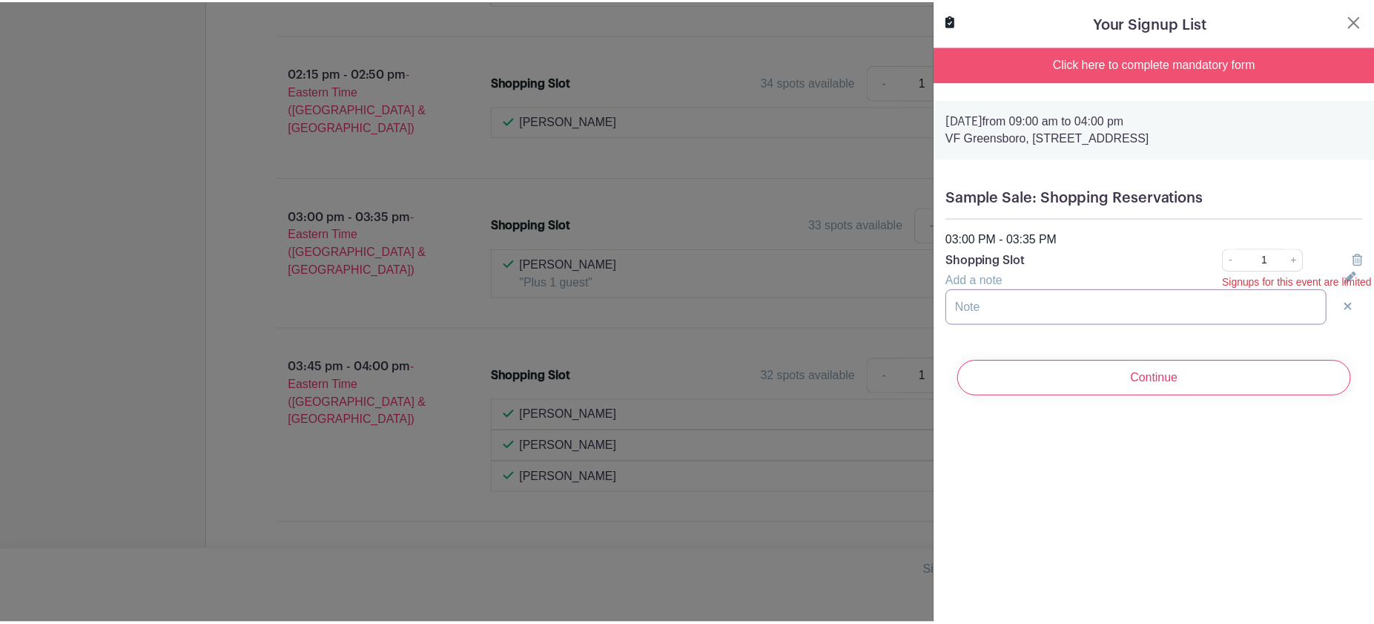
scroll to position [6424, 0]
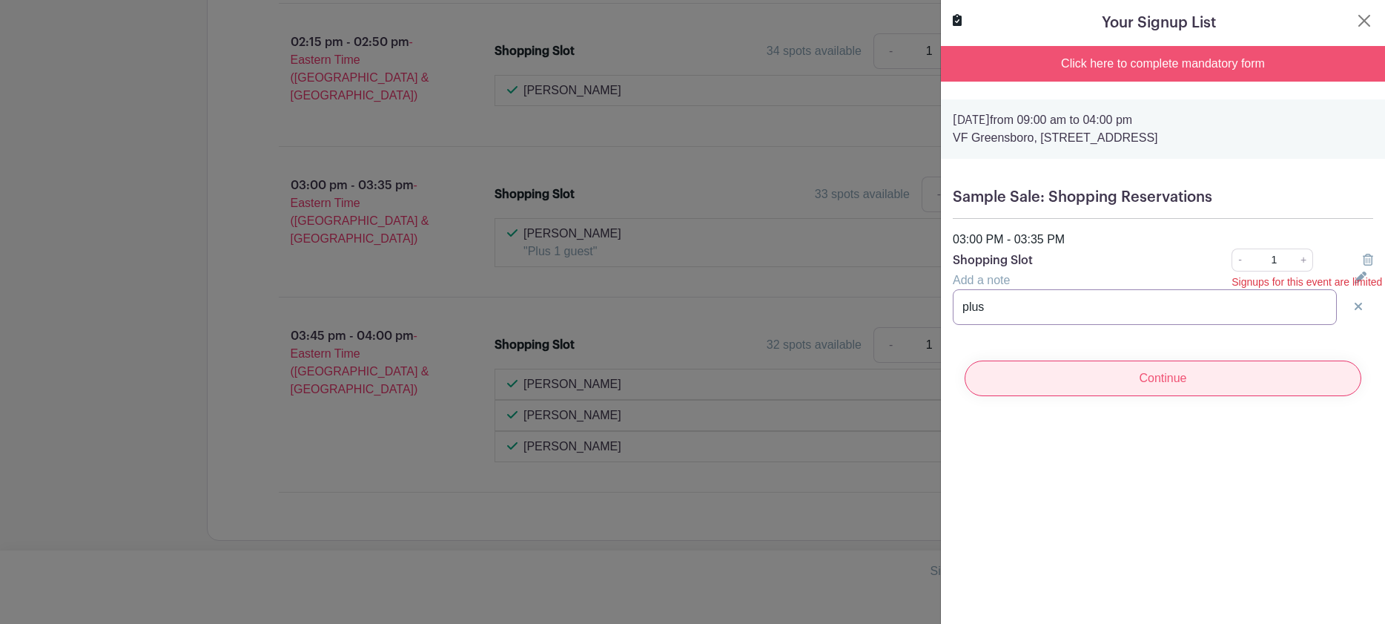
type input "plus"
click at [1138, 377] on input "Continue" at bounding box center [1163, 378] width 397 height 36
click at [1184, 68] on div "Click here to complete mandatory form" at bounding box center [1163, 64] width 444 height 36
click at [1356, 20] on button "Close" at bounding box center [1365, 21] width 18 height 18
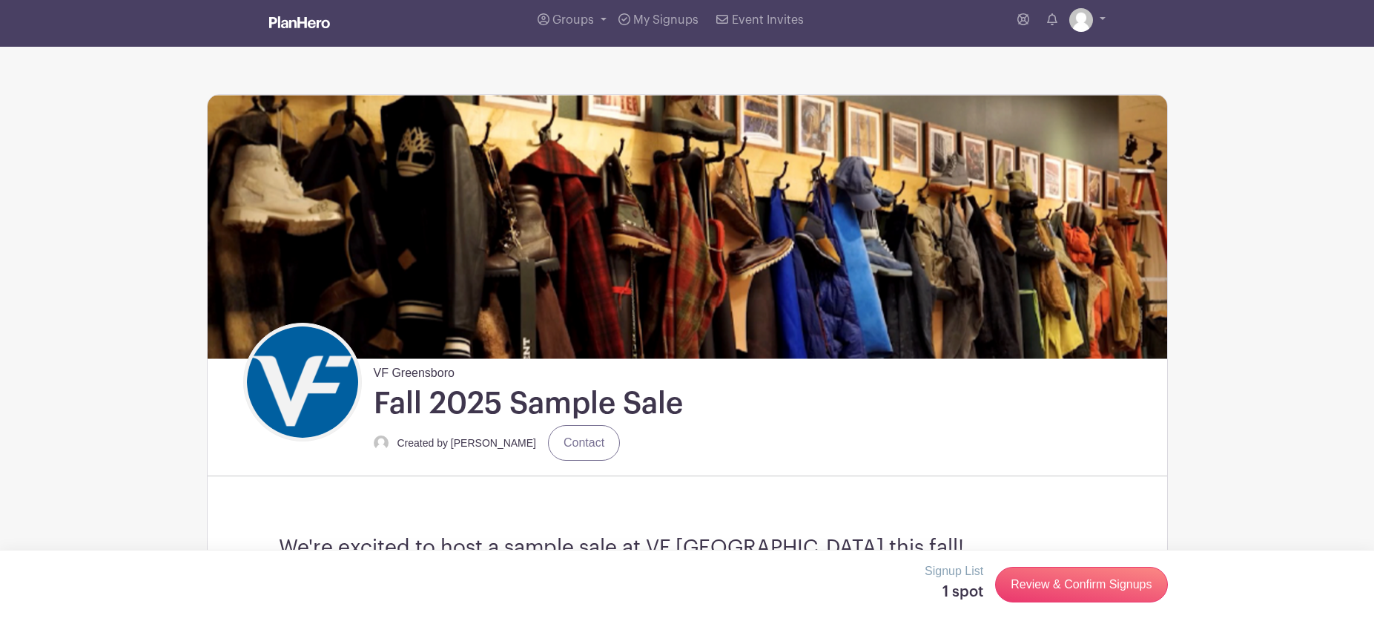
scroll to position [0, 0]
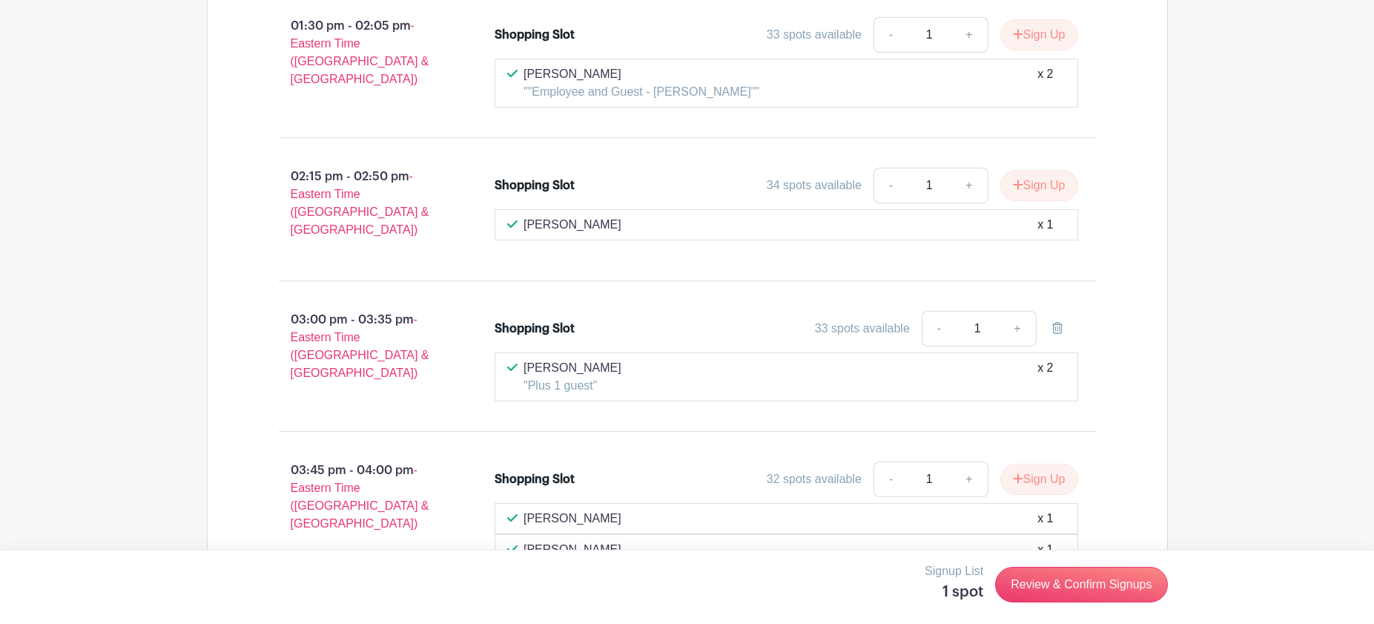
scroll to position [6424, 0]
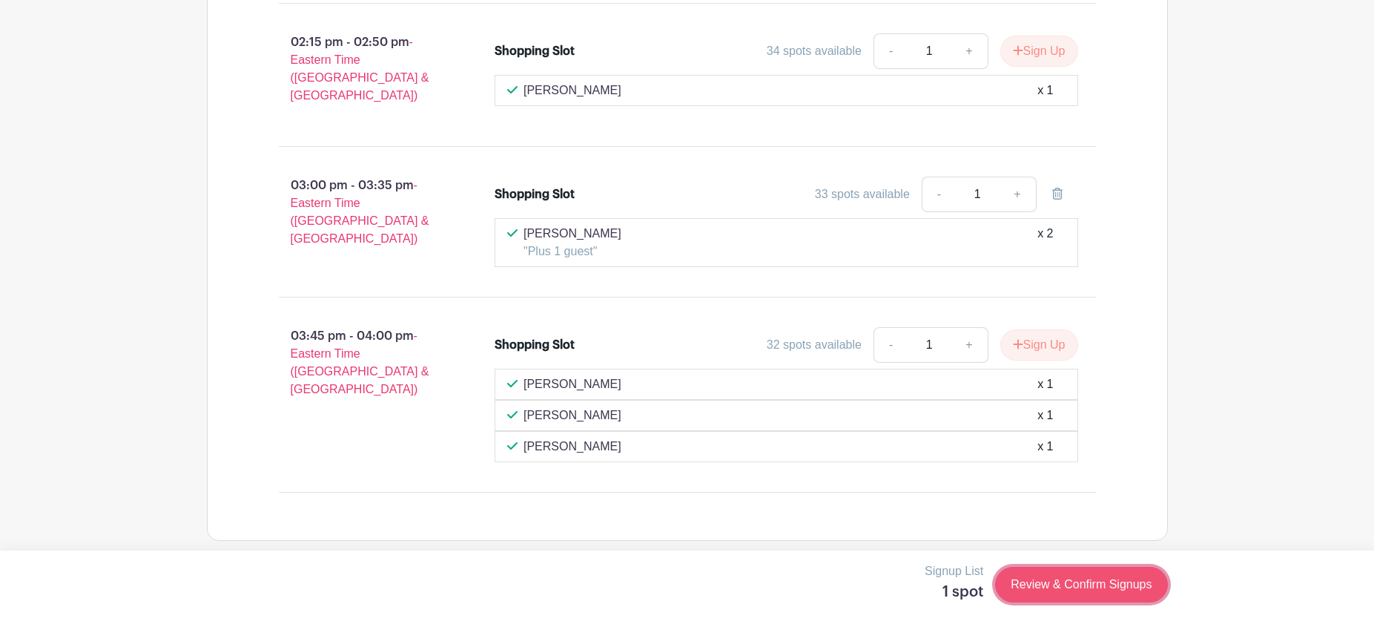
click at [1078, 587] on link "Review & Confirm Signups" at bounding box center [1081, 585] width 172 height 36
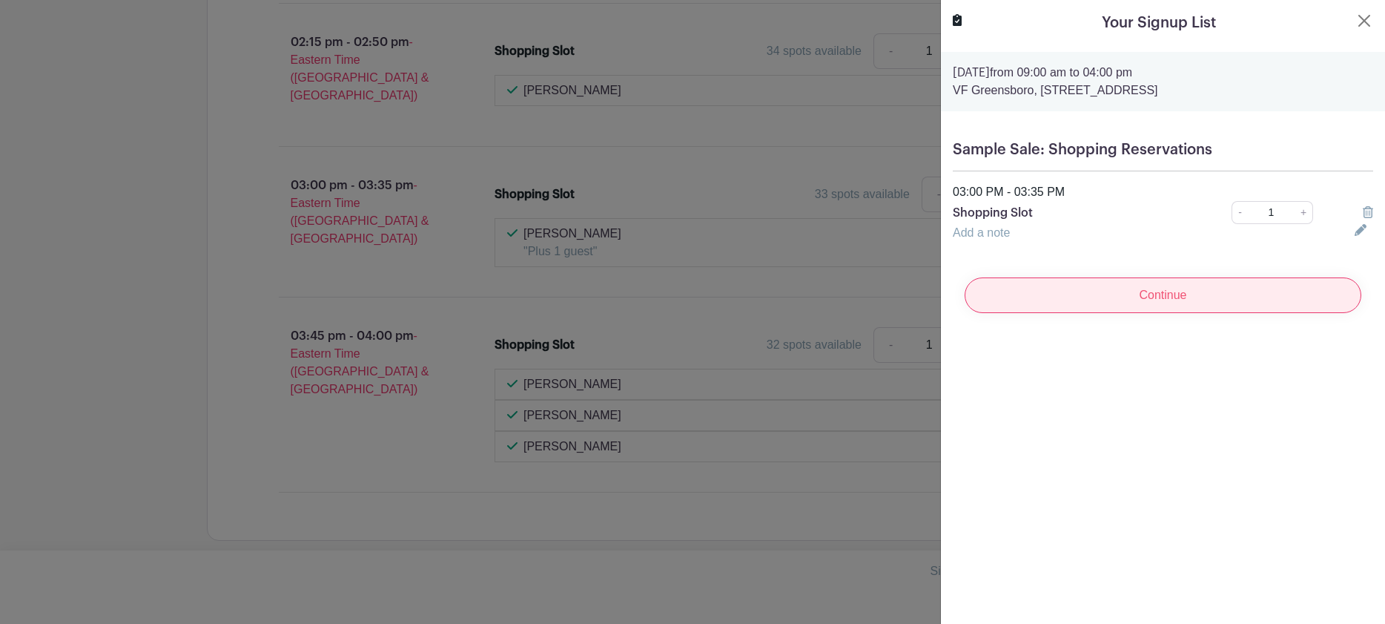
click at [1180, 299] on input "Continue" at bounding box center [1163, 295] width 397 height 36
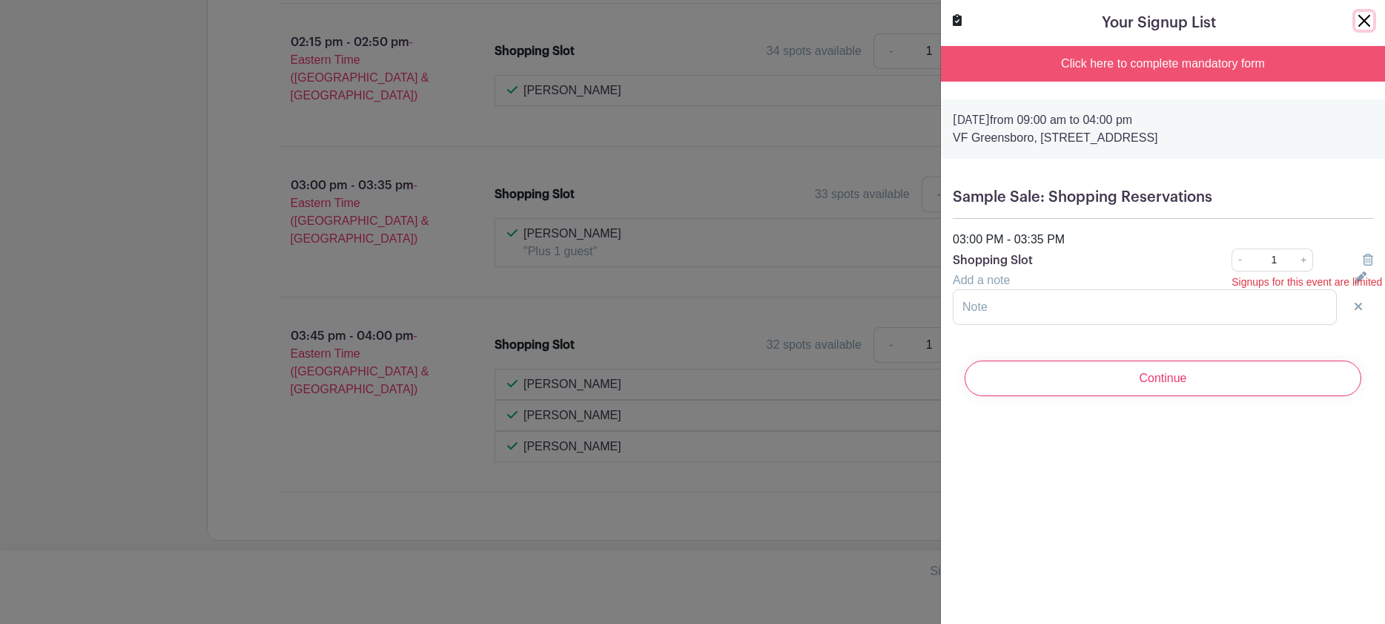
click at [1356, 22] on button "Close" at bounding box center [1365, 21] width 18 height 18
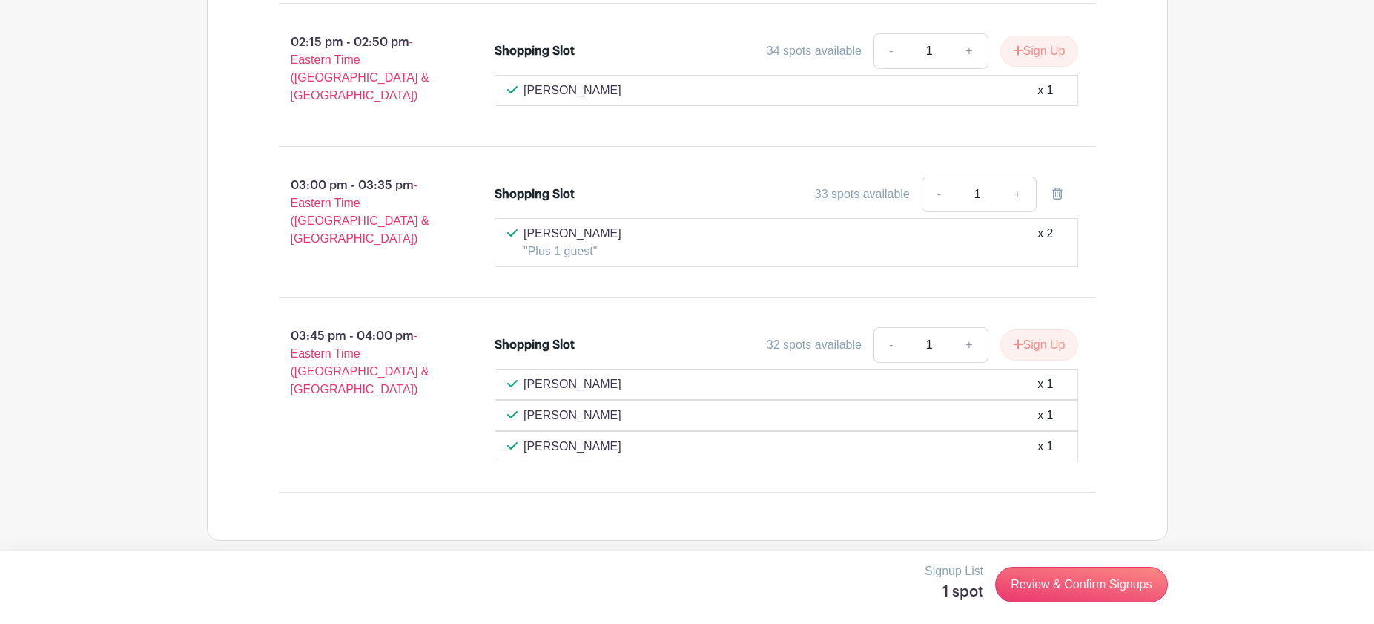
scroll to position [6377, 0]
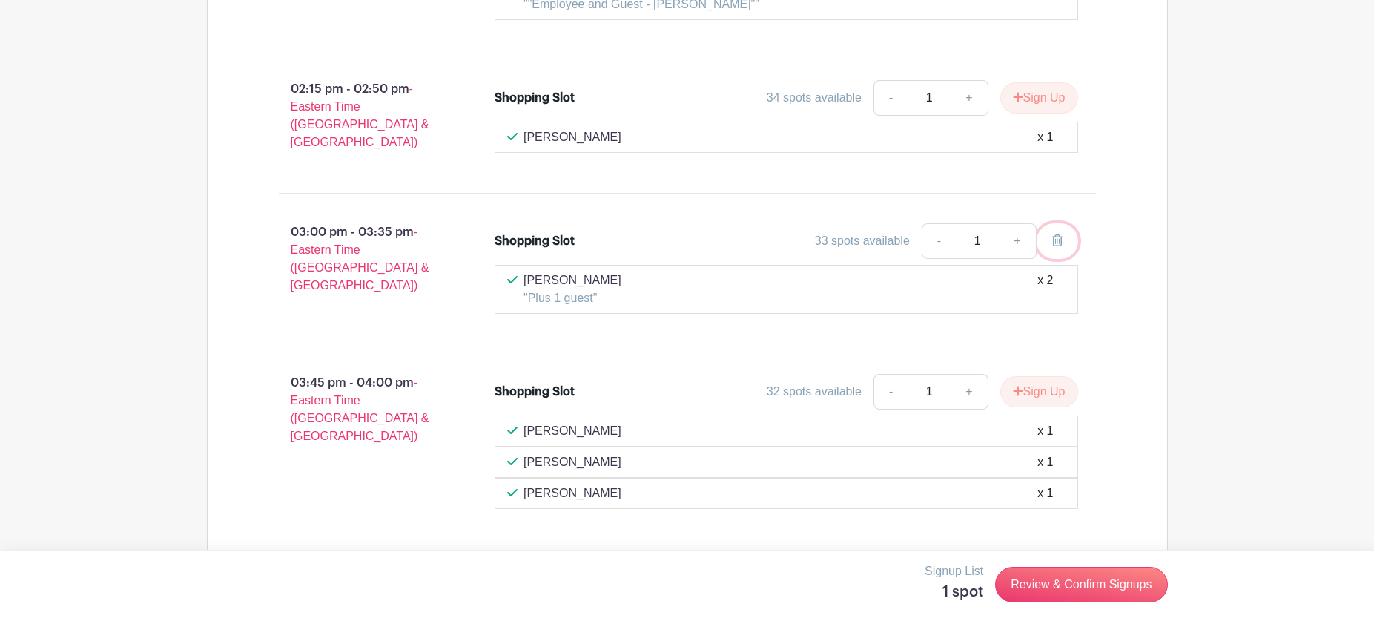
click at [1061, 234] on icon at bounding box center [1057, 240] width 10 height 12
click at [1064, 230] on link at bounding box center [1058, 241] width 42 height 36
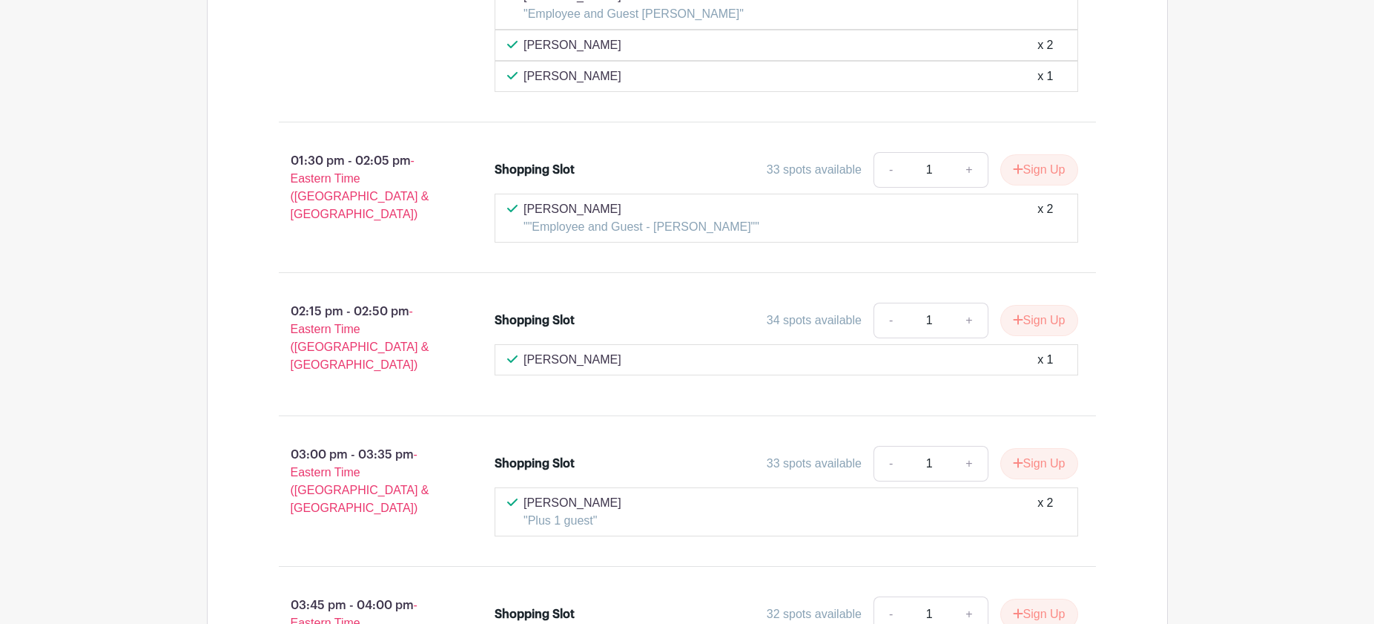
scroll to position [6172, 0]
drag, startPoint x: 1234, startPoint y: 102, endPoint x: 1238, endPoint y: 85, distance: 17.5
